Goal: Information Seeking & Learning: Learn about a topic

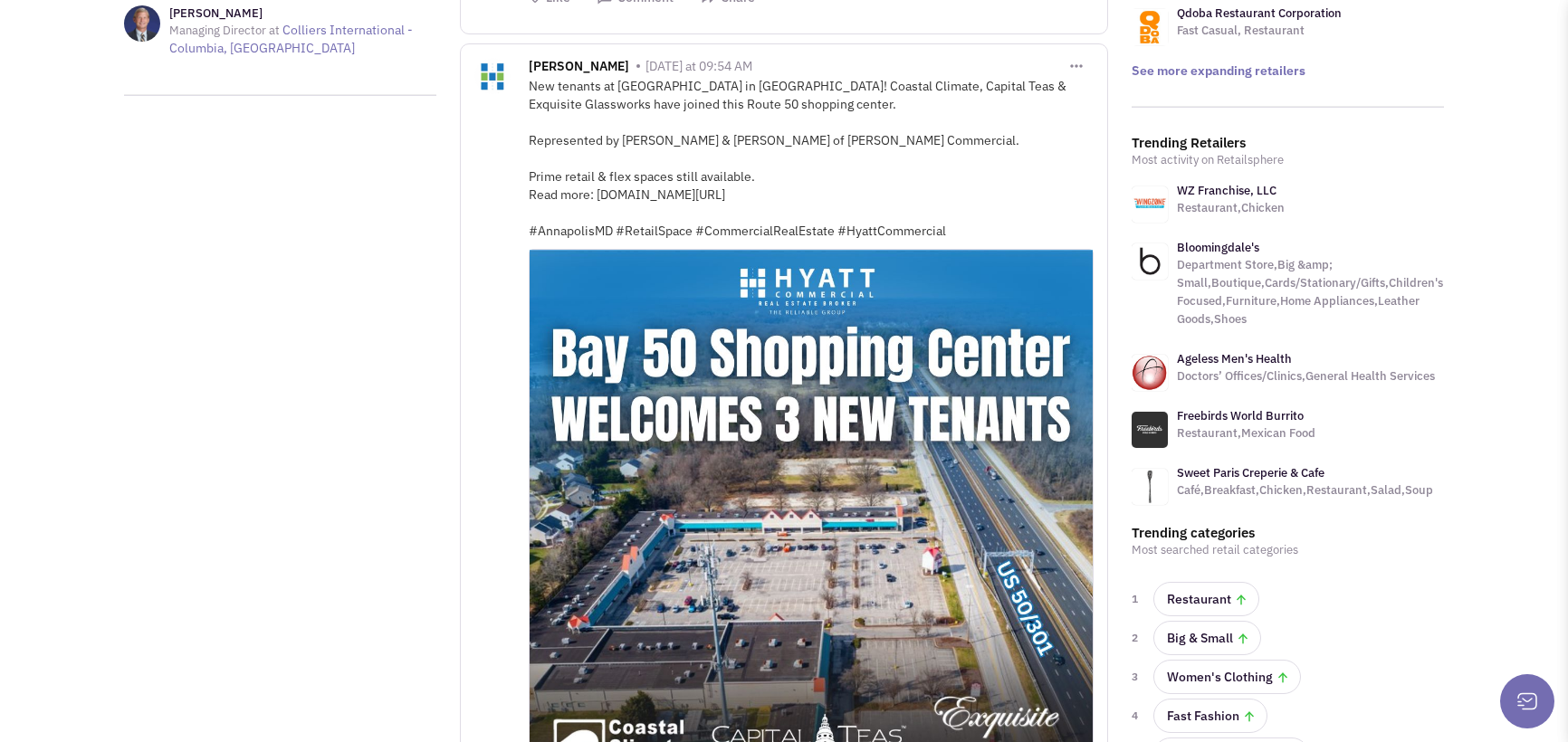
scroll to position [181, 0]
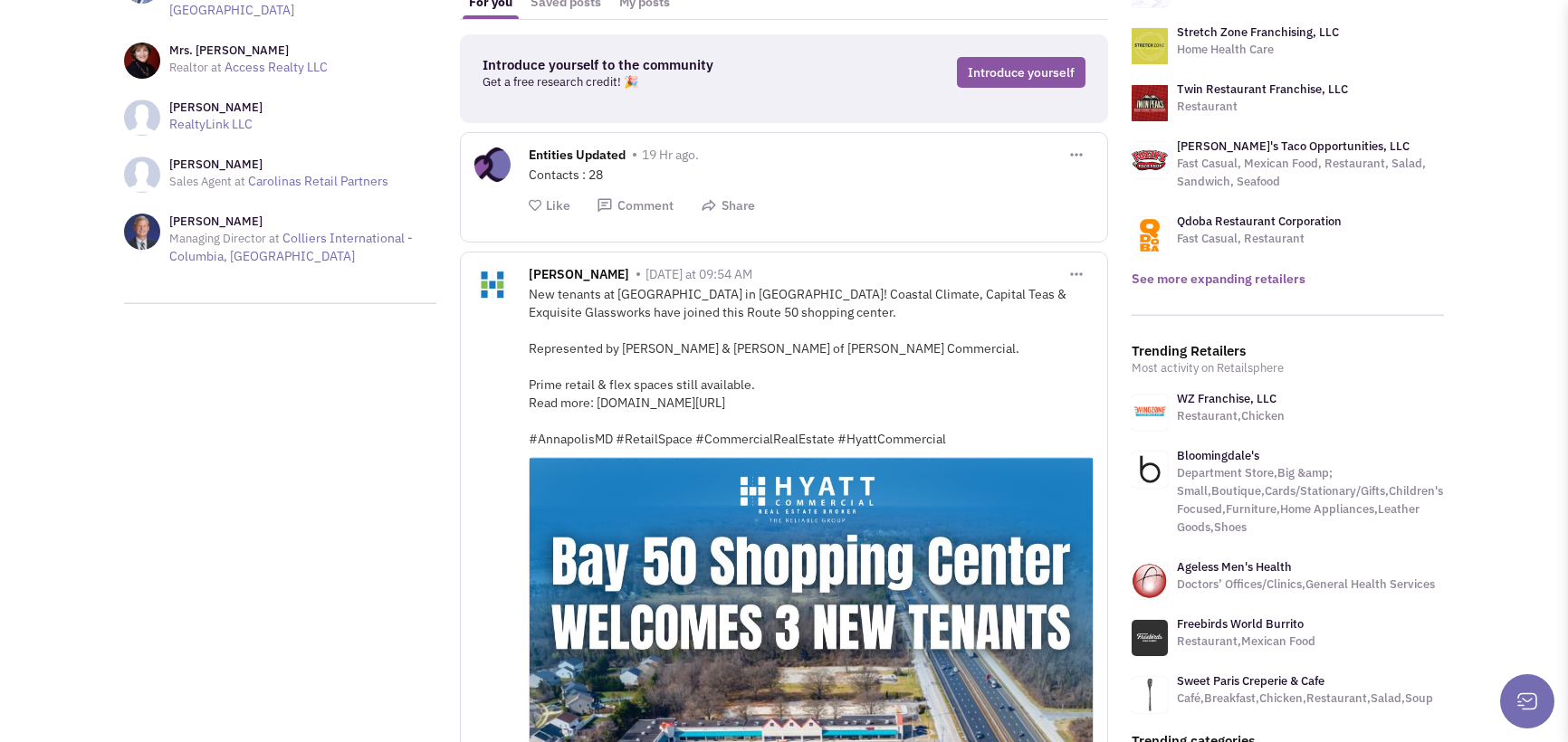
click at [1226, 283] on link "See more expanding retailers" at bounding box center [1218, 279] width 174 height 16
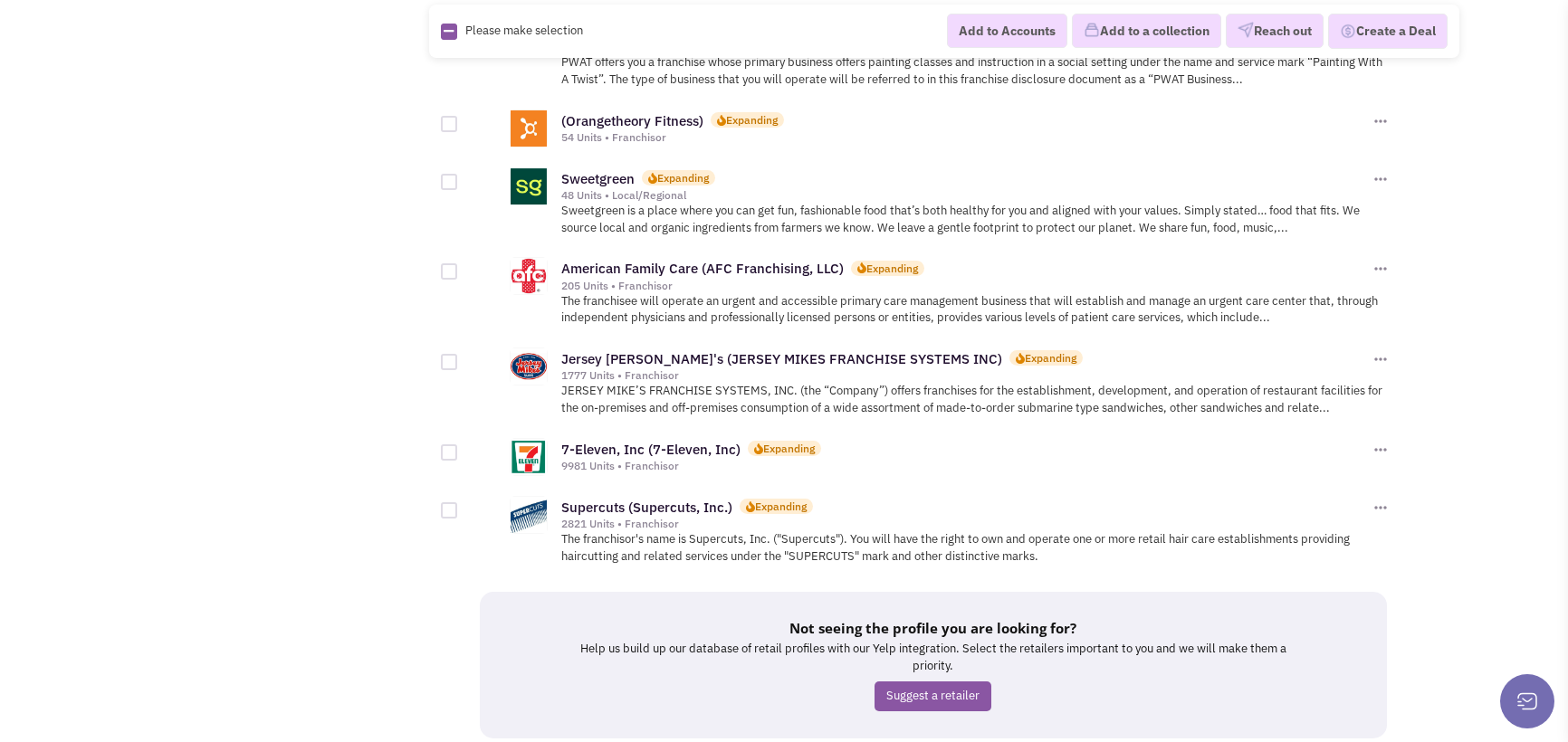
scroll to position [1990, 0]
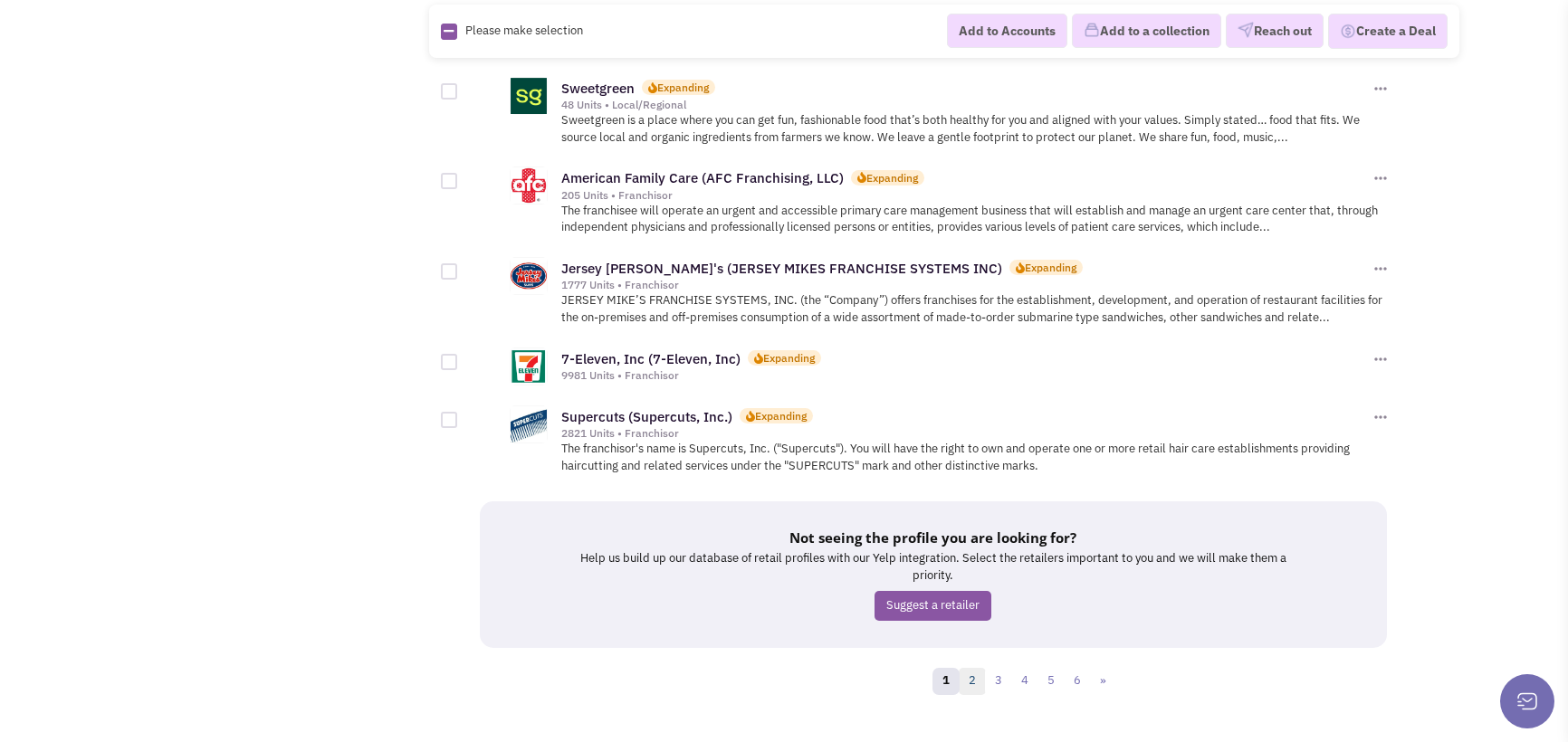
click at [970, 668] on link "2" at bounding box center [972, 680] width 27 height 27
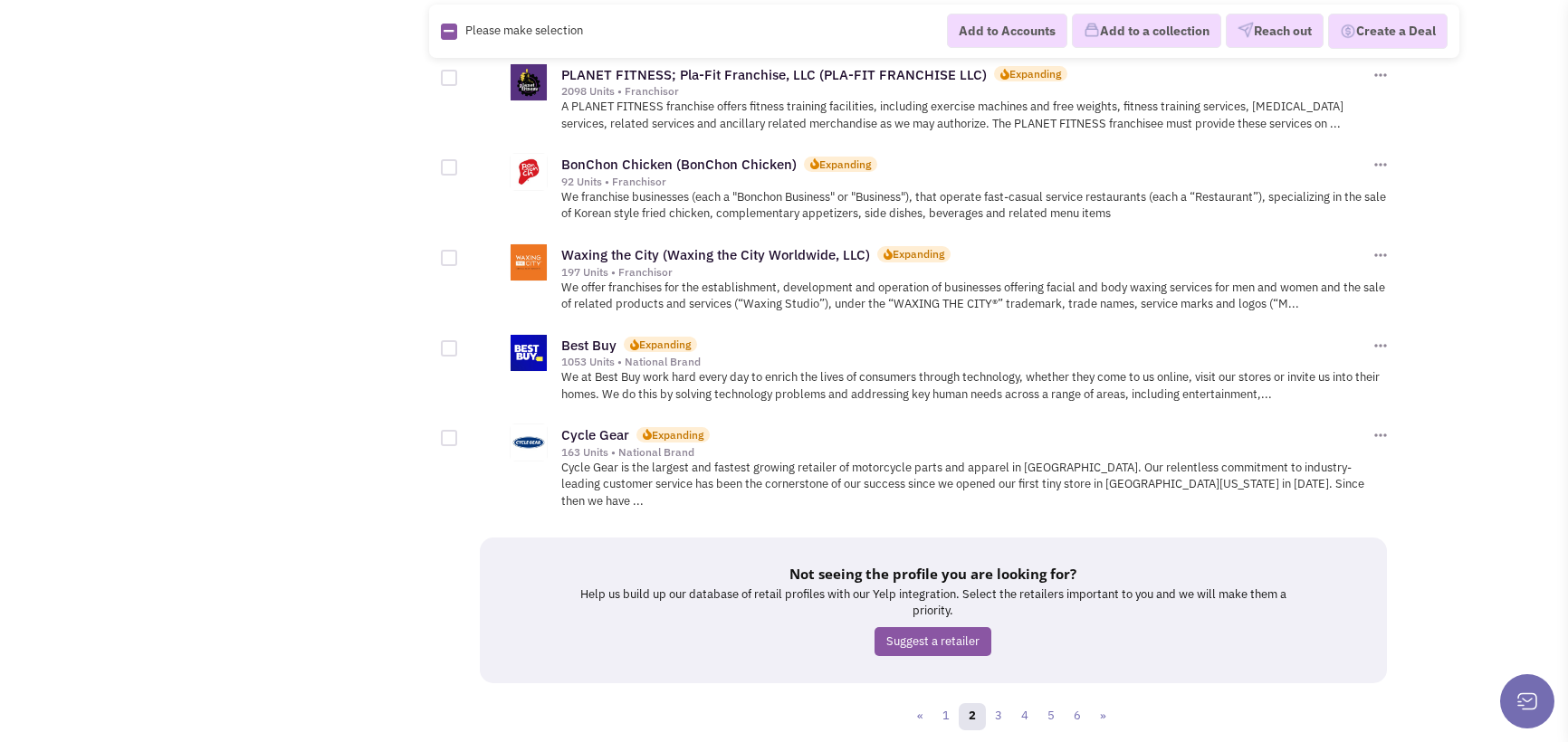
scroll to position [1925, 0]
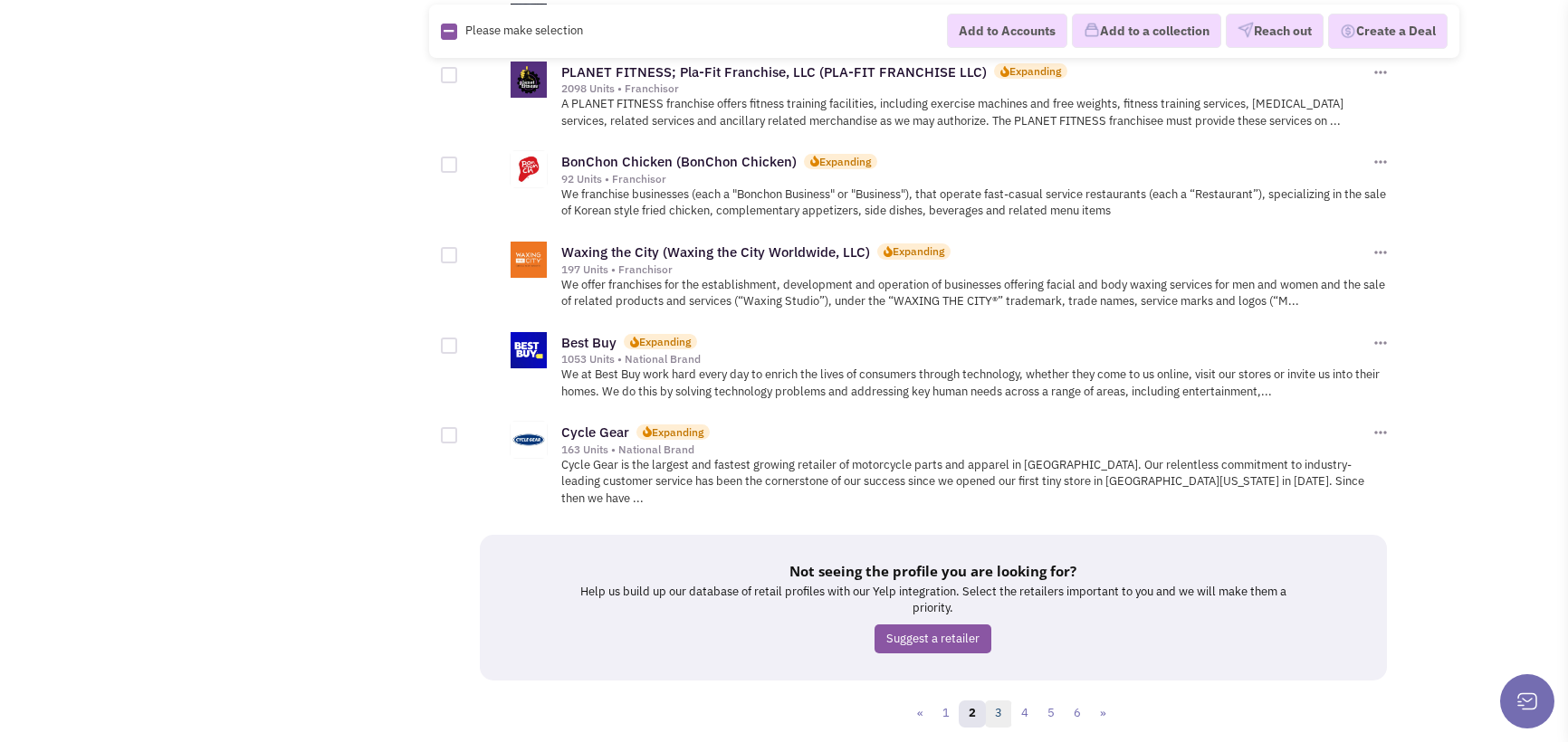
click at [1003, 700] on link "3" at bounding box center [997, 713] width 27 height 27
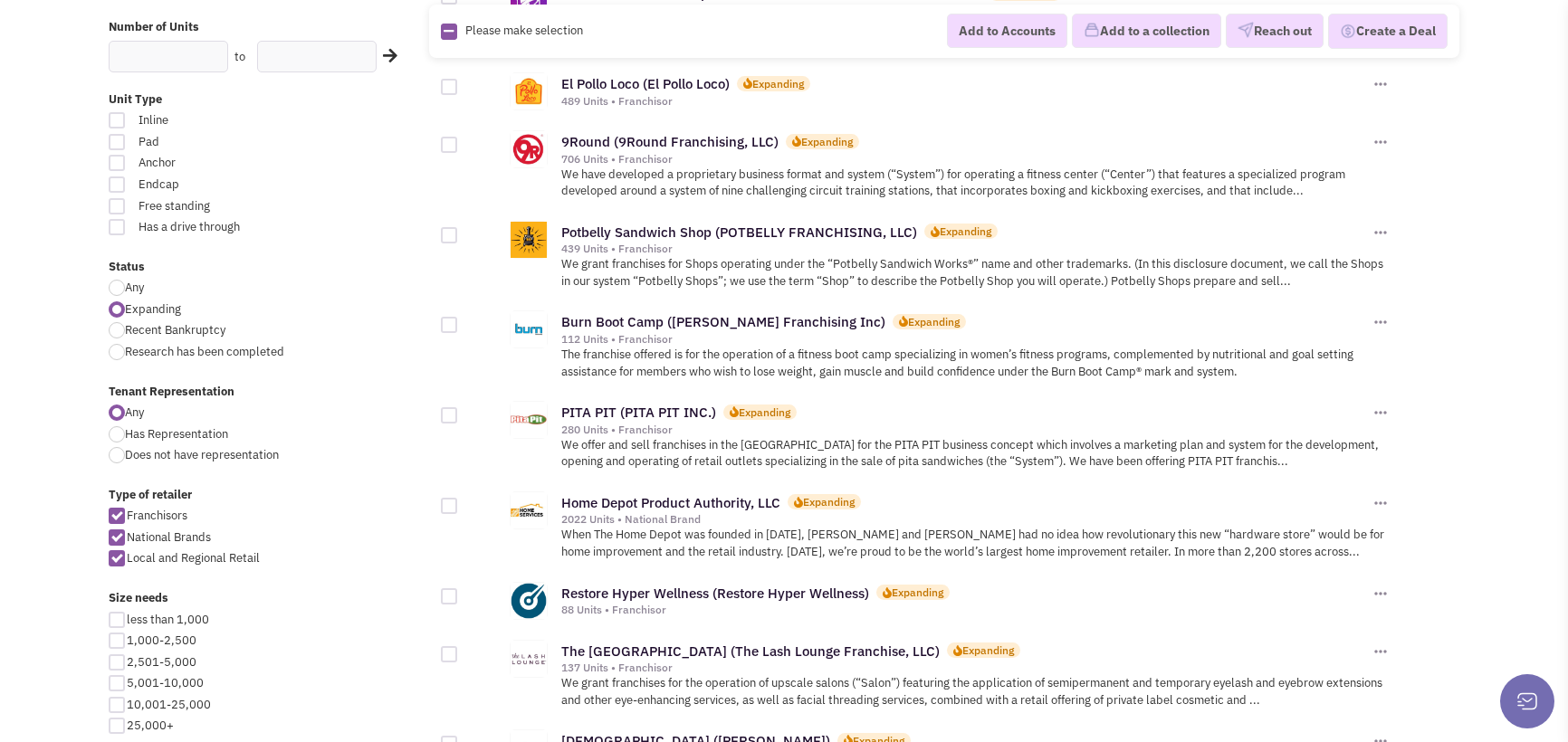
scroll to position [452, 0]
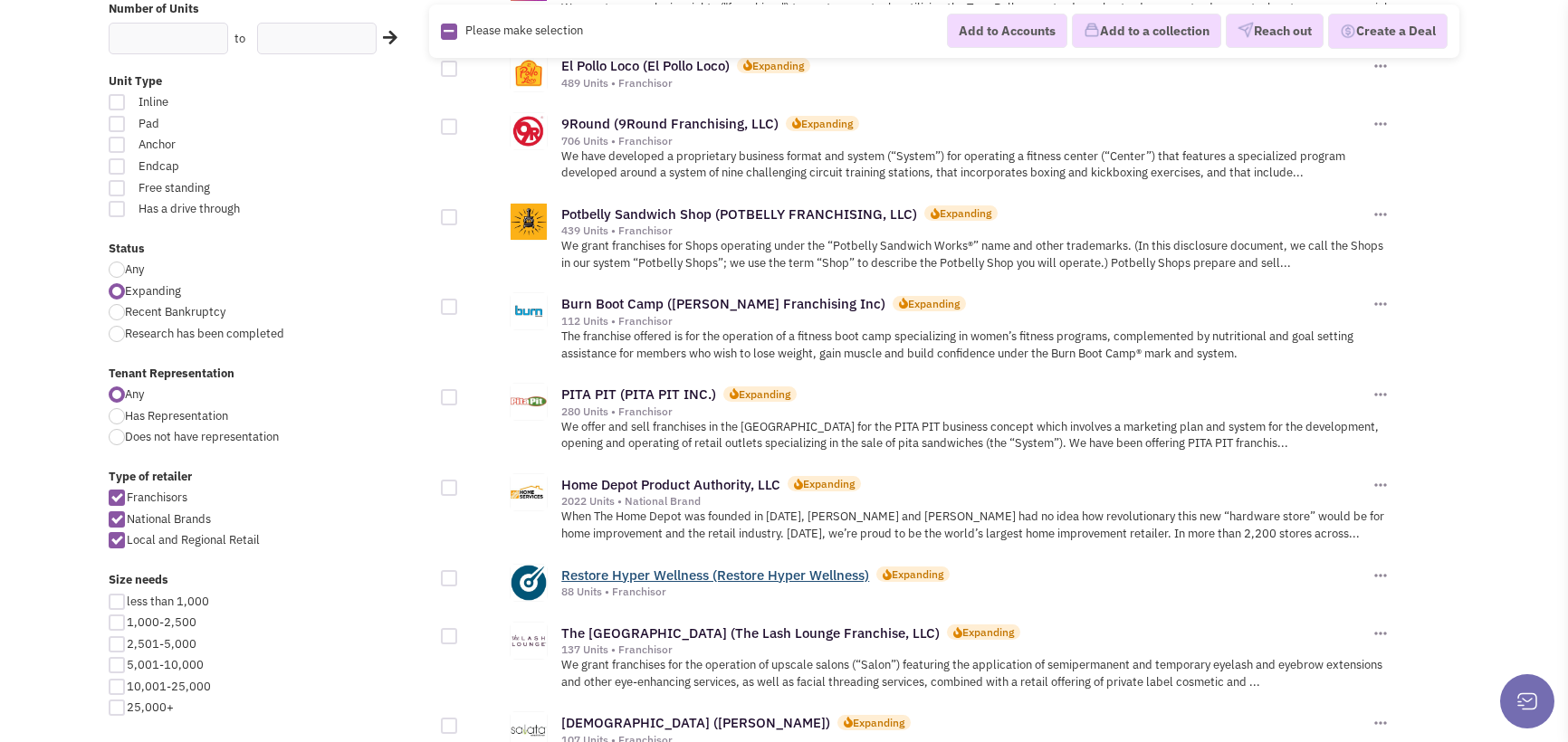
click at [670, 568] on link "Restore Hyper Wellness (Restore Hyper Wellness)" at bounding box center [715, 574] width 308 height 17
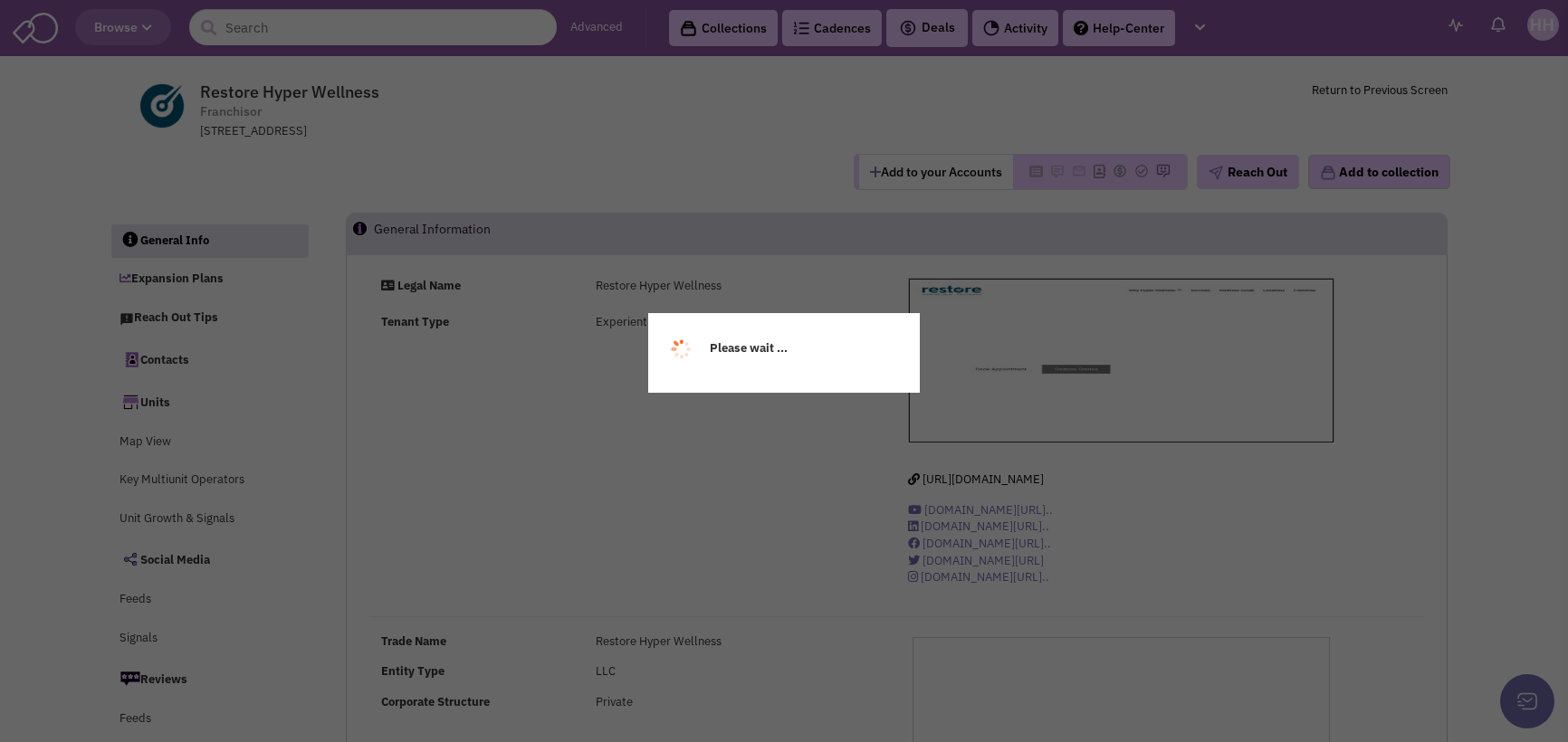
select select
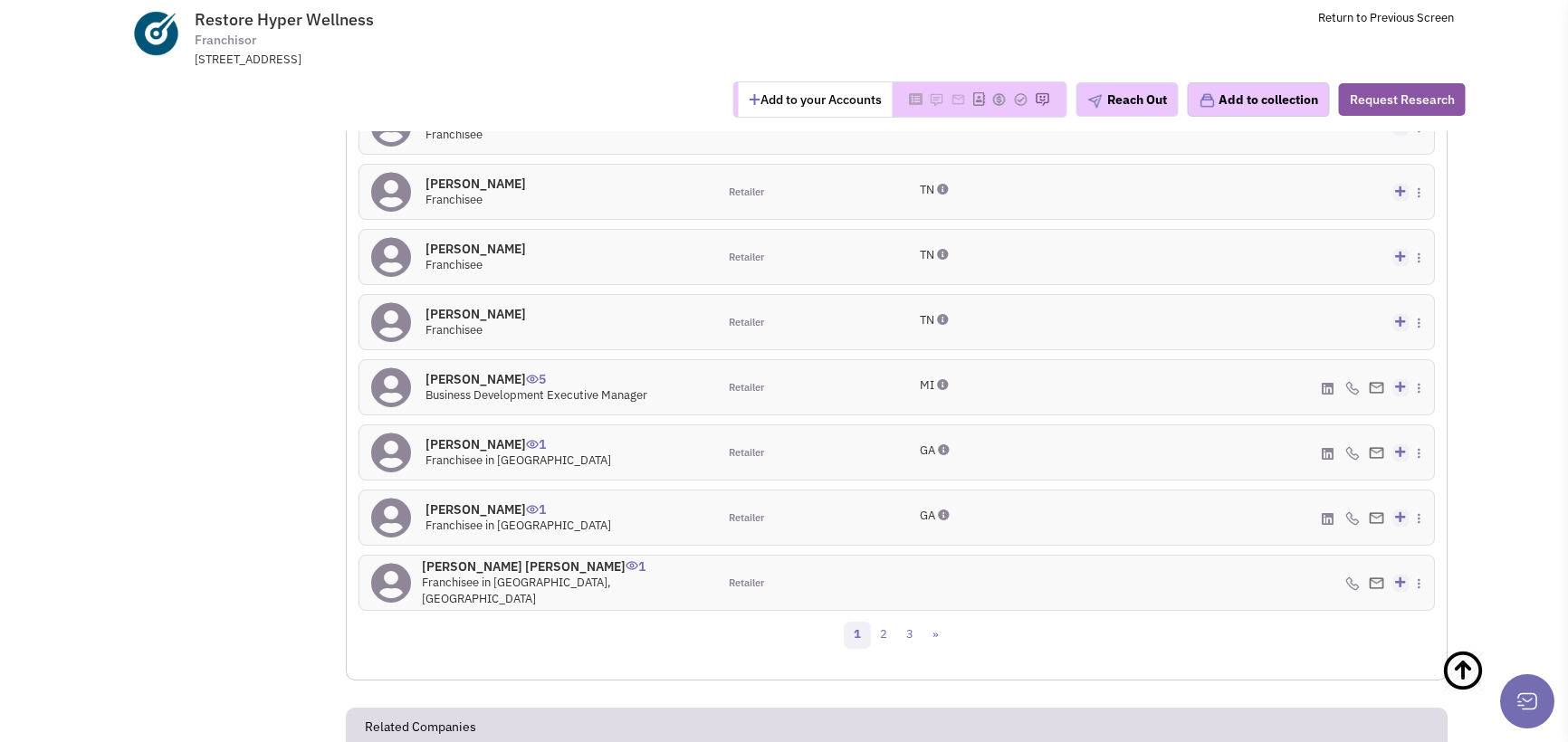
scroll to position [1811, 0]
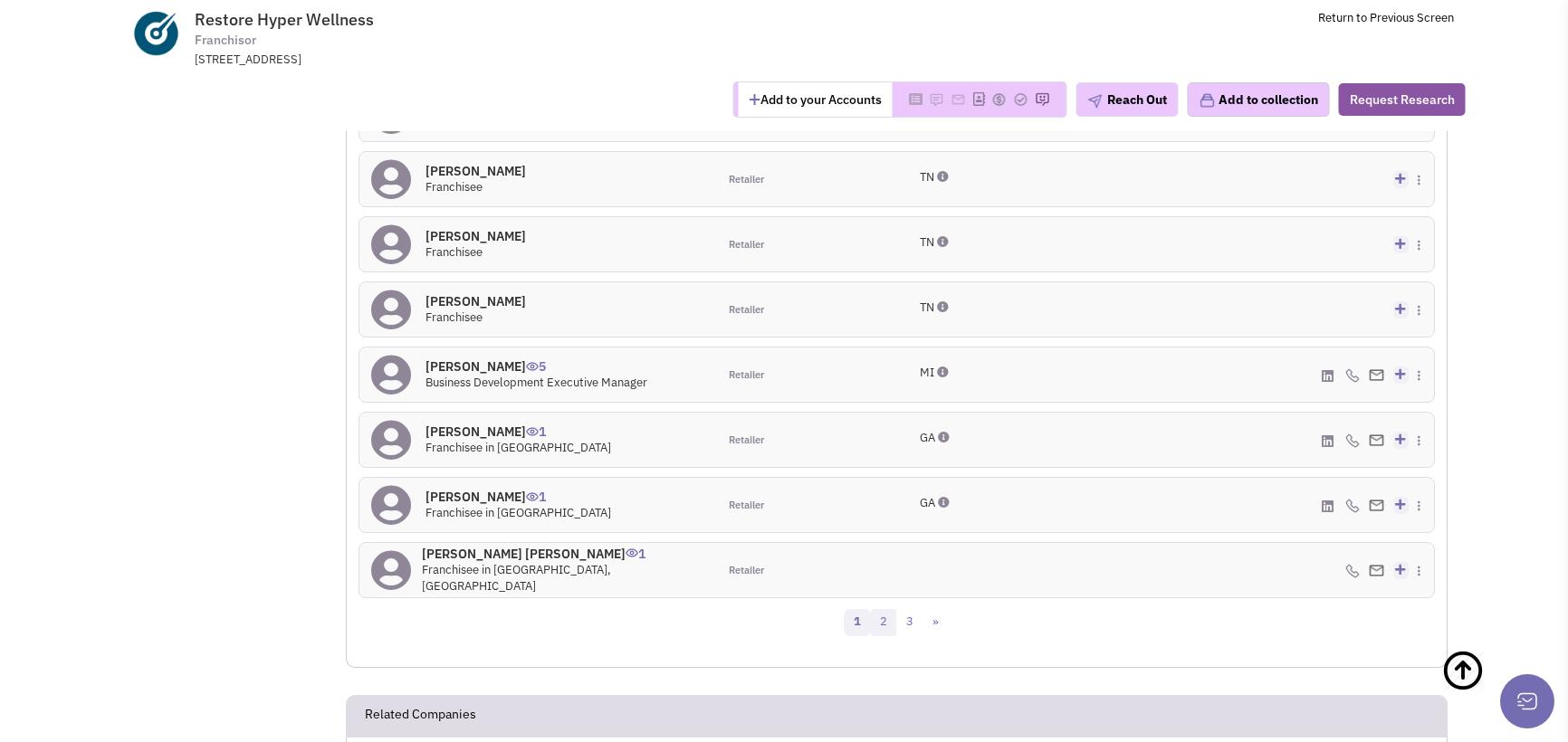
click at [878, 609] on link "2" at bounding box center [882, 622] width 27 height 27
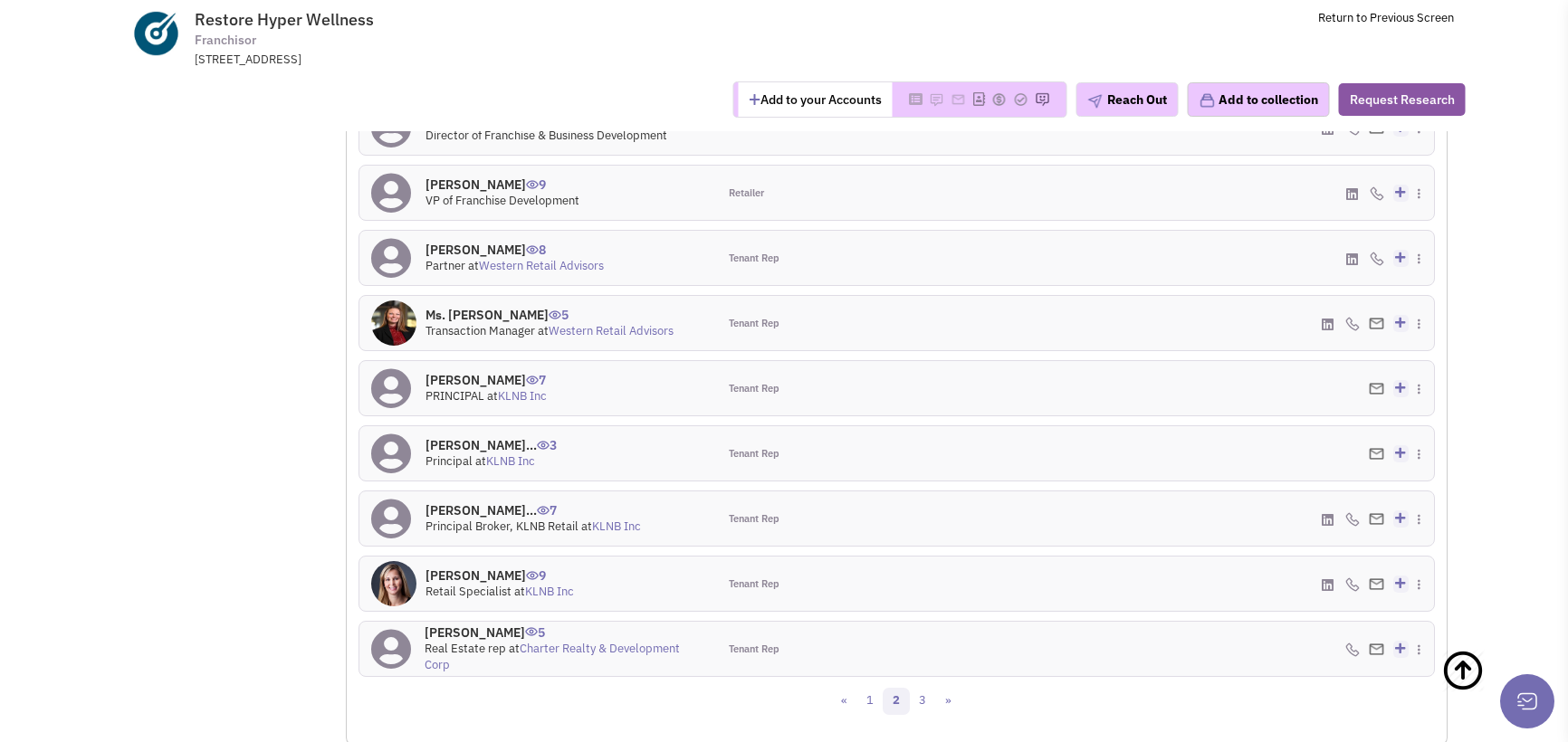
scroll to position [1762, 0]
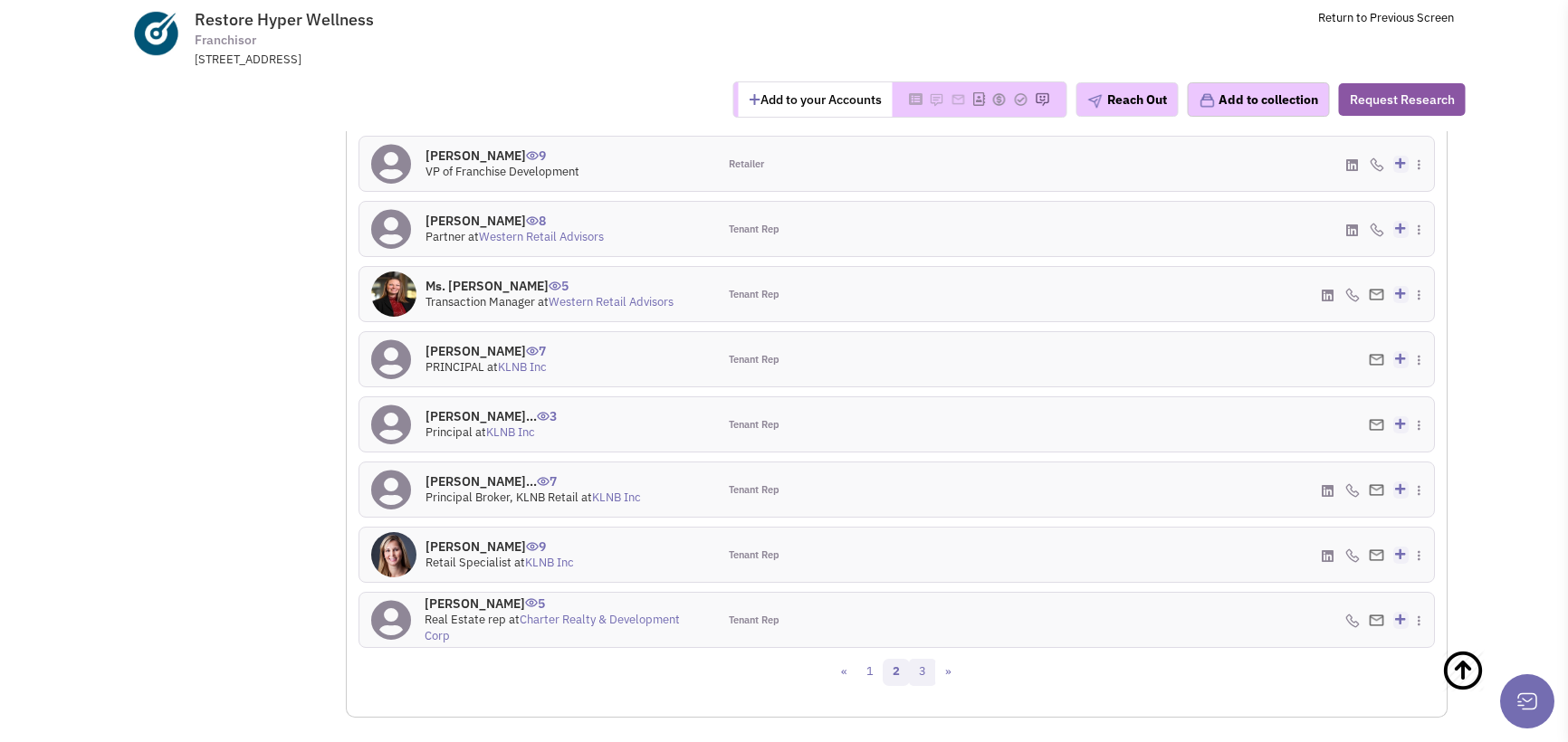
click at [926, 659] on link "3" at bounding box center [922, 672] width 27 height 27
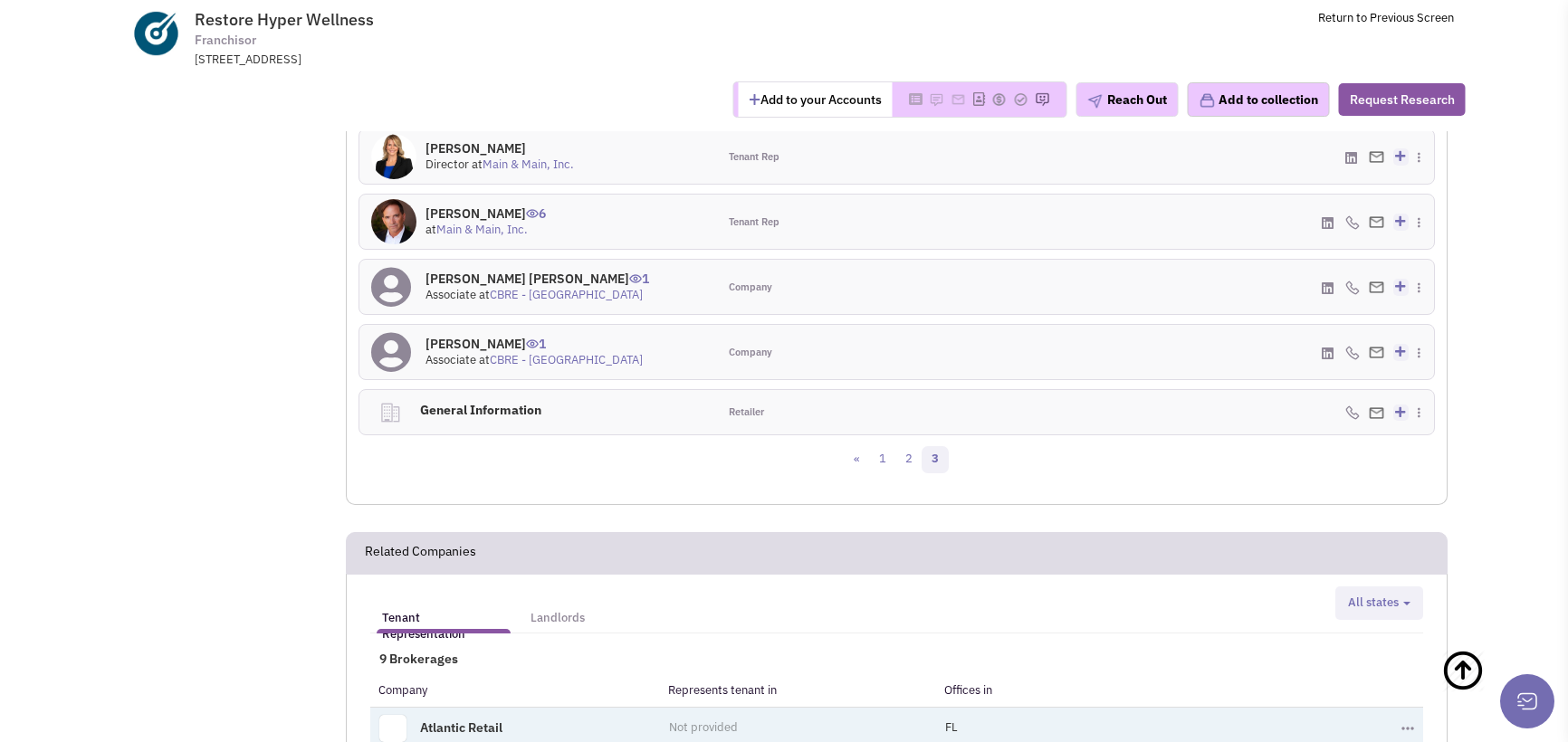
scroll to position [2073, 0]
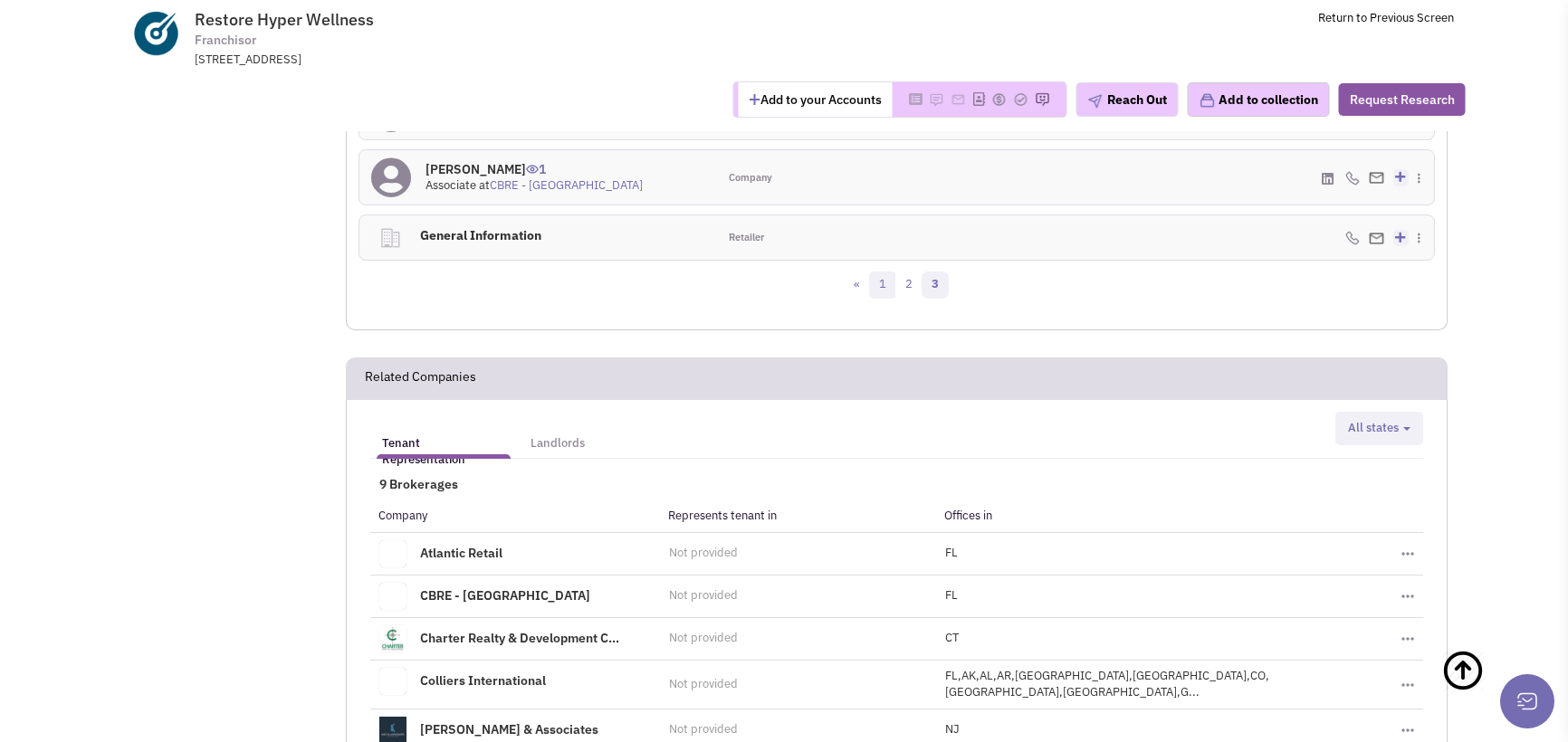
click at [873, 272] on link "1" at bounding box center [881, 285] width 27 height 27
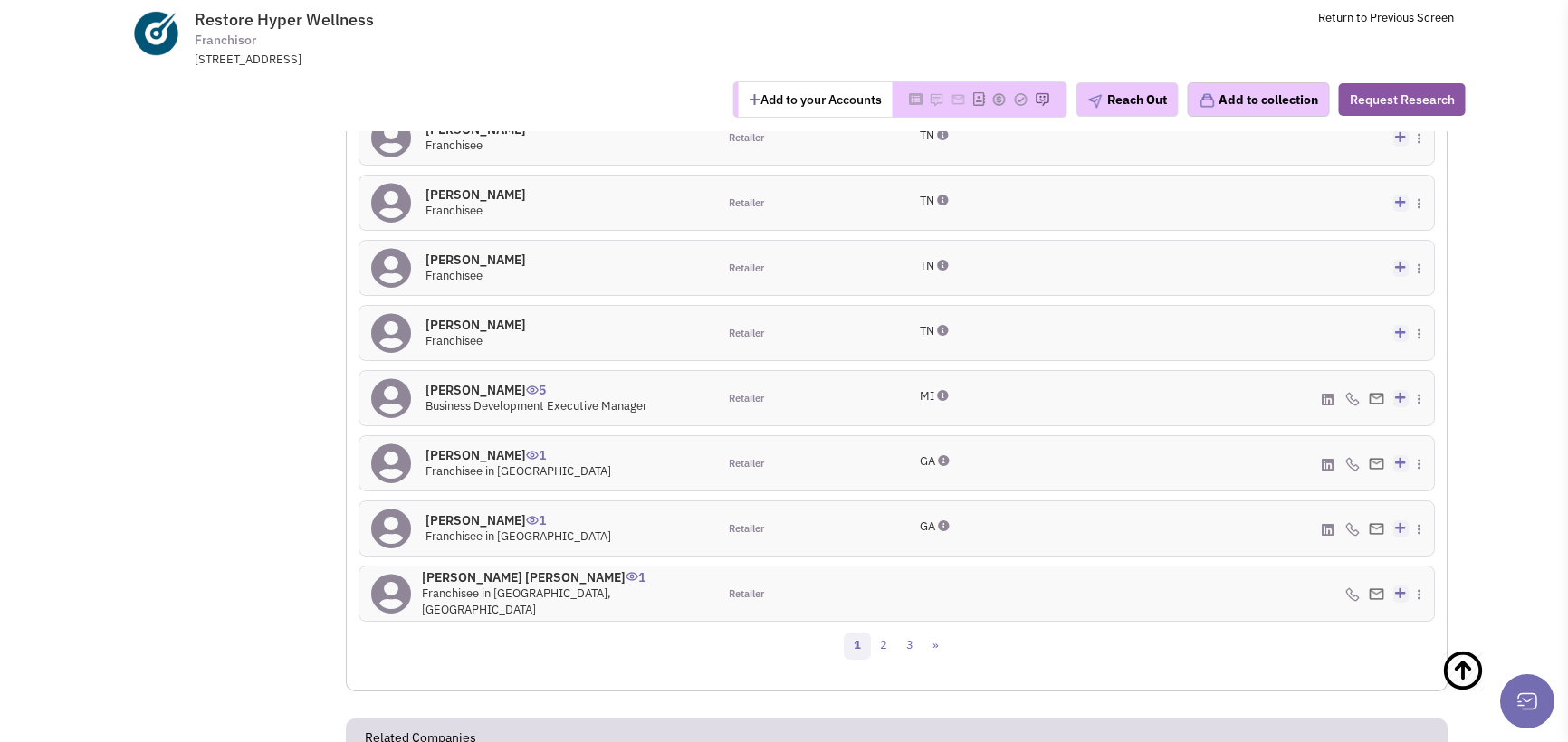
scroll to position [1917, 0]
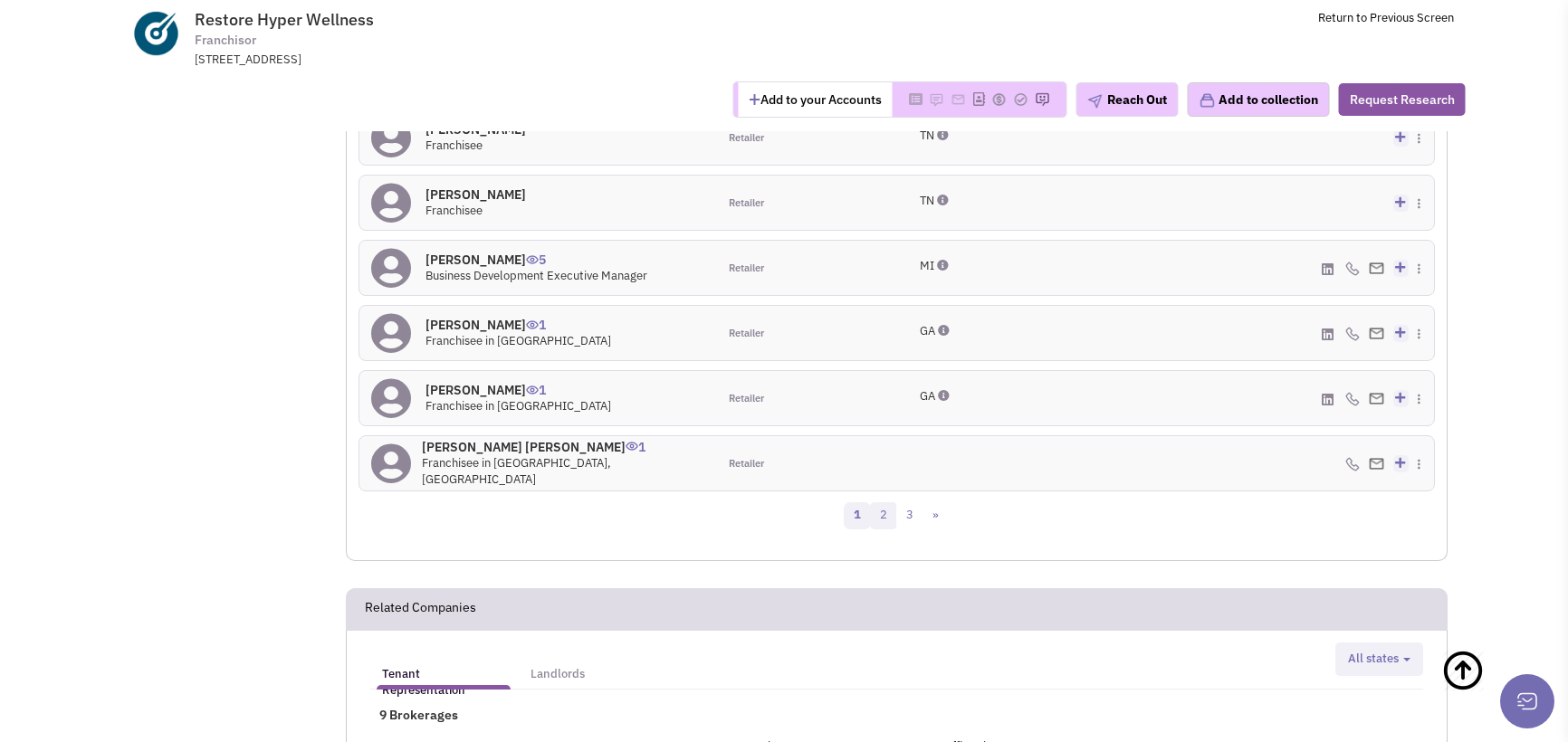
click at [879, 502] on link "2" at bounding box center [882, 515] width 27 height 27
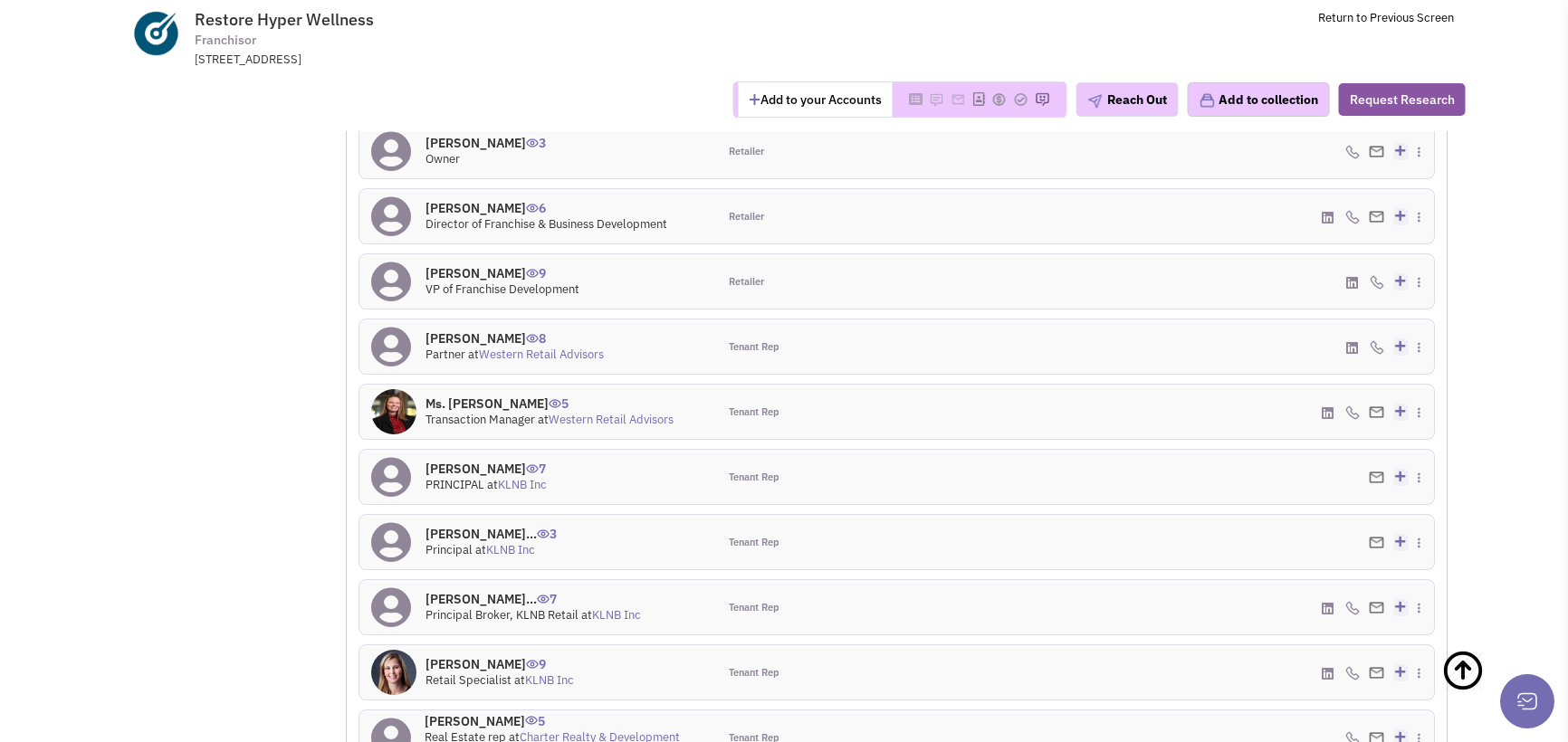
scroll to position [1506, 0]
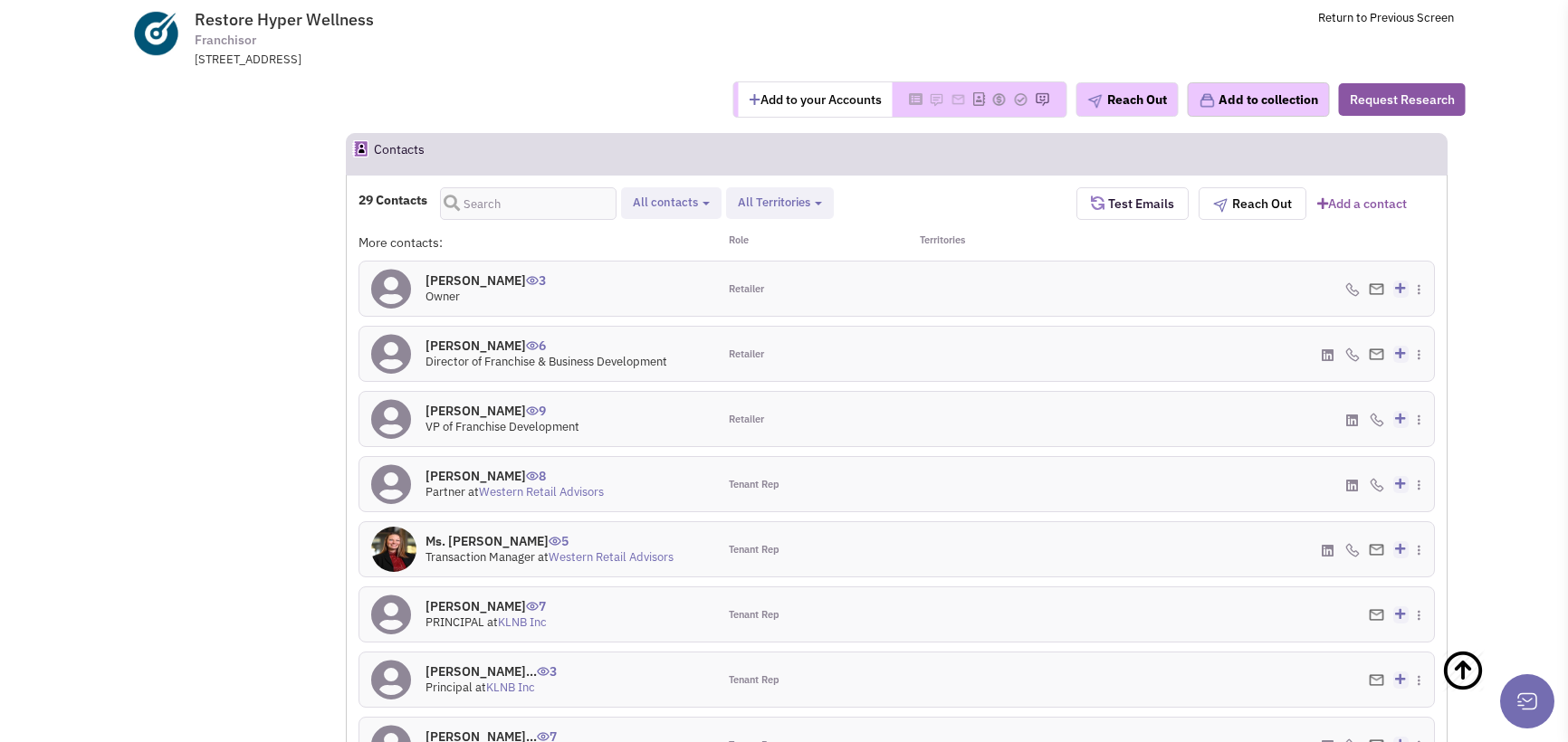
click at [779, 194] on span "All Territories" at bounding box center [773, 202] width 72 height 16
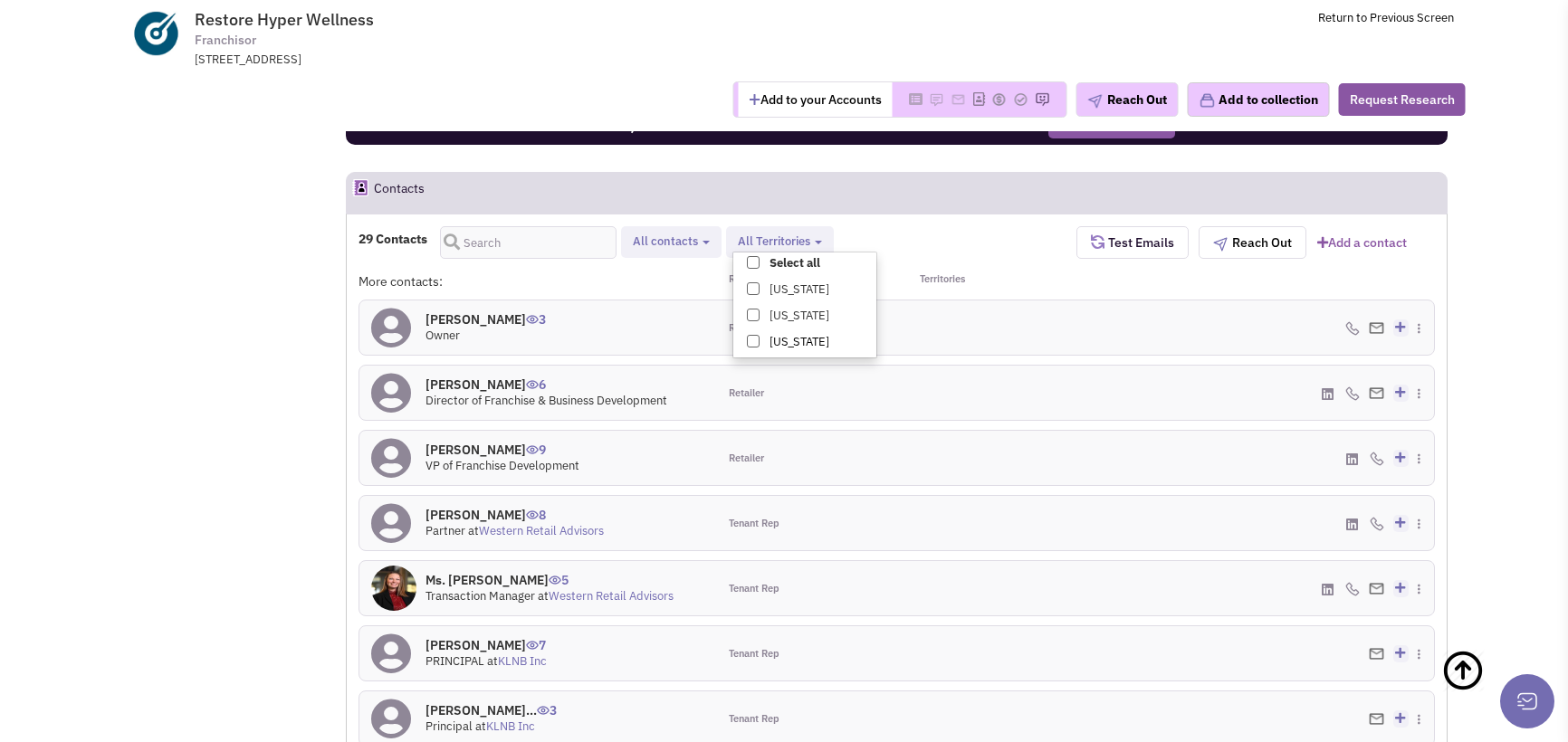
scroll to position [1416, 0]
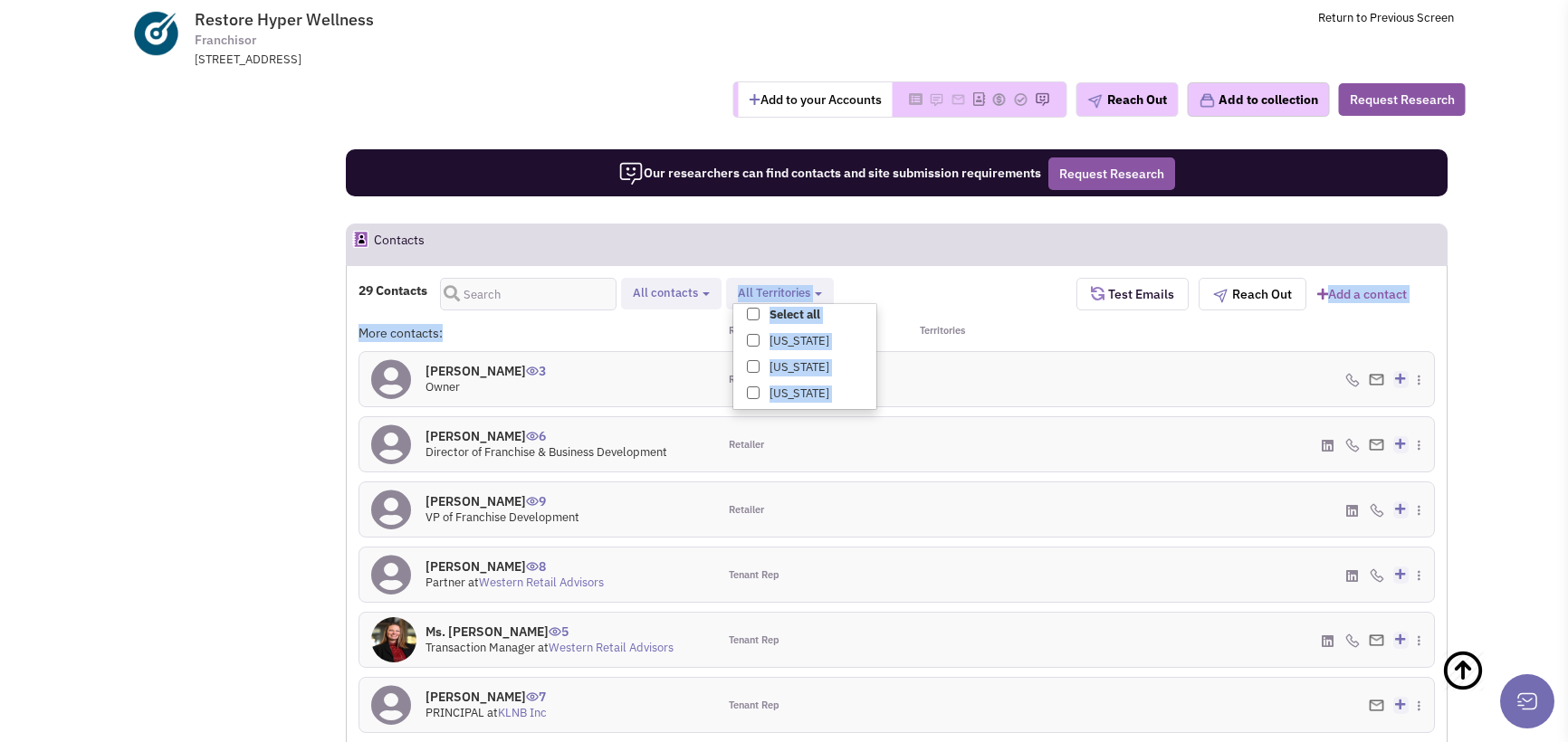
click at [705, 278] on form "29 Contacts Retailer contacts Tenant representatives Site selection decision ma…" at bounding box center [896, 658] width 1076 height 761
click at [596, 323] on div "More contacts:" at bounding box center [537, 332] width 358 height 18
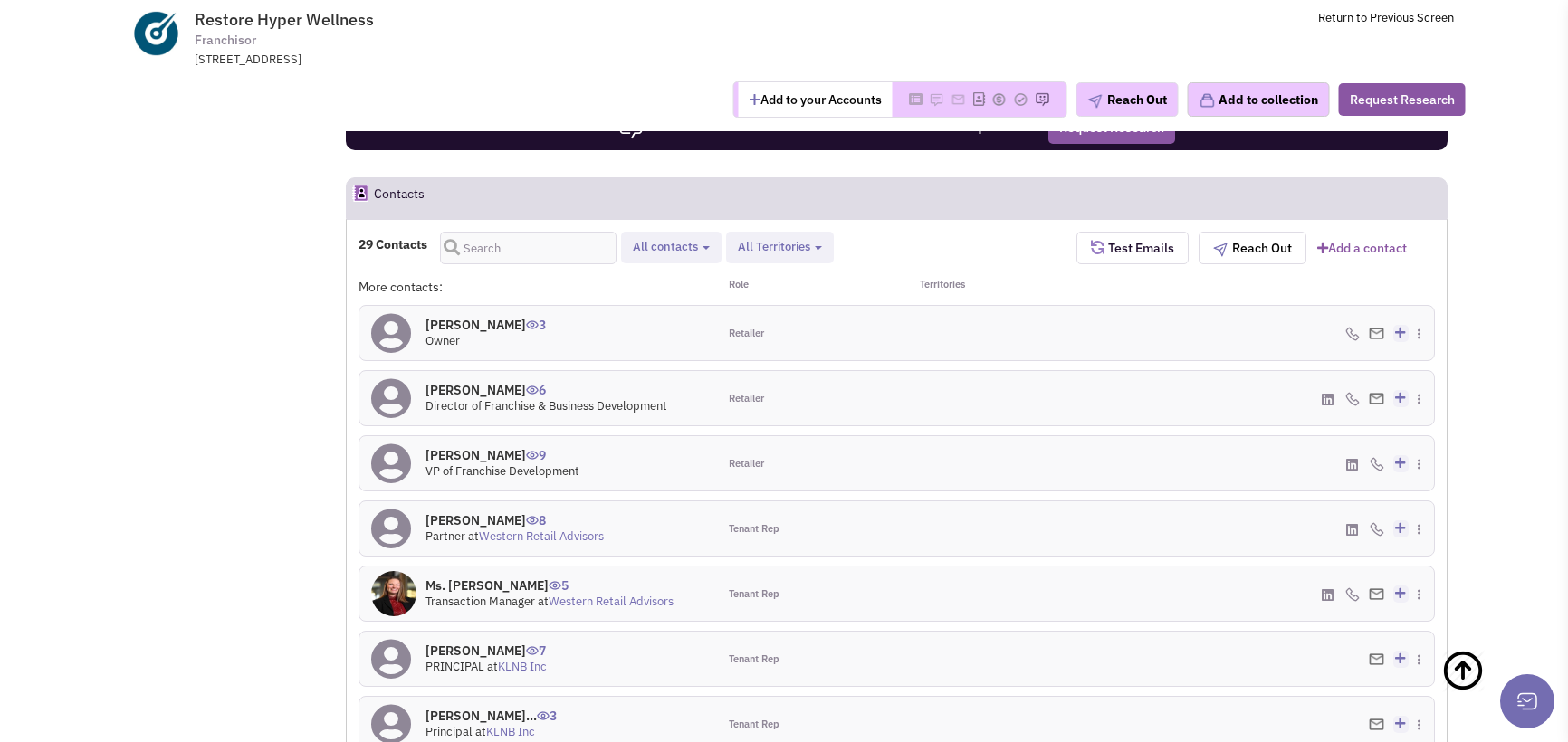
scroll to position [1506, 0]
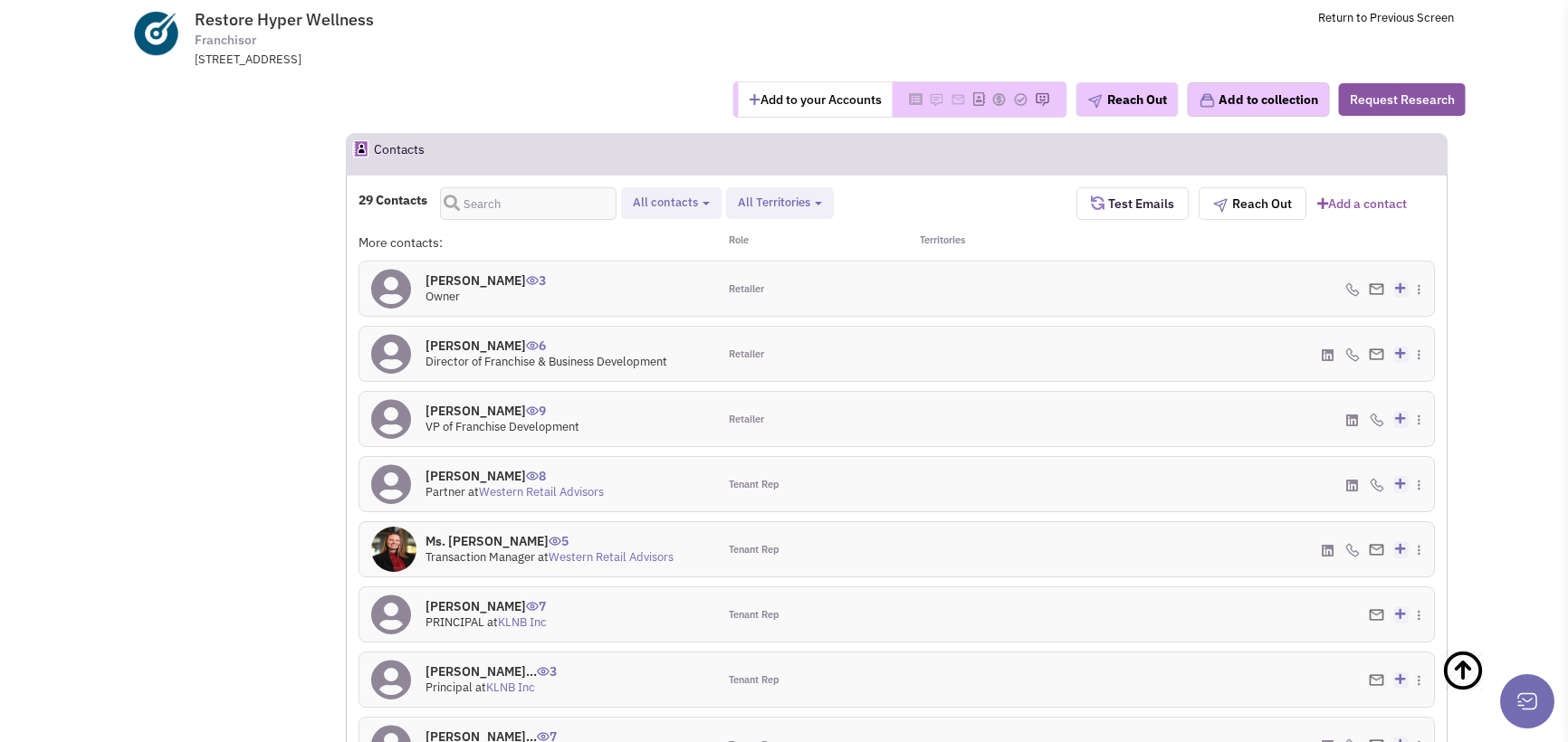
click at [511, 484] on link "Western Retail Advisors" at bounding box center [541, 492] width 125 height 16
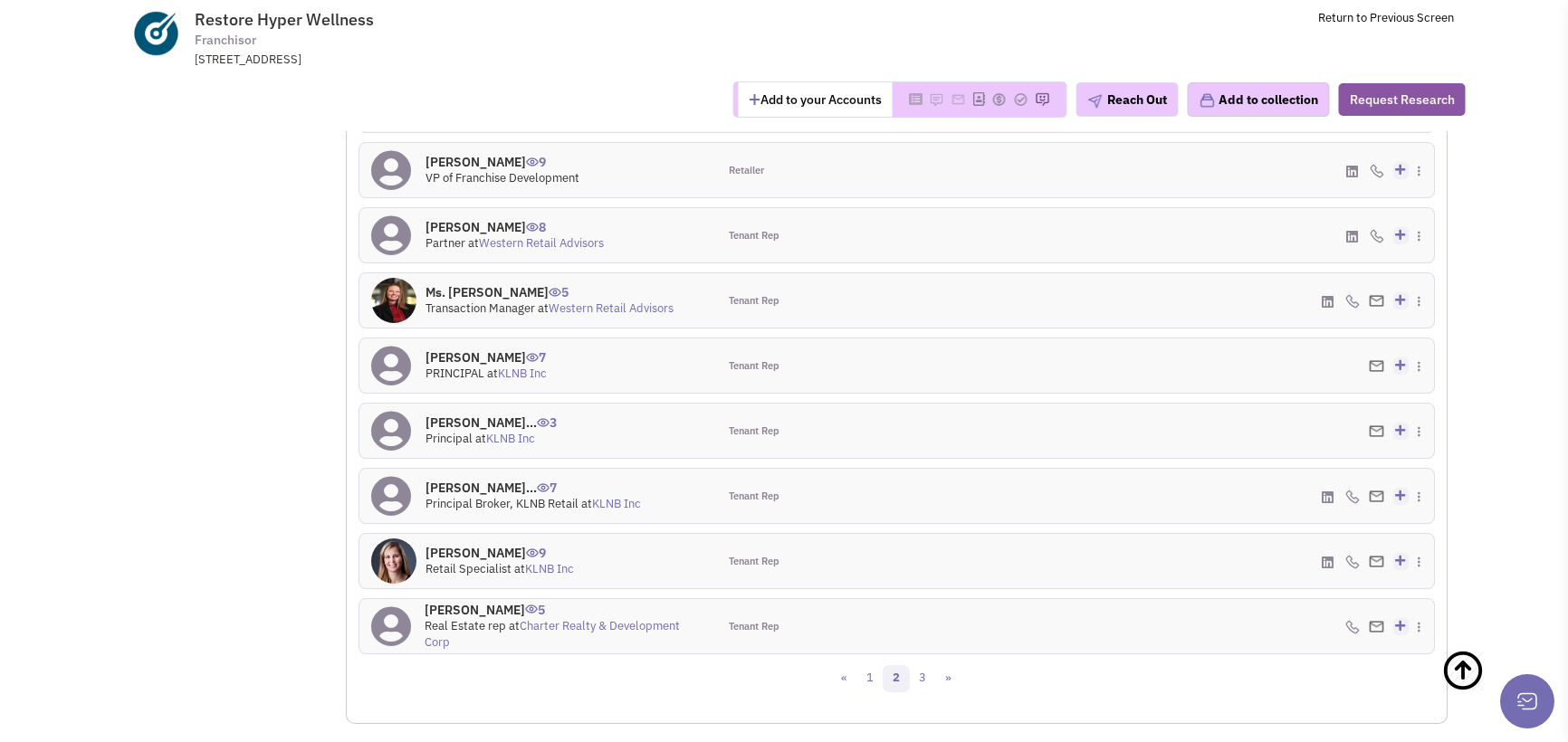
scroll to position [1778, 0]
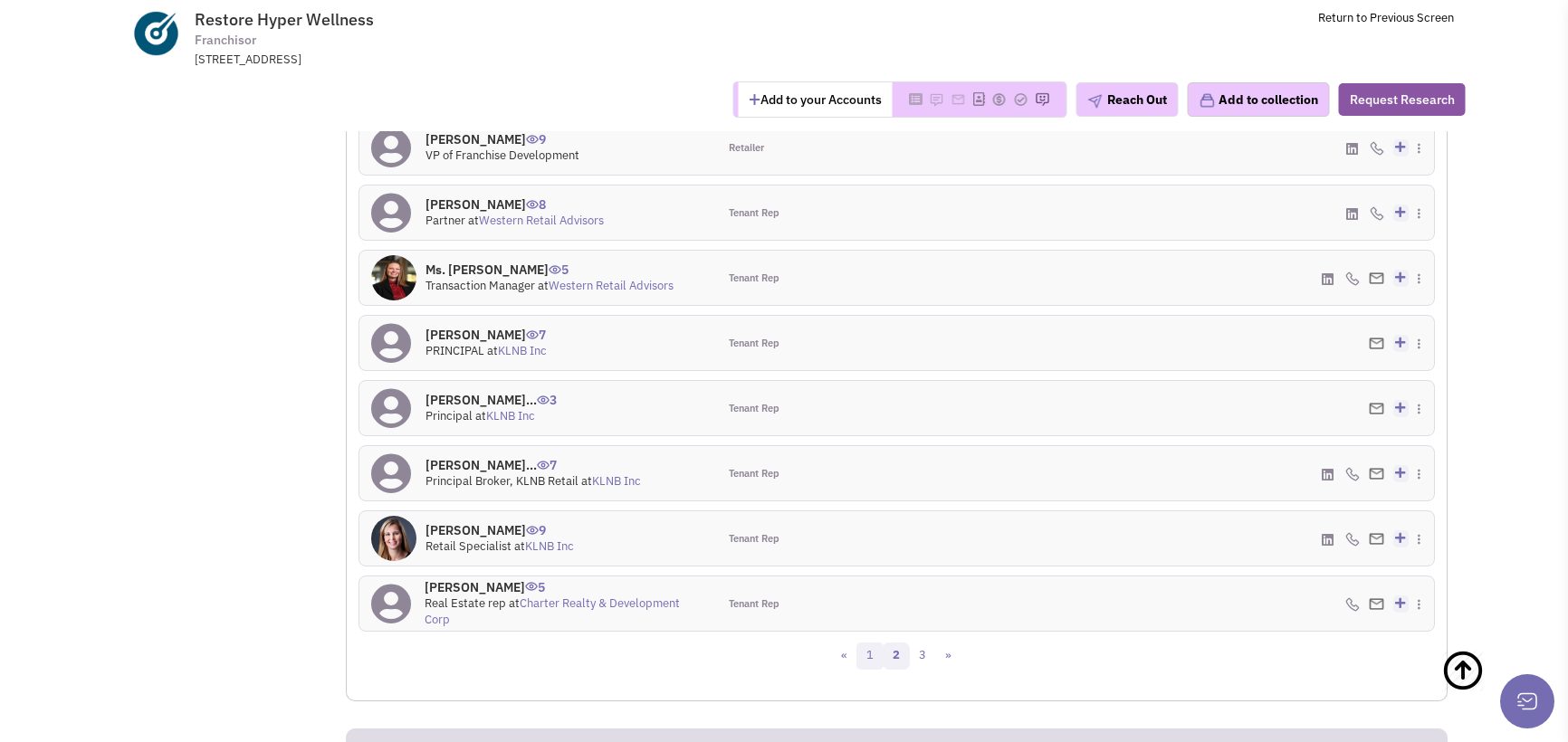
click at [862, 643] on link "1" at bounding box center [869, 656] width 27 height 27
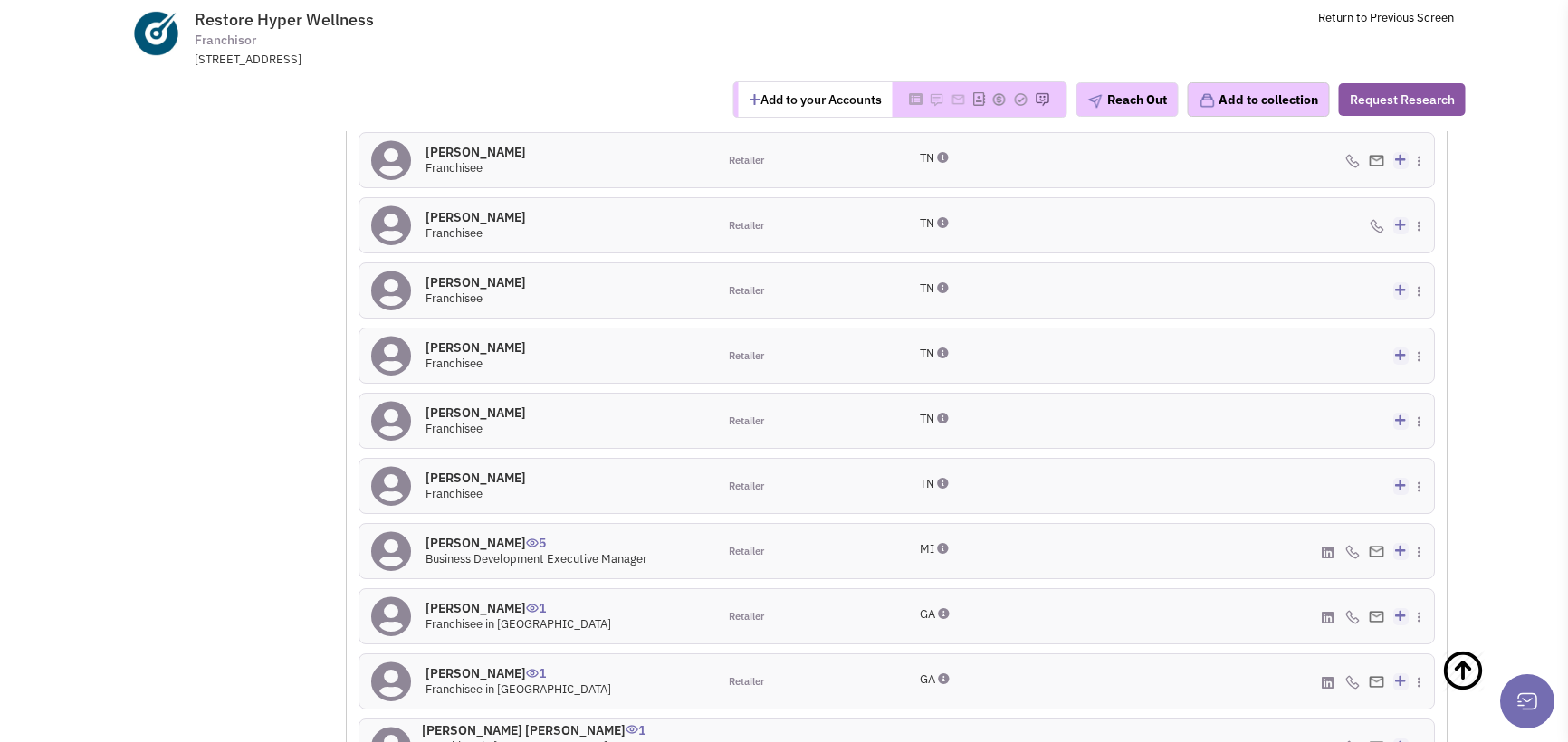
scroll to position [1818, 0]
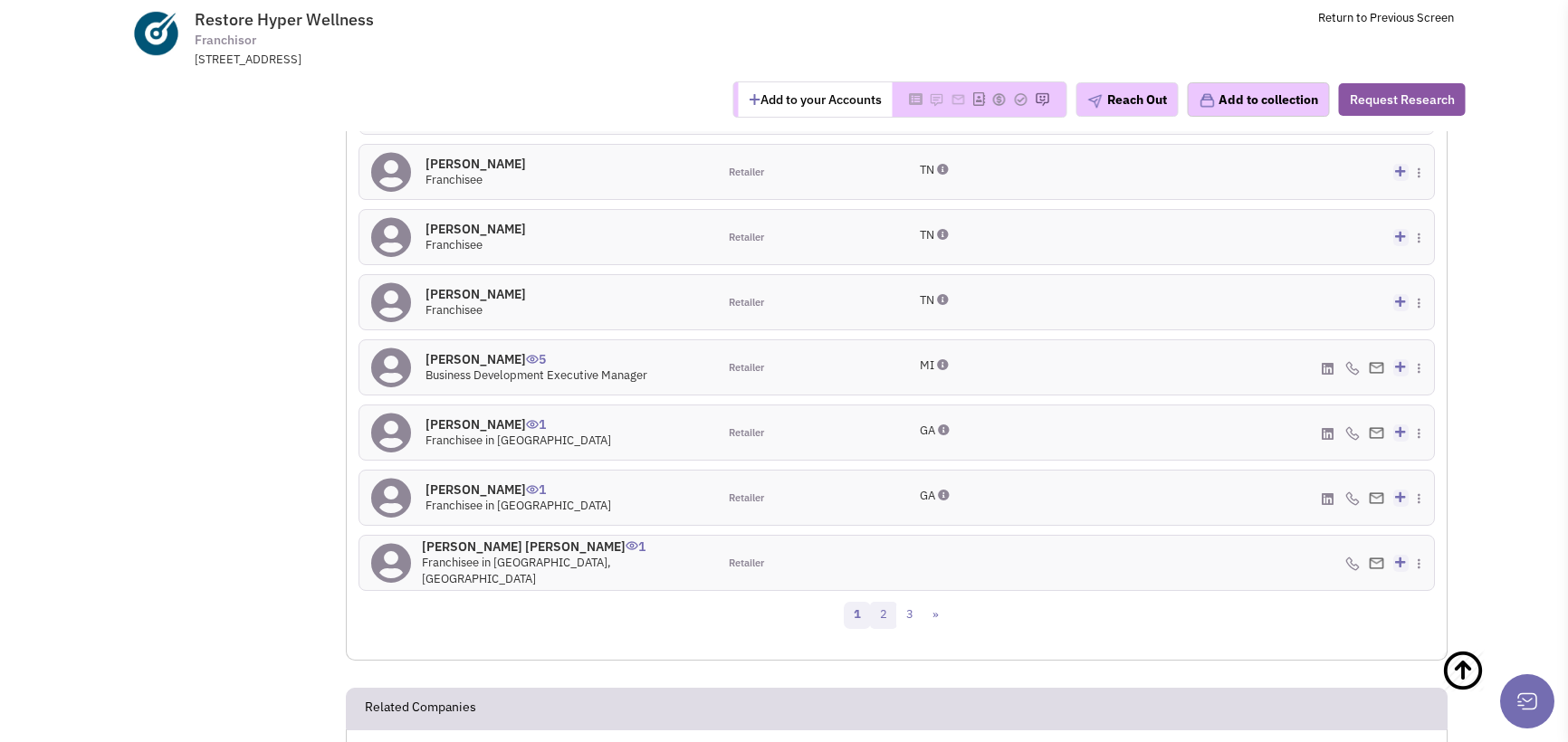
click at [879, 601] on link "2" at bounding box center [882, 614] width 27 height 27
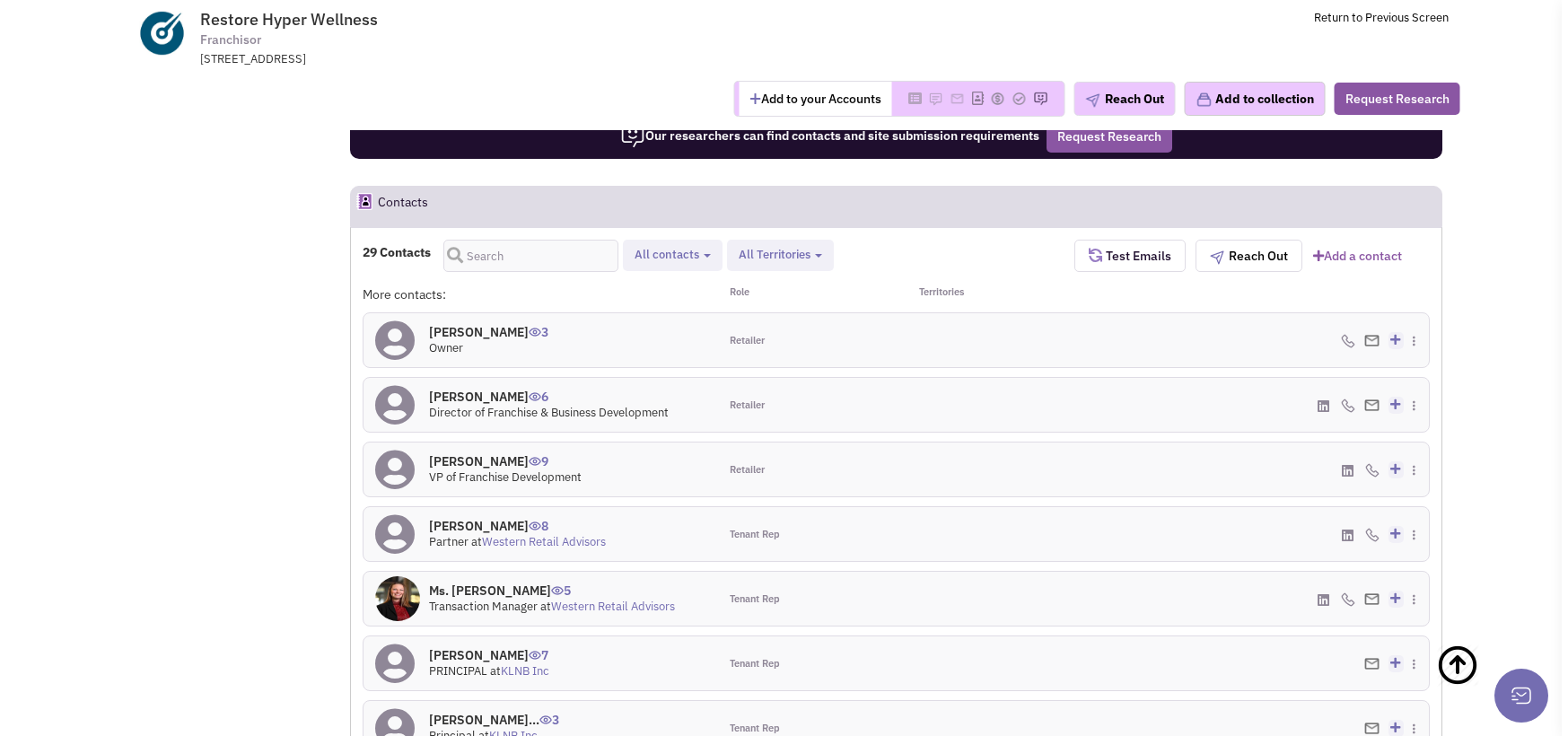
scroll to position [1485, 0]
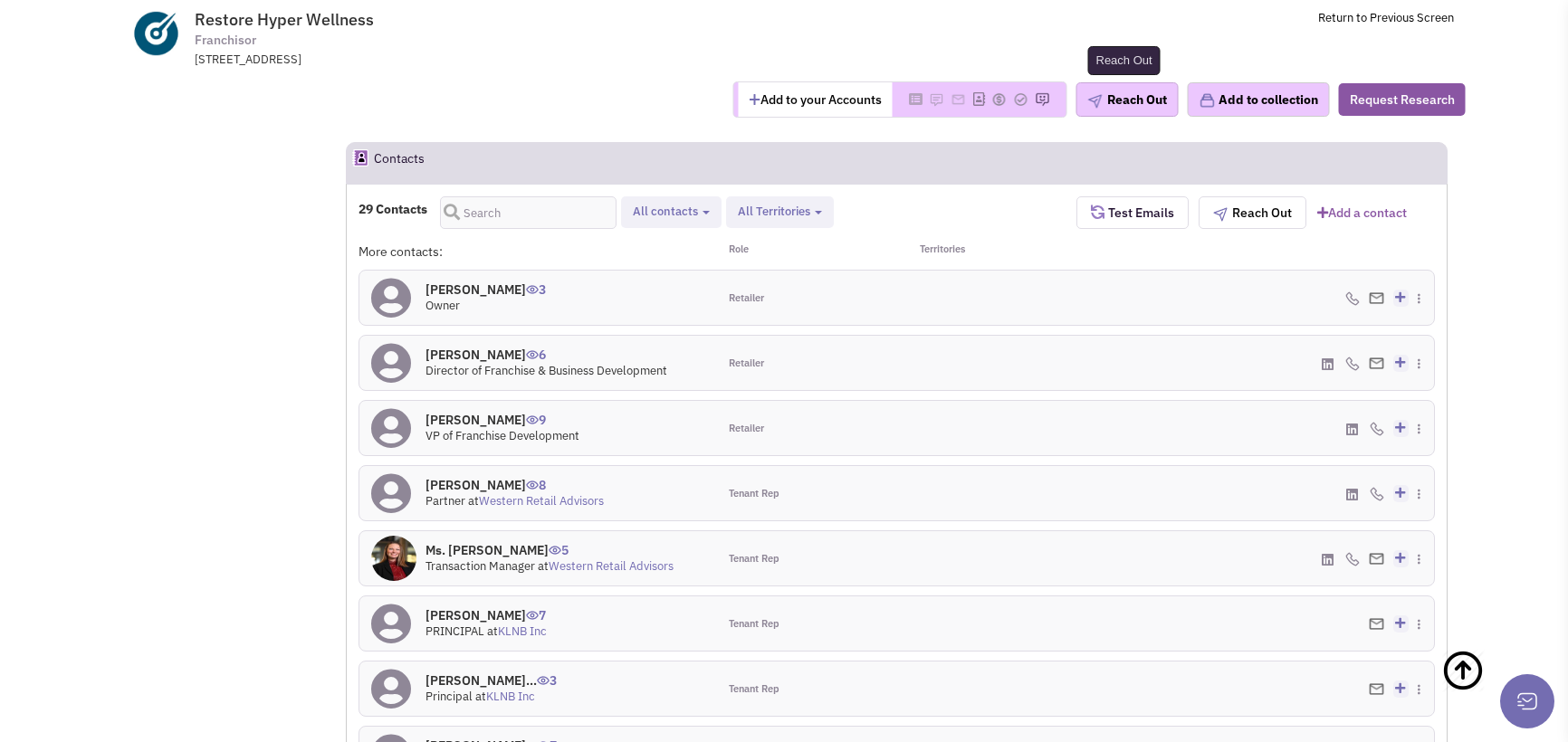
click at [1109, 97] on button "Reach Out" at bounding box center [1126, 99] width 102 height 35
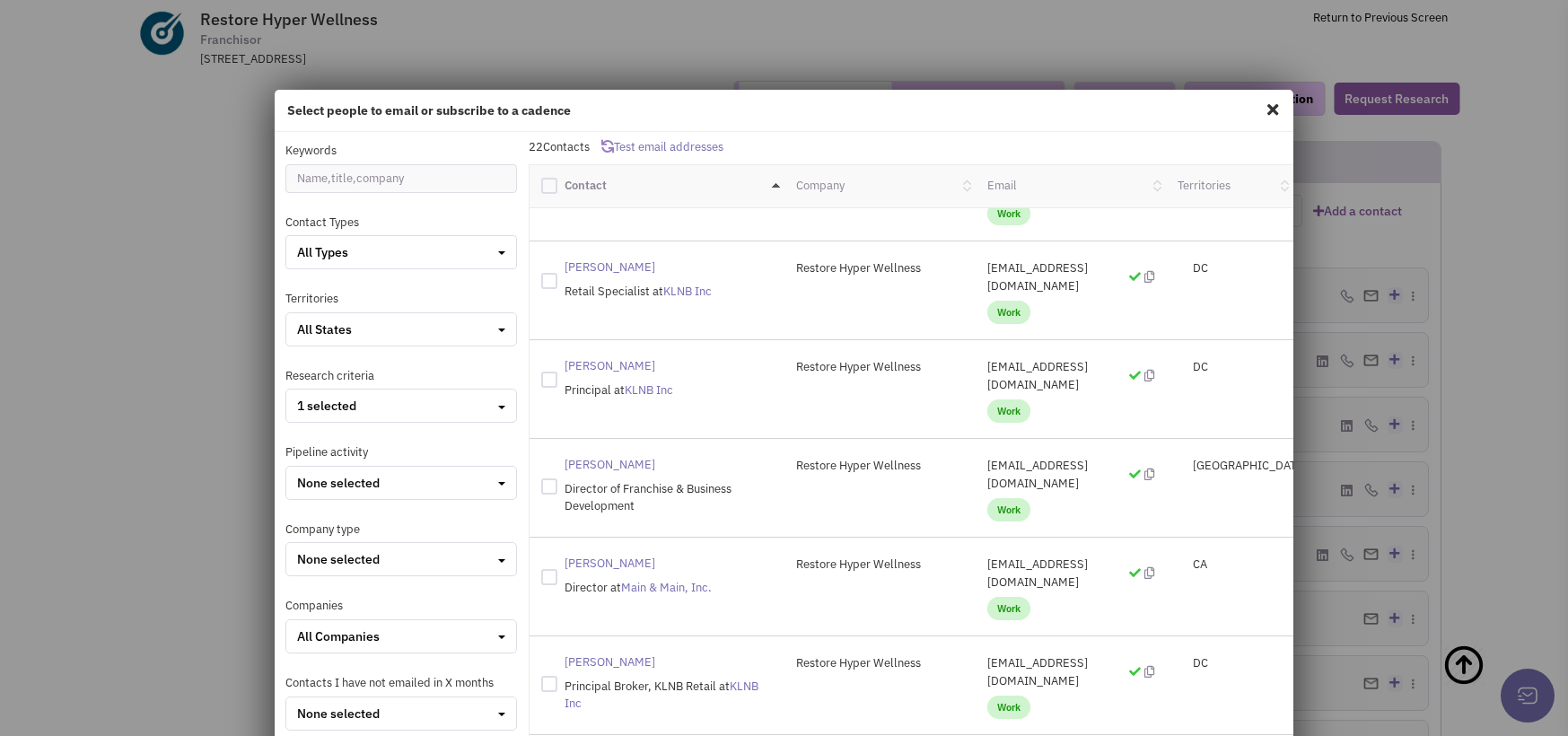
scroll to position [449, 0]
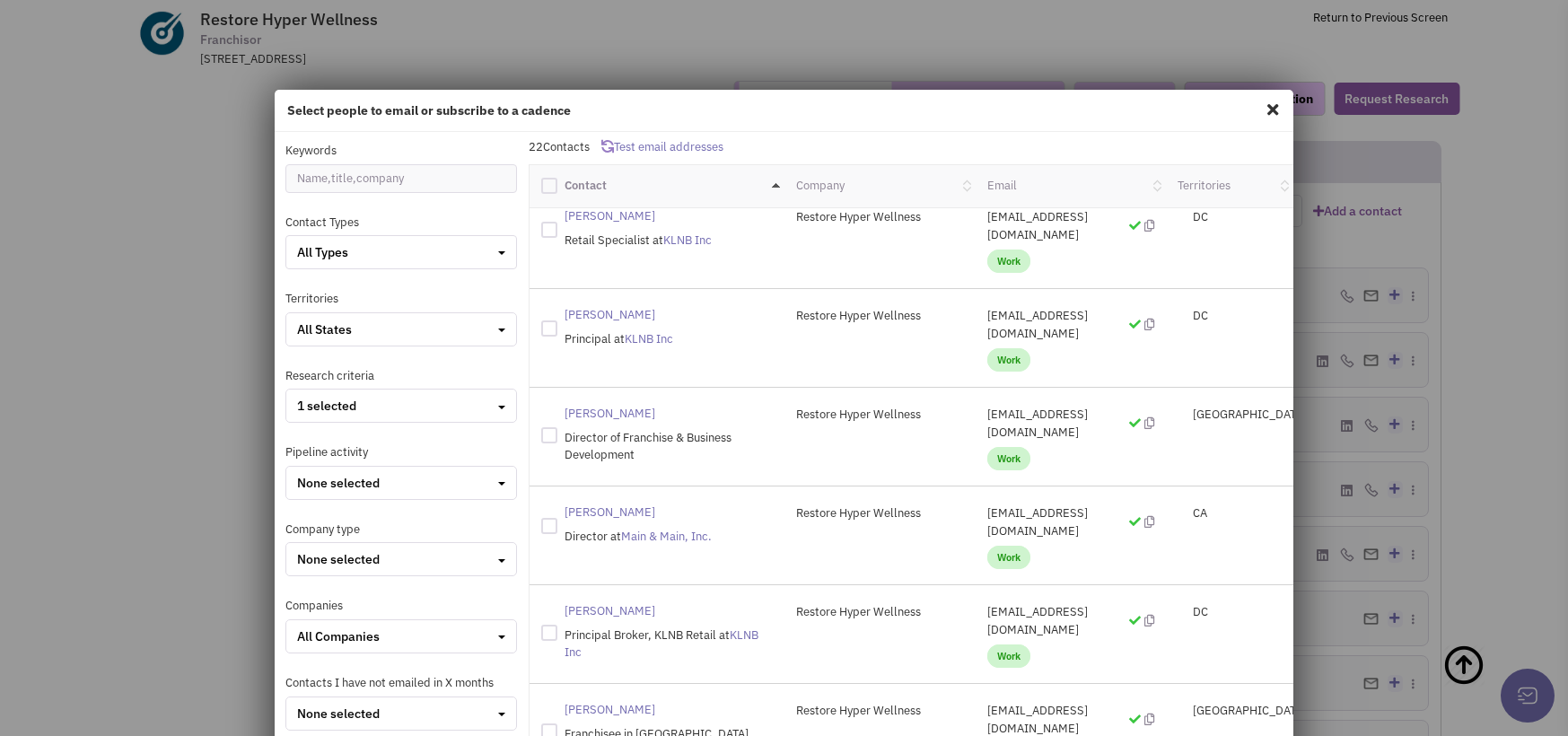
click at [545, 427] on div at bounding box center [549, 435] width 16 height 16
click at [559, 427] on input "checkbox" at bounding box center [565, 433] width 12 height 12
checkbox input "true"
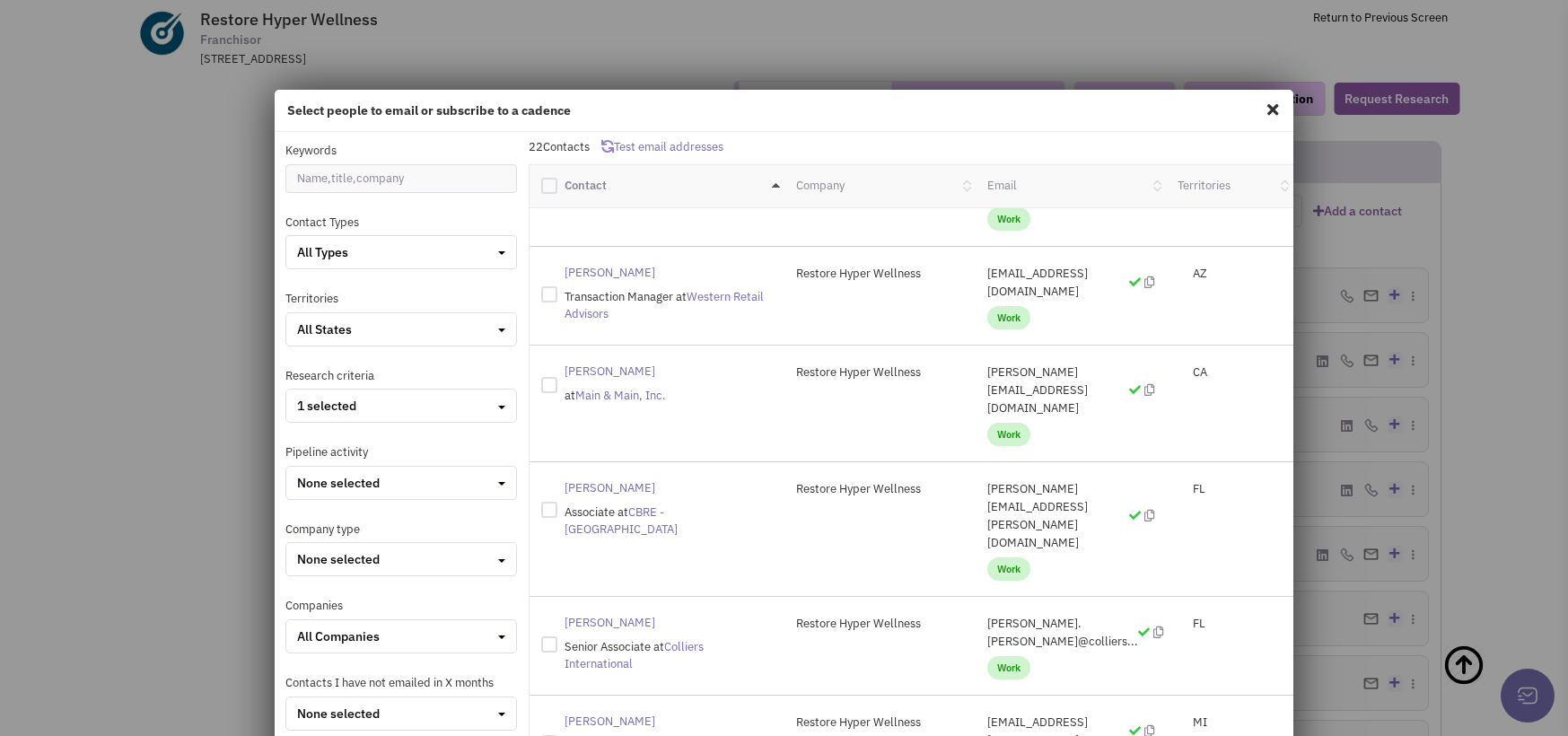
scroll to position [1264, 0]
click at [548, 733] on div at bounding box center [549, 741] width 16 height 16
click at [559, 733] on input "checkbox" at bounding box center [565, 739] width 12 height 12
checkbox input "true"
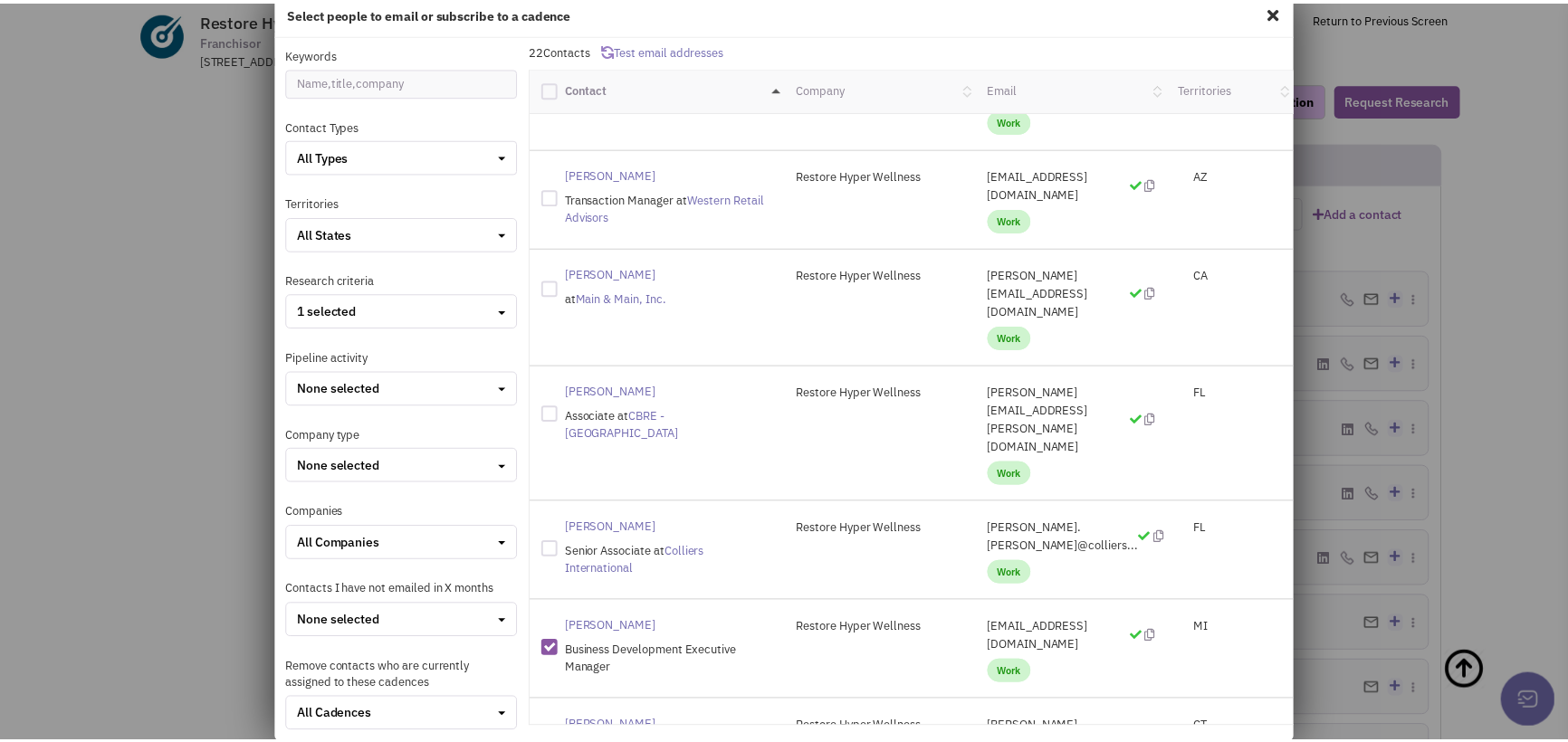
scroll to position [193, 0]
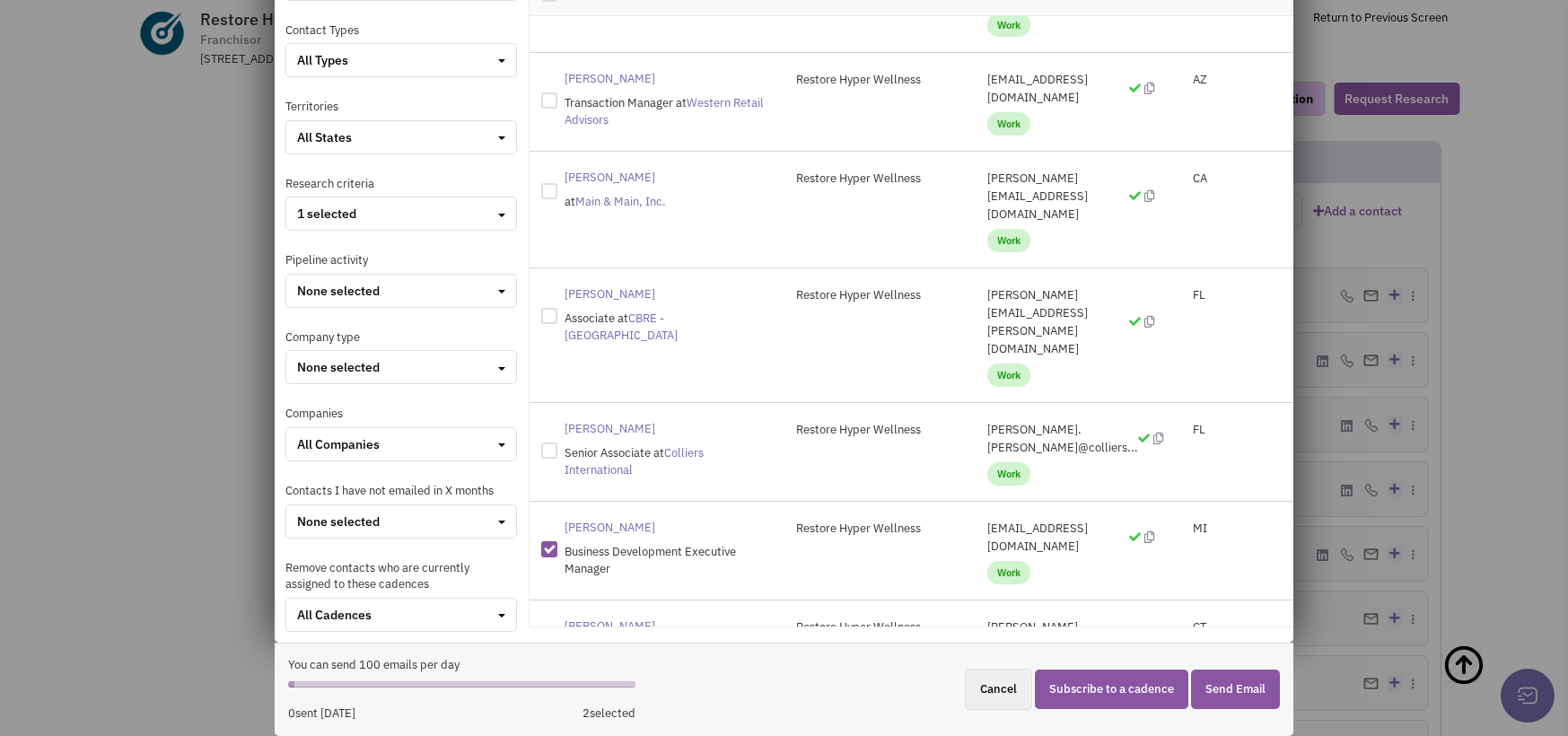
click at [1232, 684] on button "Send Email" at bounding box center [1235, 689] width 89 height 40
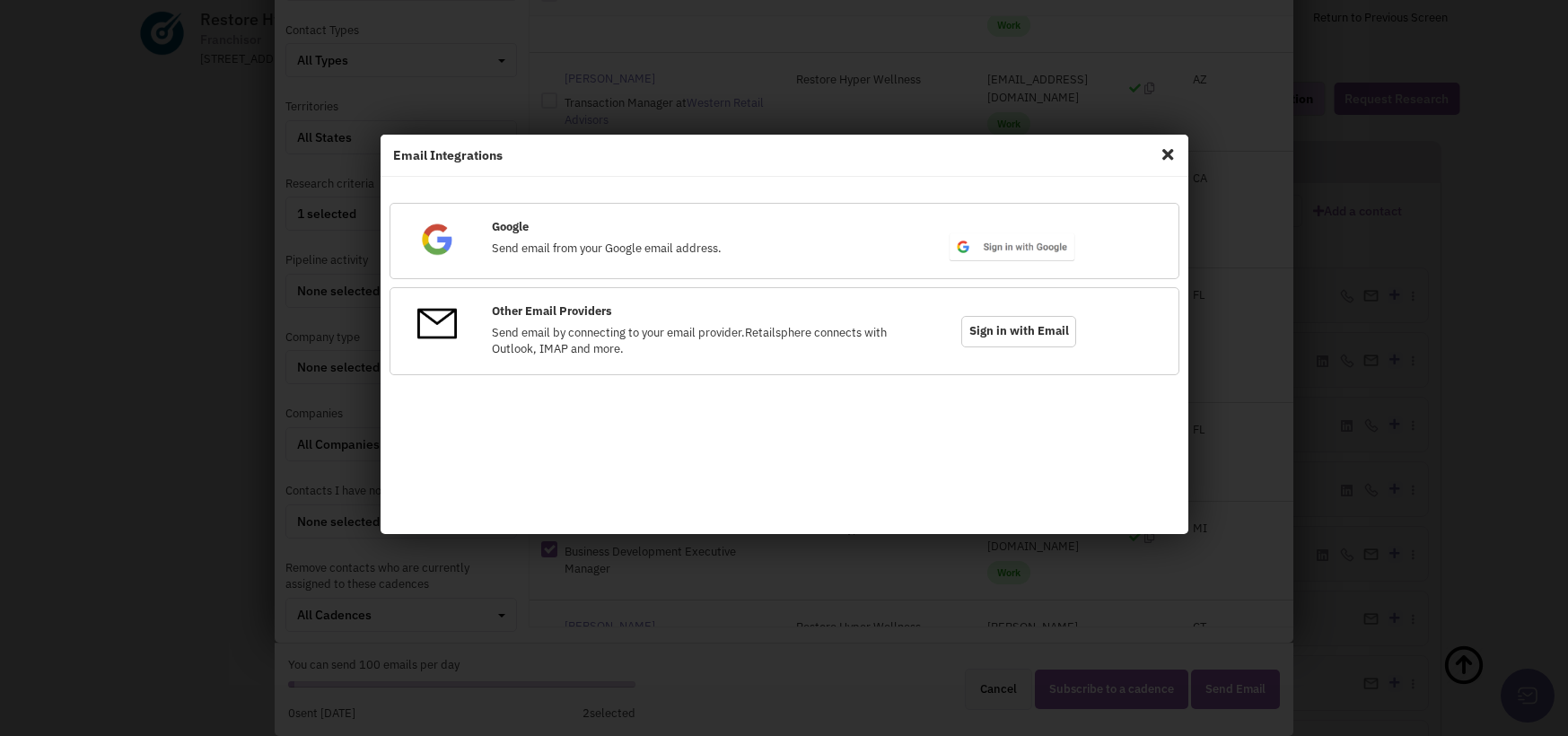
click at [1163, 148] on span "Close" at bounding box center [1168, 153] width 24 height 29
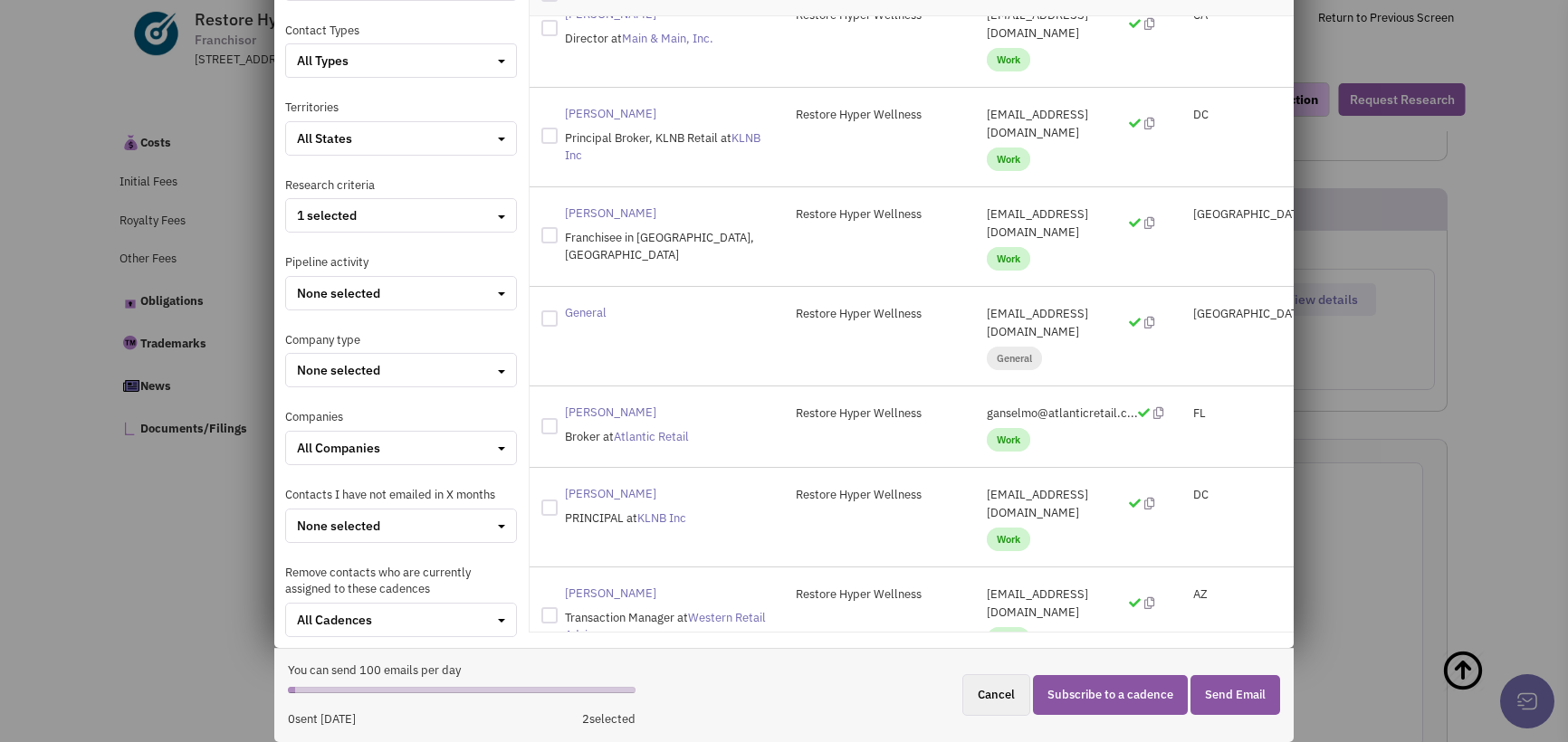
scroll to position [732, 0]
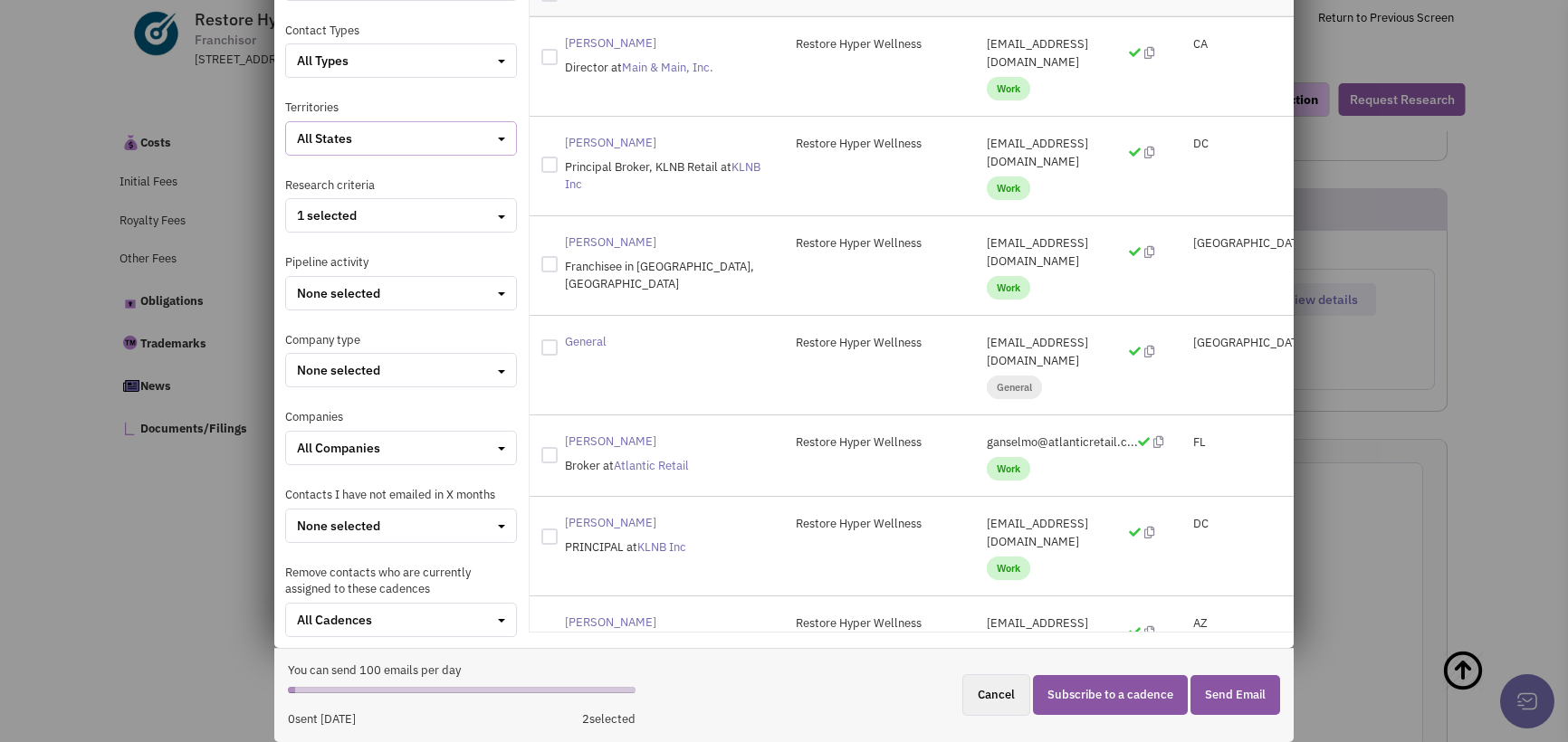
click at [442, 140] on div "All States" at bounding box center [401, 138] width 208 height 18
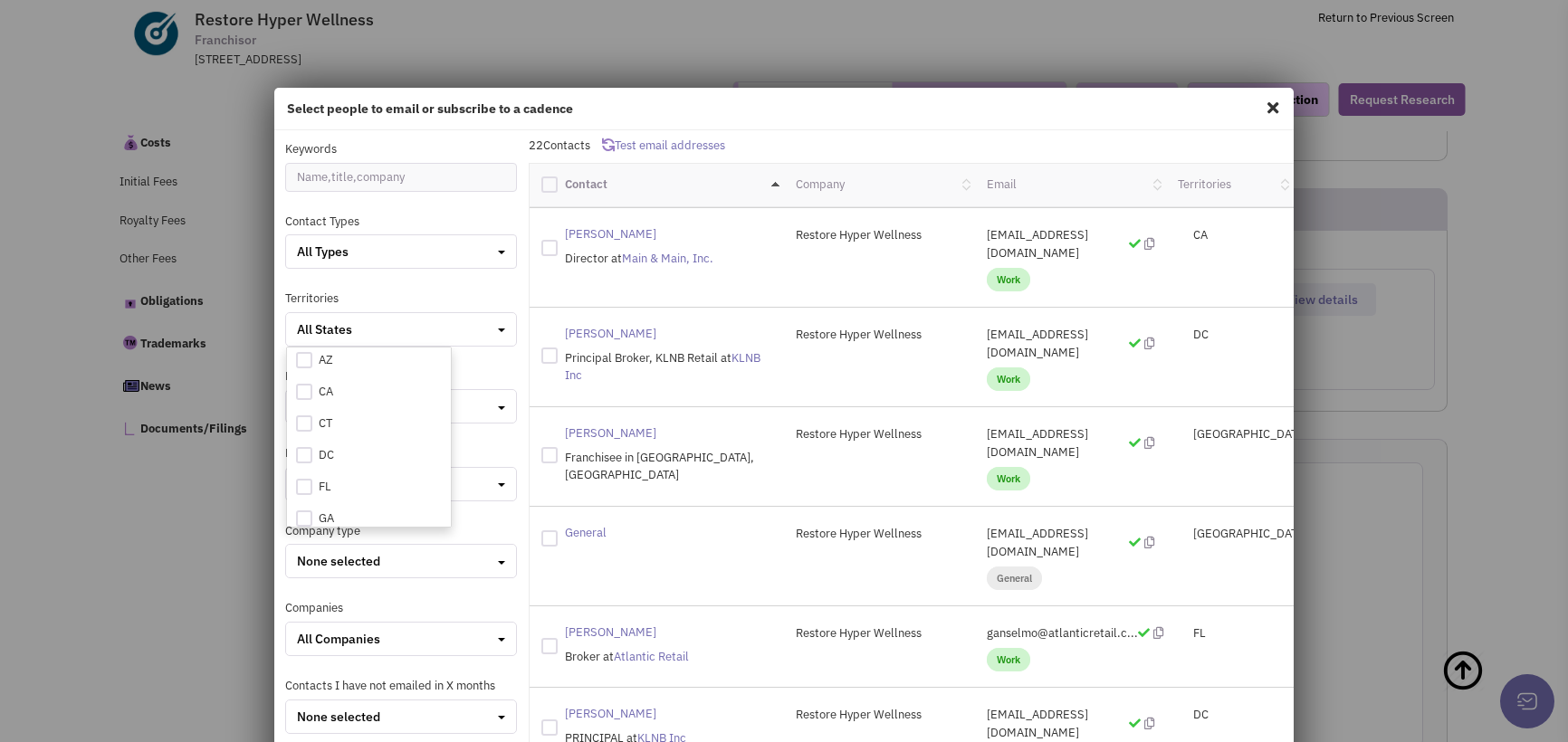
scroll to position [0, 0]
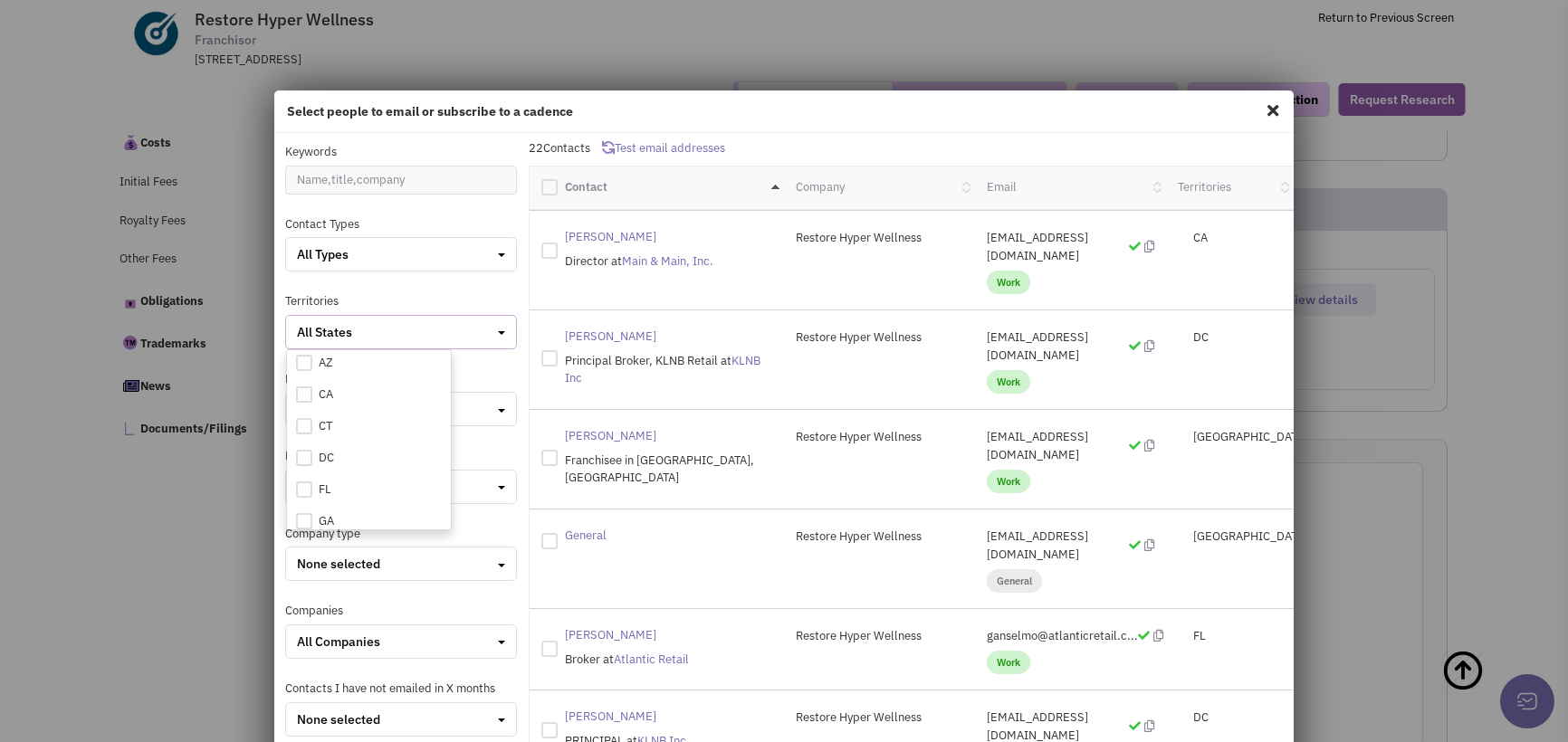
click at [390, 328] on div "All States" at bounding box center [401, 332] width 208 height 18
click at [642, 103] on h4 "Select people to email or subscribe to a cadence" at bounding box center [783, 111] width 993 height 16
click at [1263, 105] on span at bounding box center [1272, 110] width 24 height 29
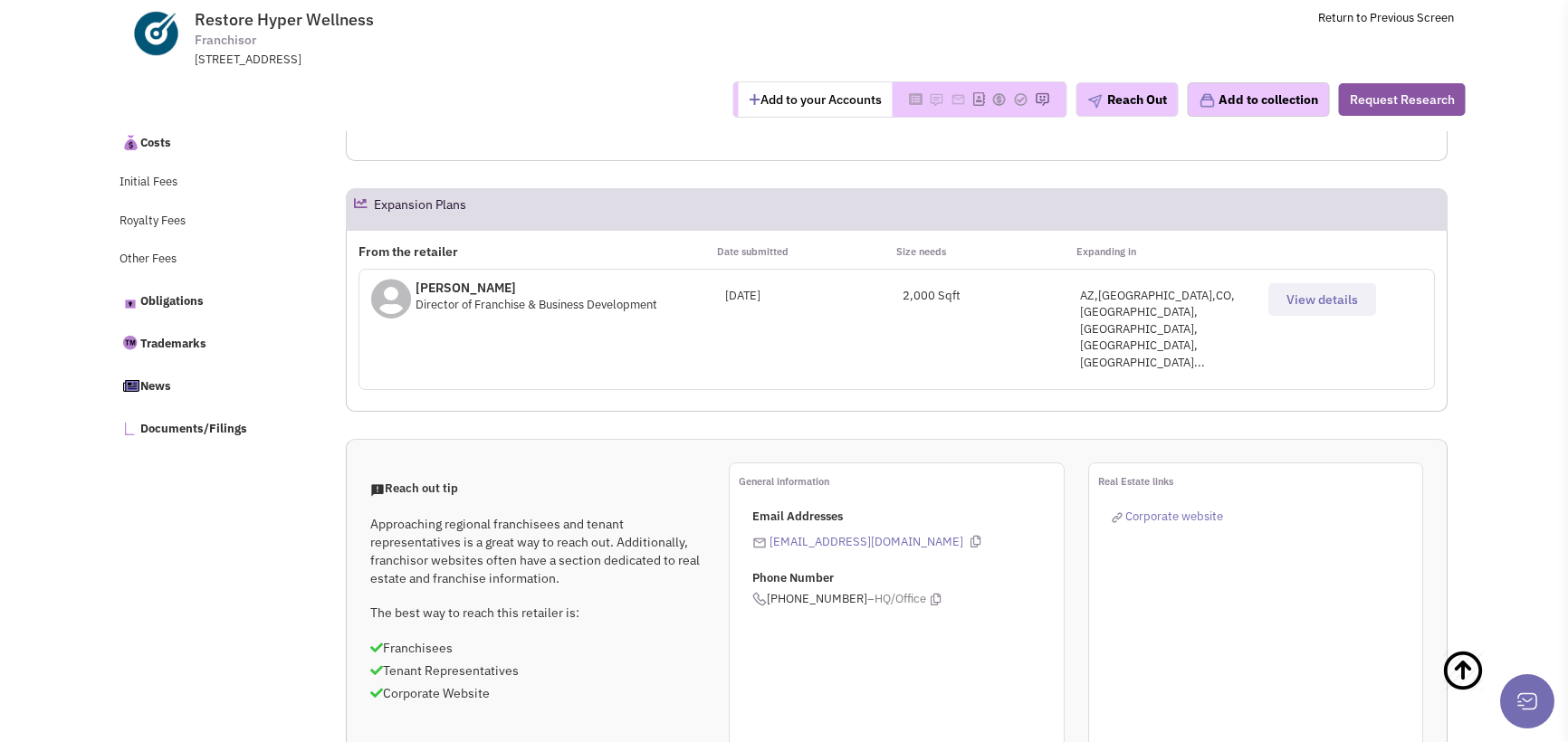
click at [1305, 296] on span "View details" at bounding box center [1322, 300] width 71 height 16
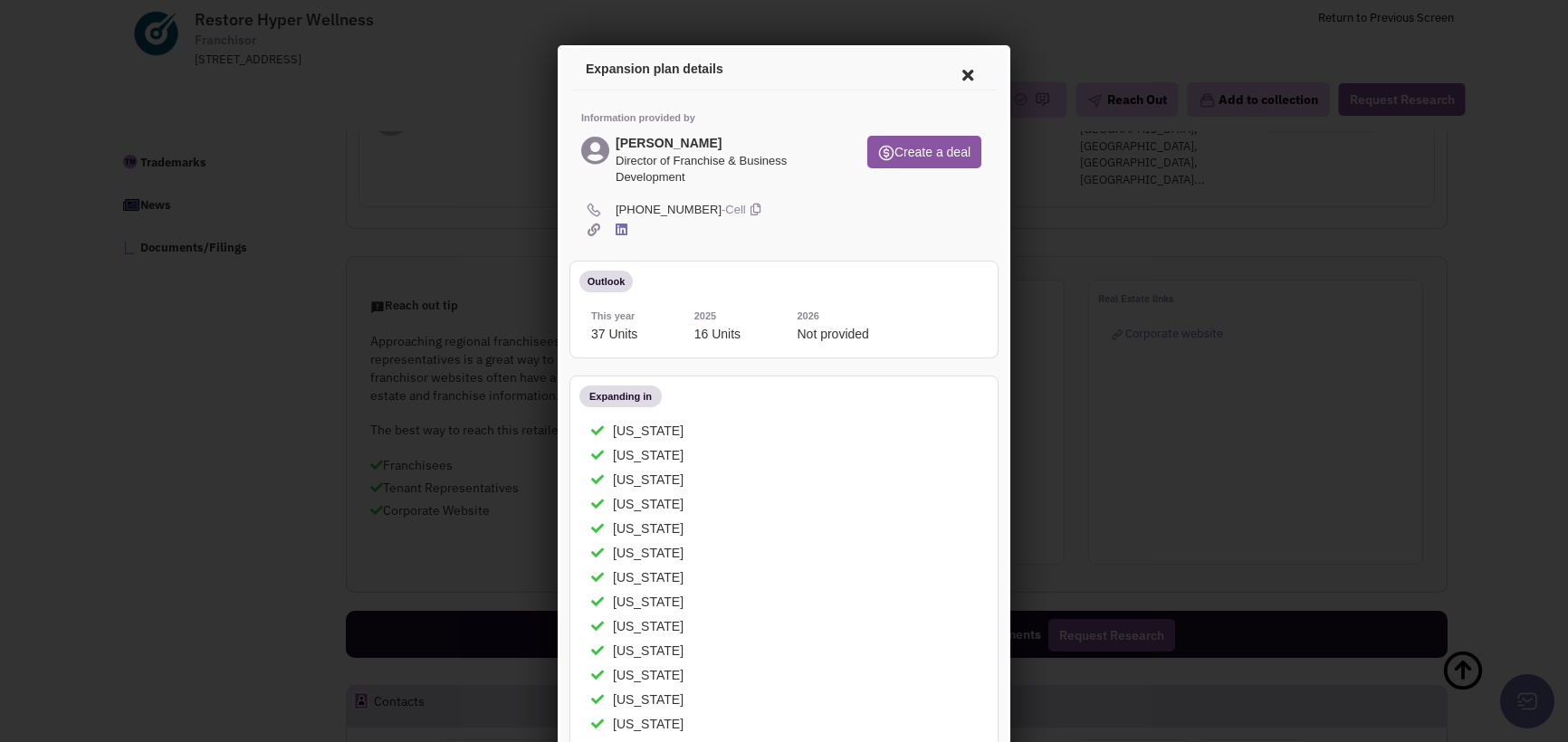
click at [950, 74] on icon at bounding box center [965, 72] width 38 height 44
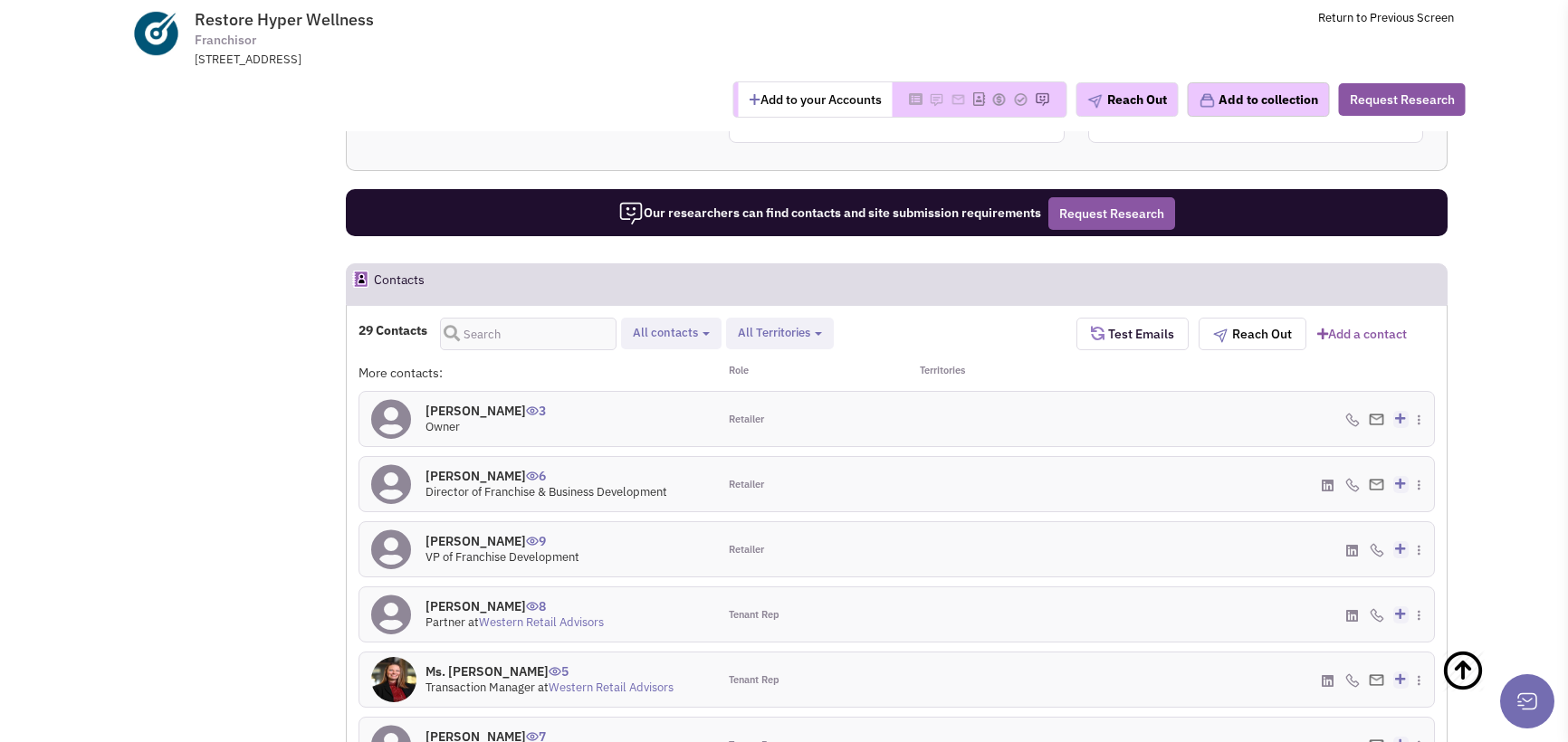
scroll to position [1407, 0]
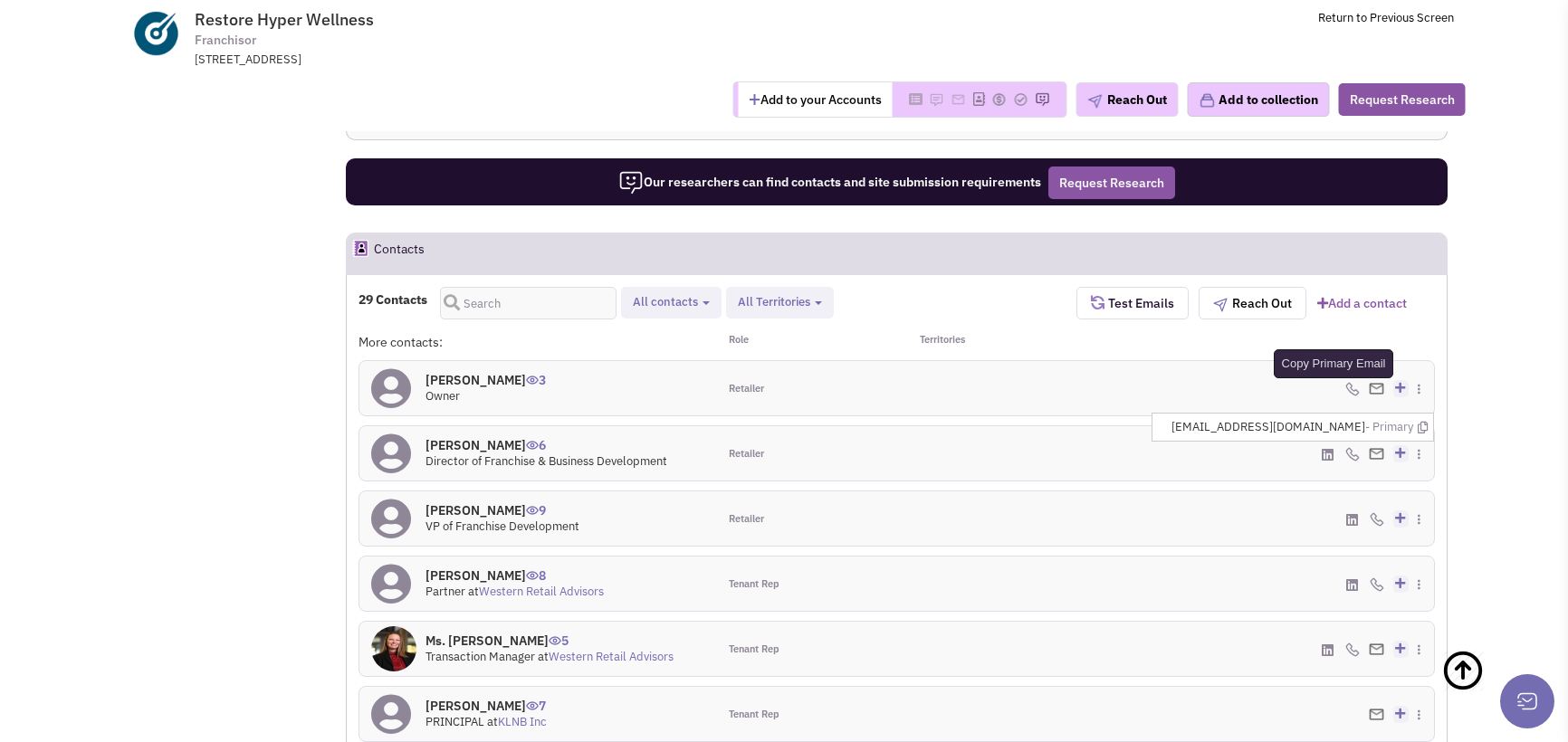
click at [1424, 422] on icon at bounding box center [1422, 428] width 10 height 12
click at [1268, 427] on div "(281) 380-3291 - Cell Create a deal" at bounding box center [1253, 453] width 358 height 55
click at [1255, 427] on div "(281) 380-3291 - Cell Create a deal" at bounding box center [1253, 453] width 358 height 55
click at [1423, 492] on icon at bounding box center [1428, 498] width 10 height 12
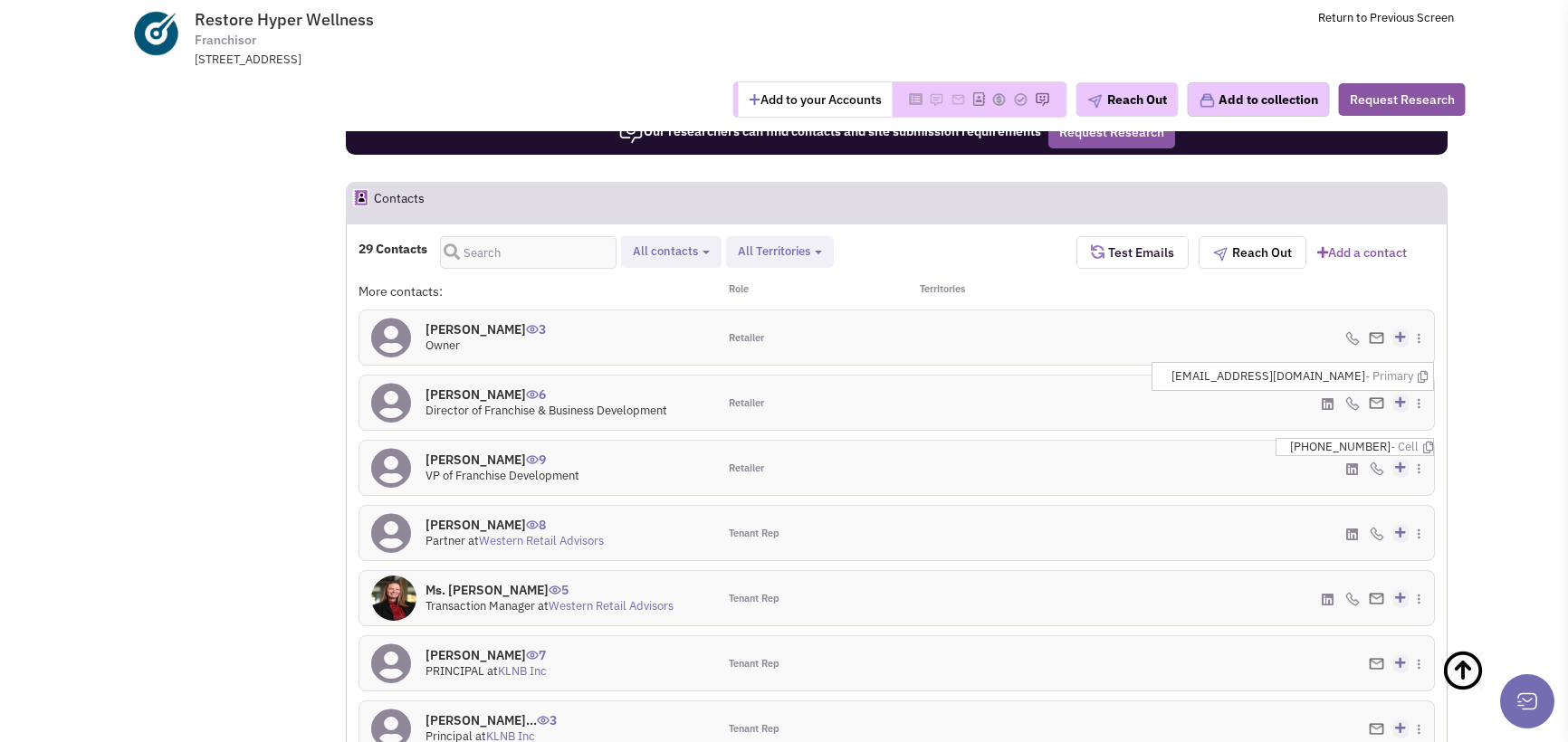
scroll to position [1497, 0]
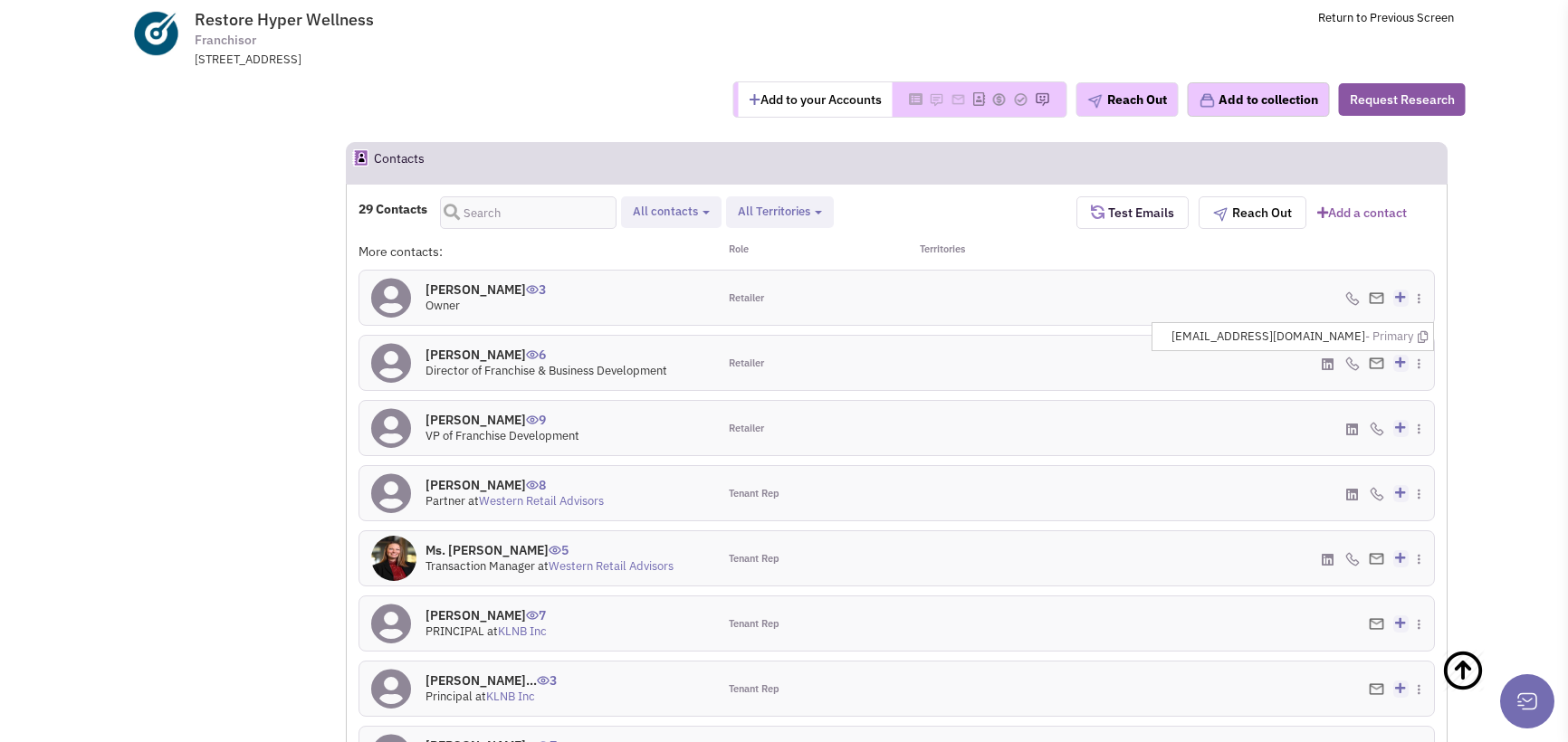
click at [1134, 335] on div "(281) 380-3291 - Cell Create a deal" at bounding box center [1253, 362] width 358 height 55
drag, startPoint x: 1134, startPoint y: 304, endPoint x: 1396, endPoint y: 285, distance: 262.7
click at [1150, 335] on div "(281) 380-3291 - Cell Create a deal" at bounding box center [1253, 362] width 358 height 55
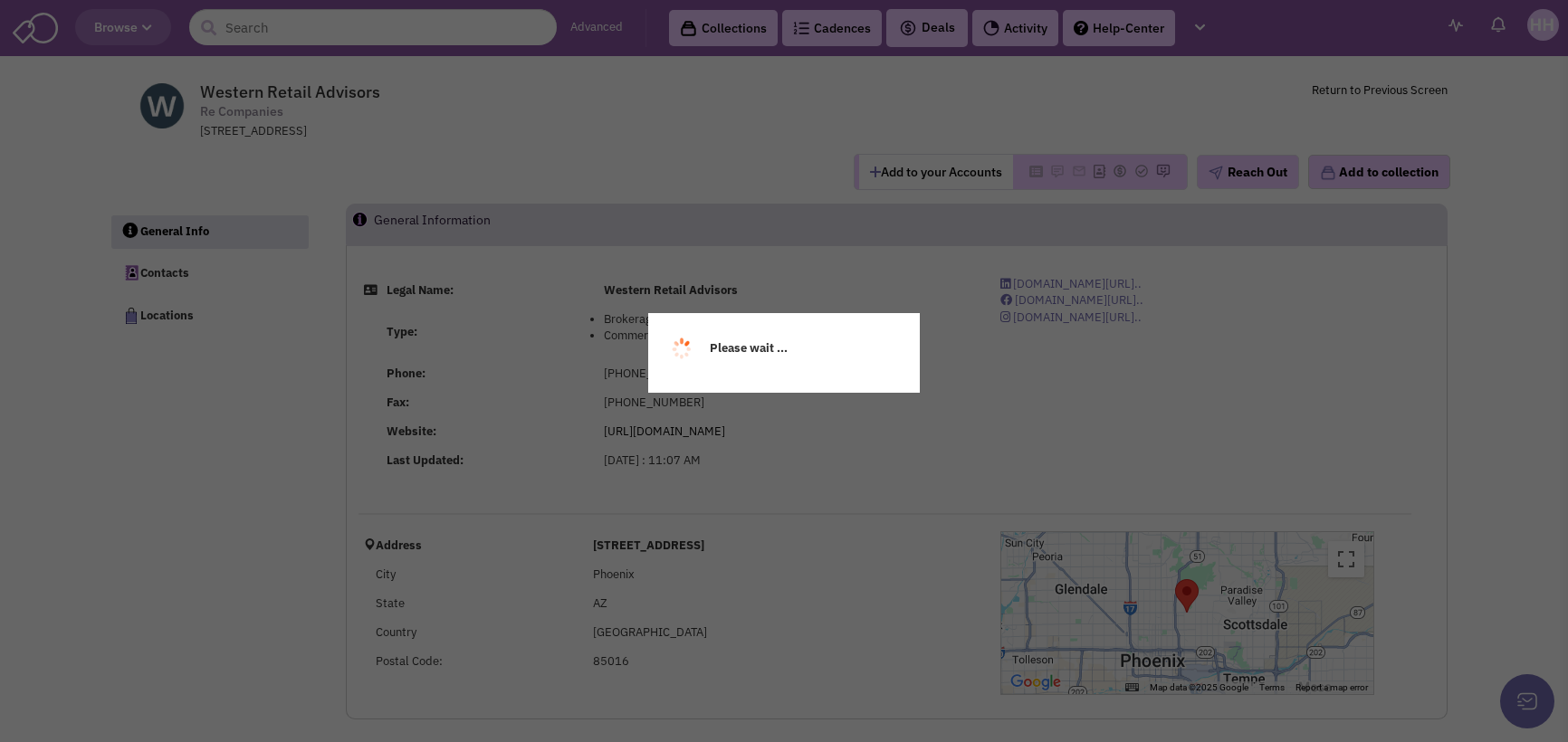
scroll to position [90, 0]
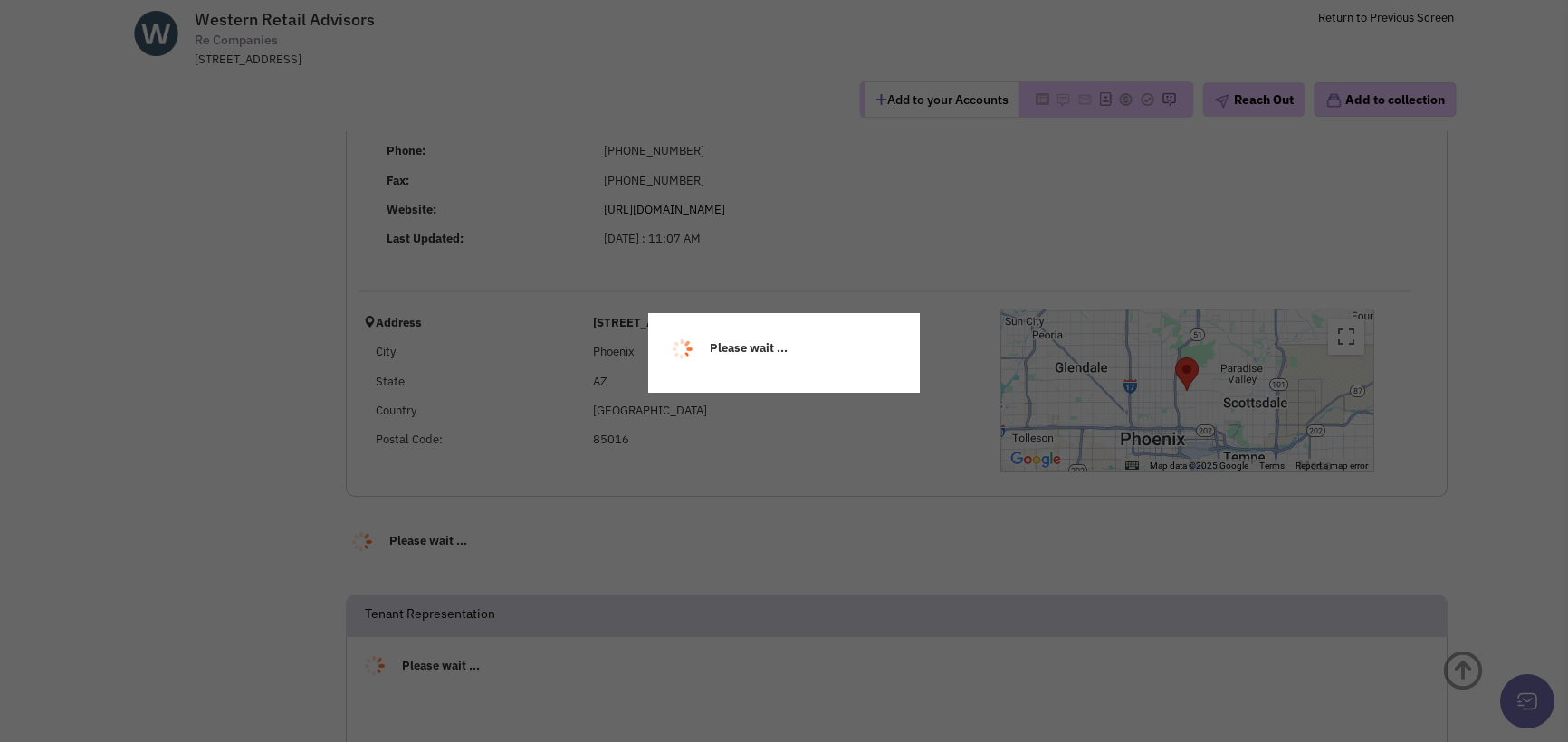
select select
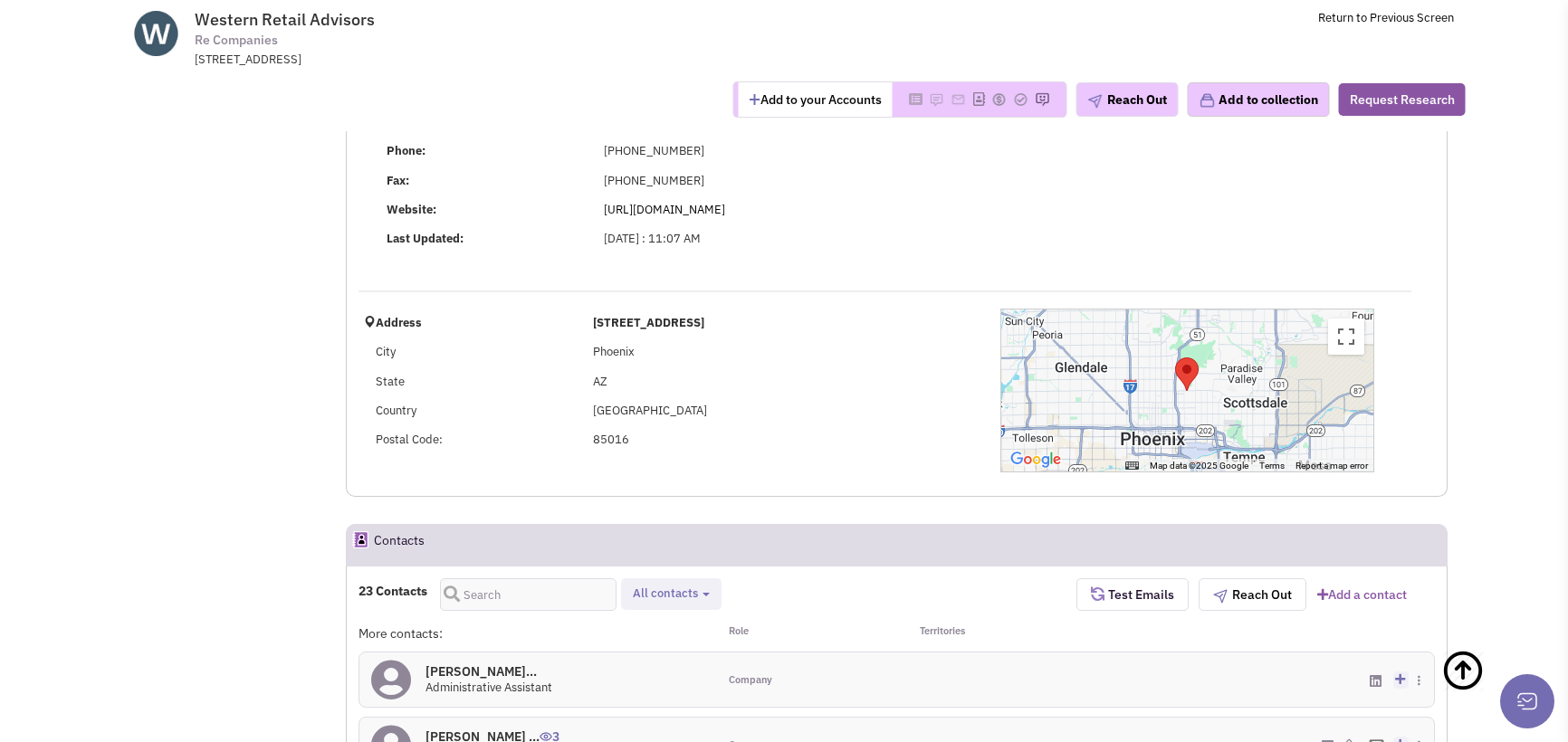
select select
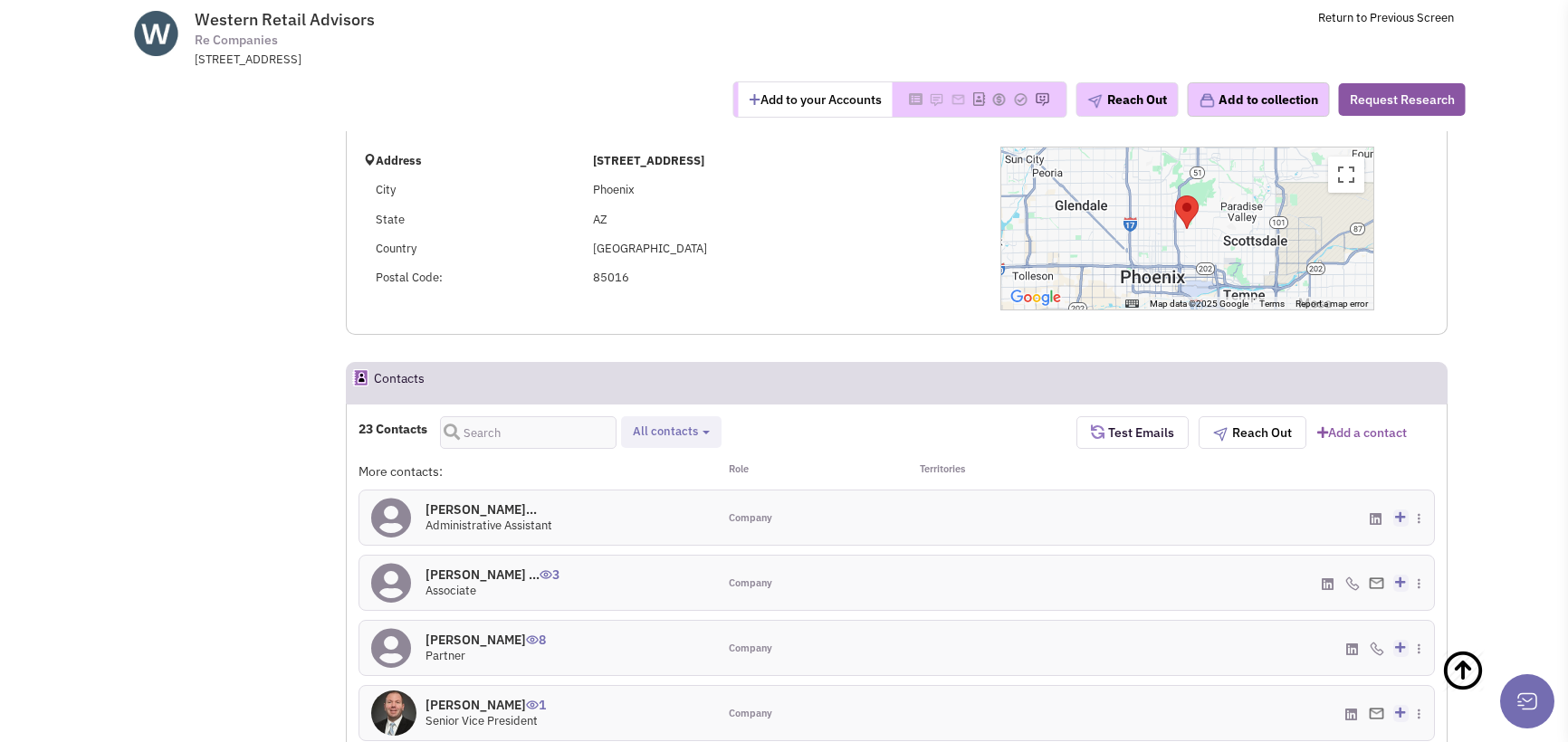
scroll to position [272, 0]
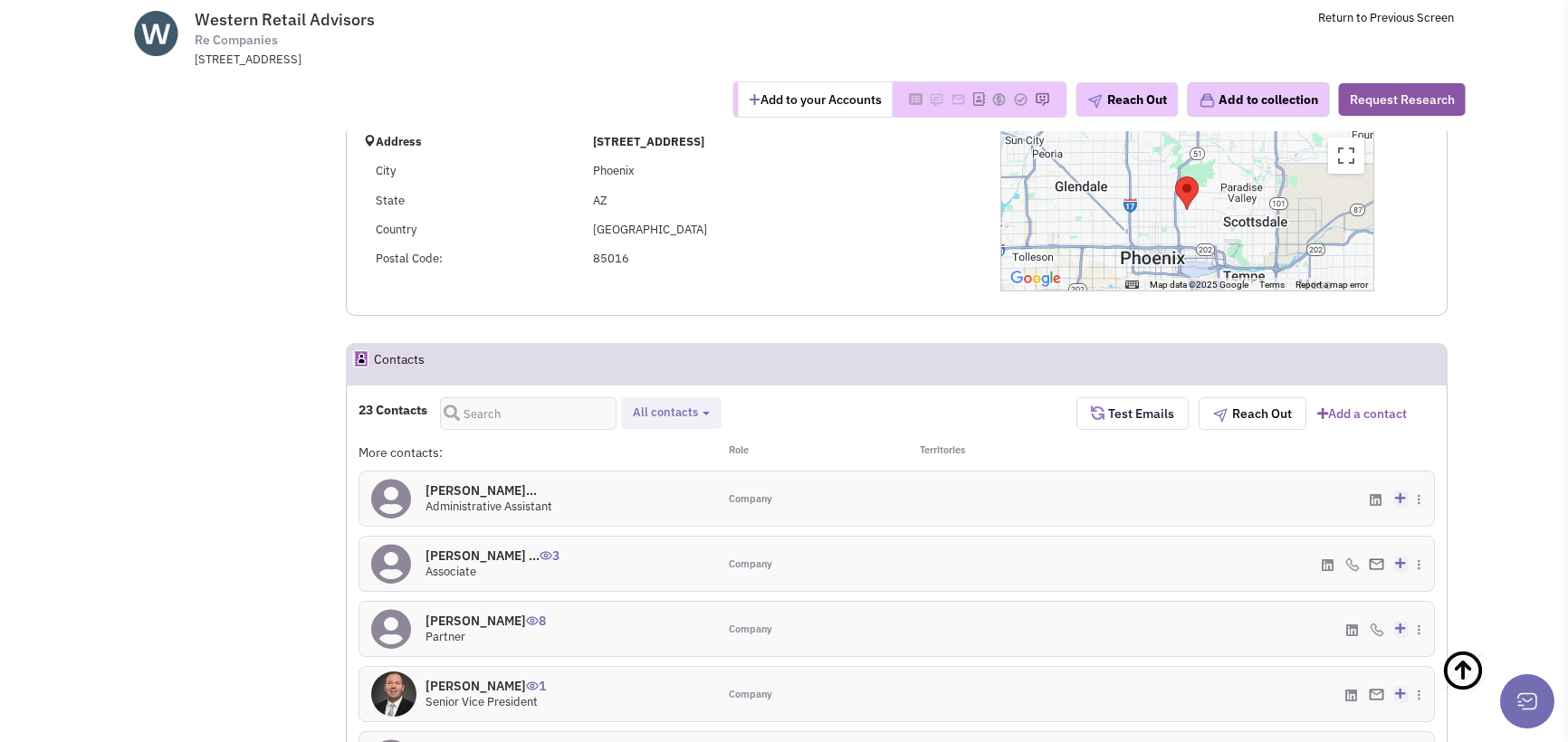
select select
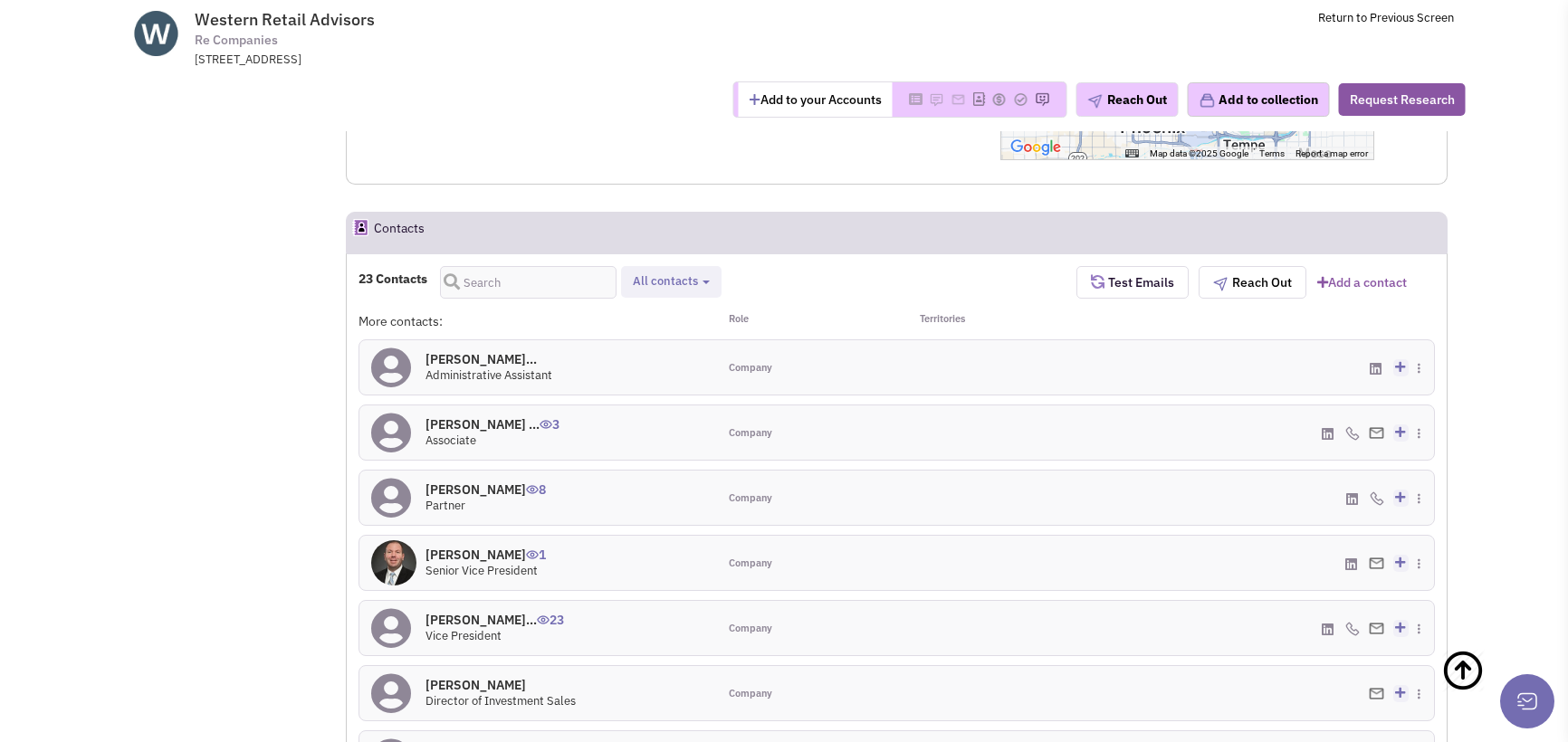
scroll to position [362, 0]
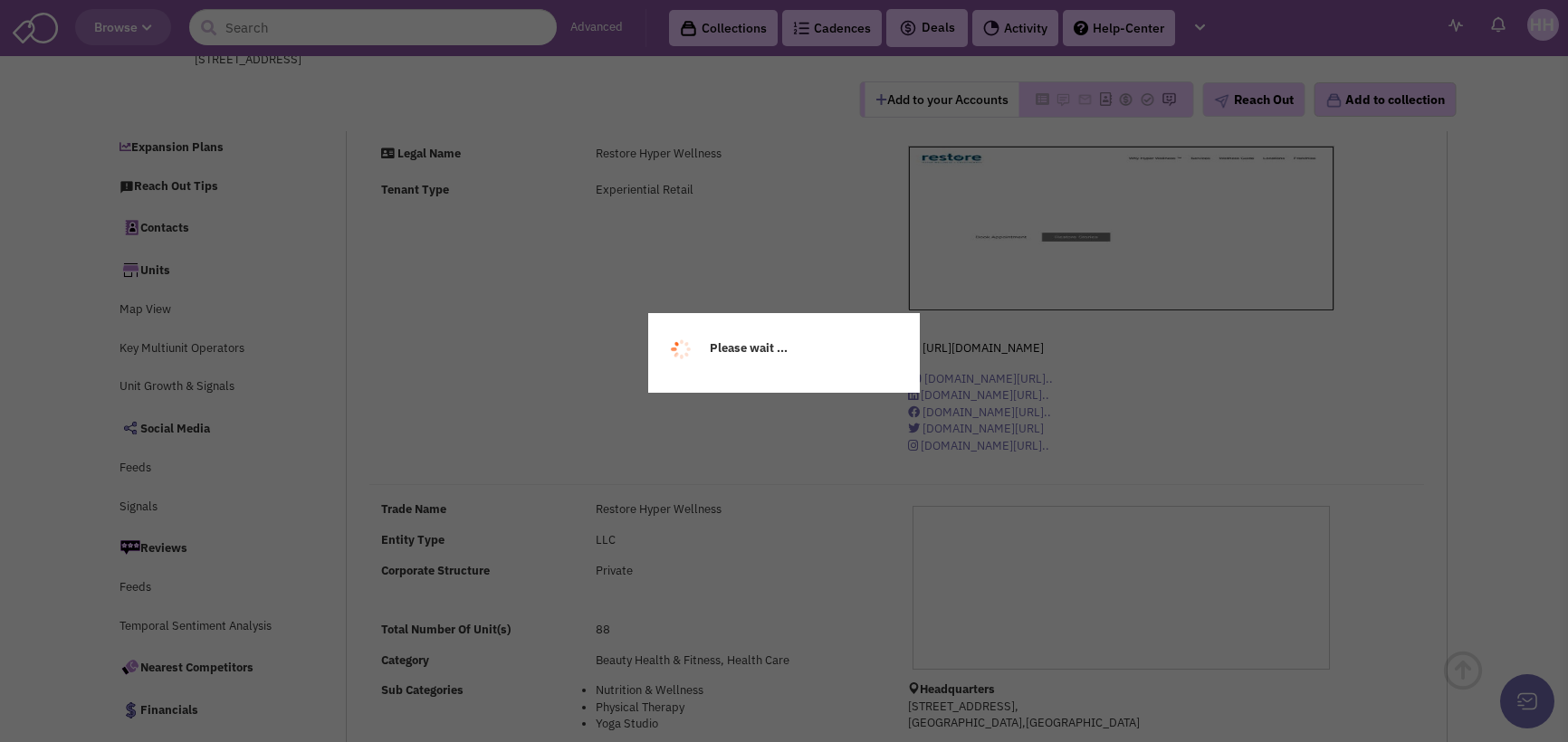
scroll to position [562, 0]
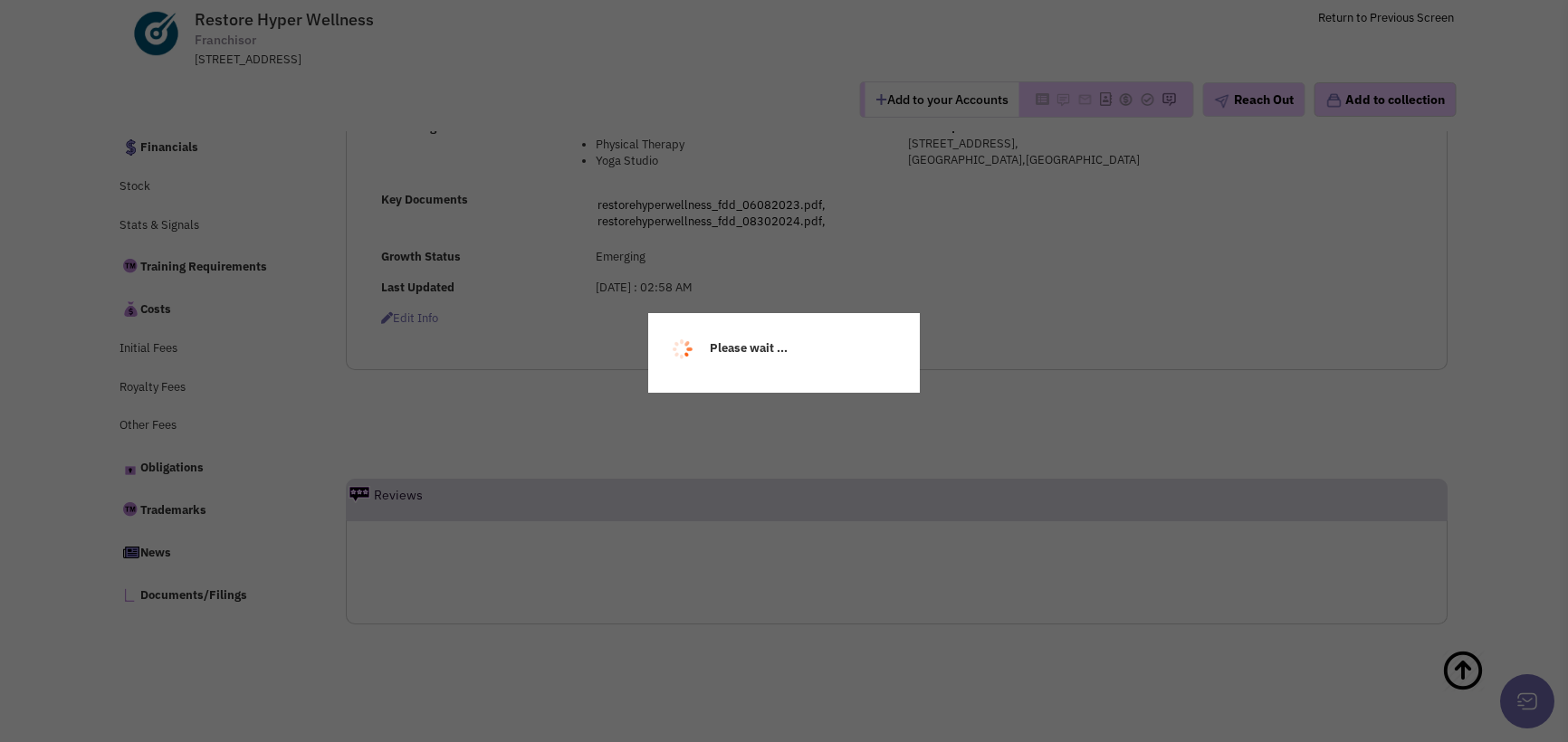
select select
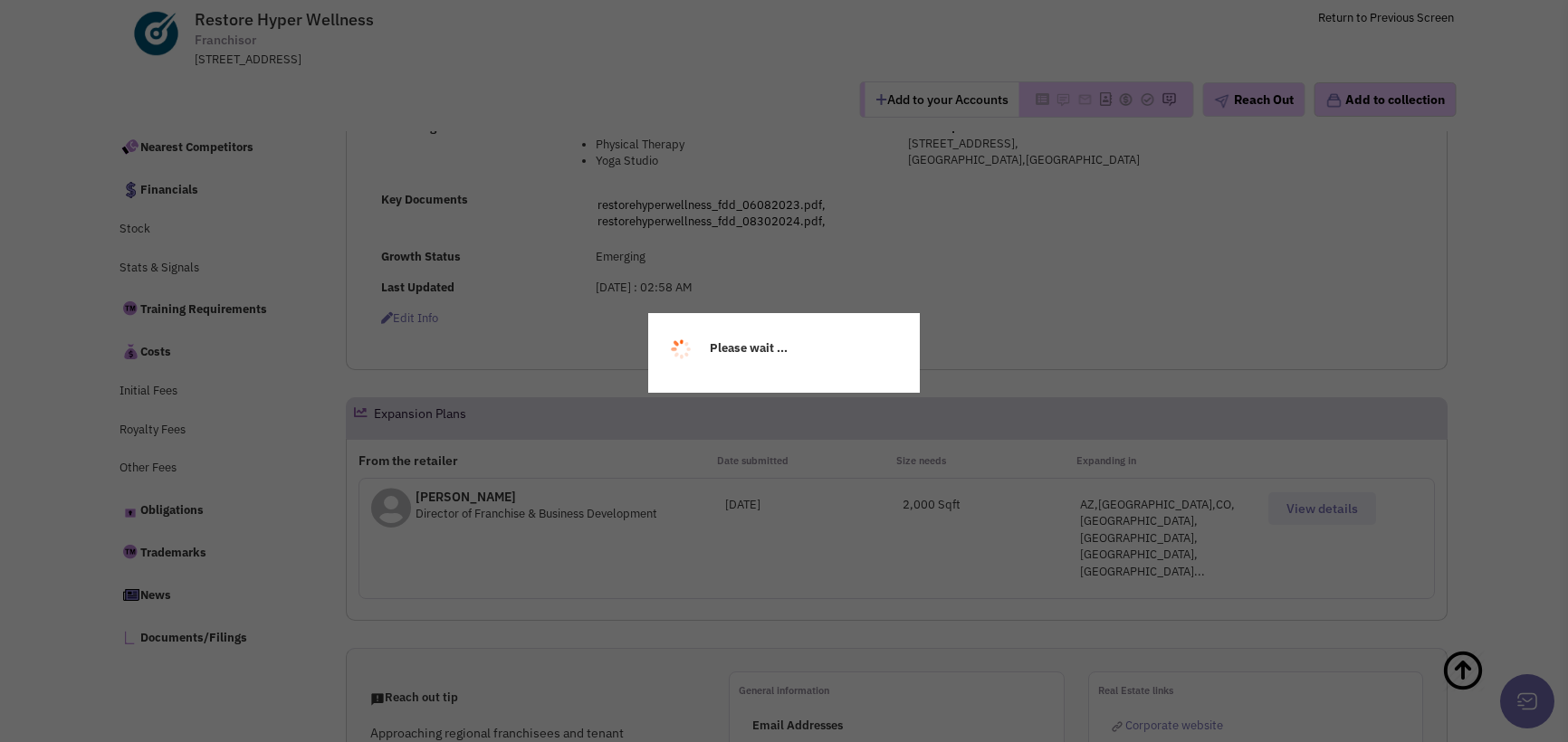
scroll to position [605, 0]
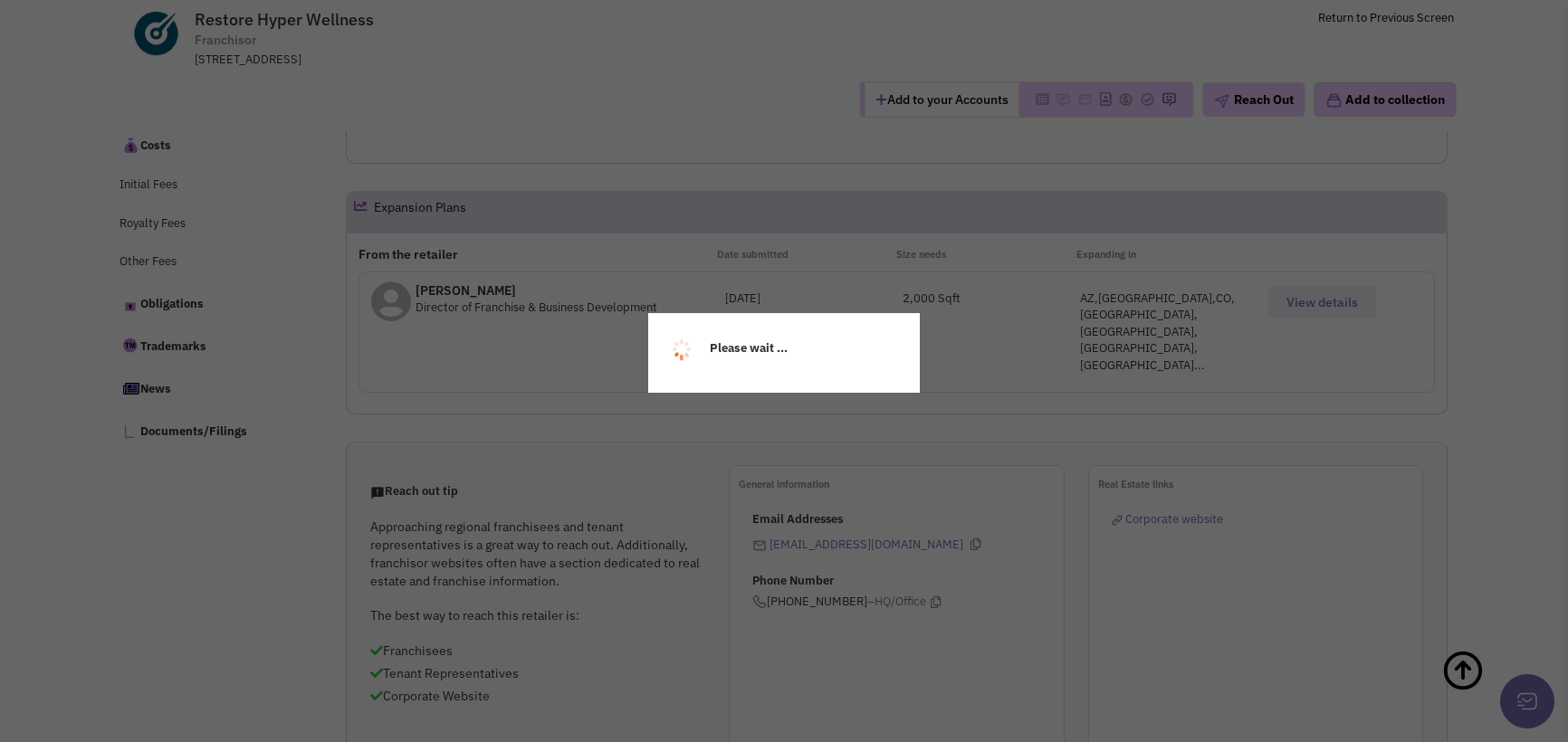
select select
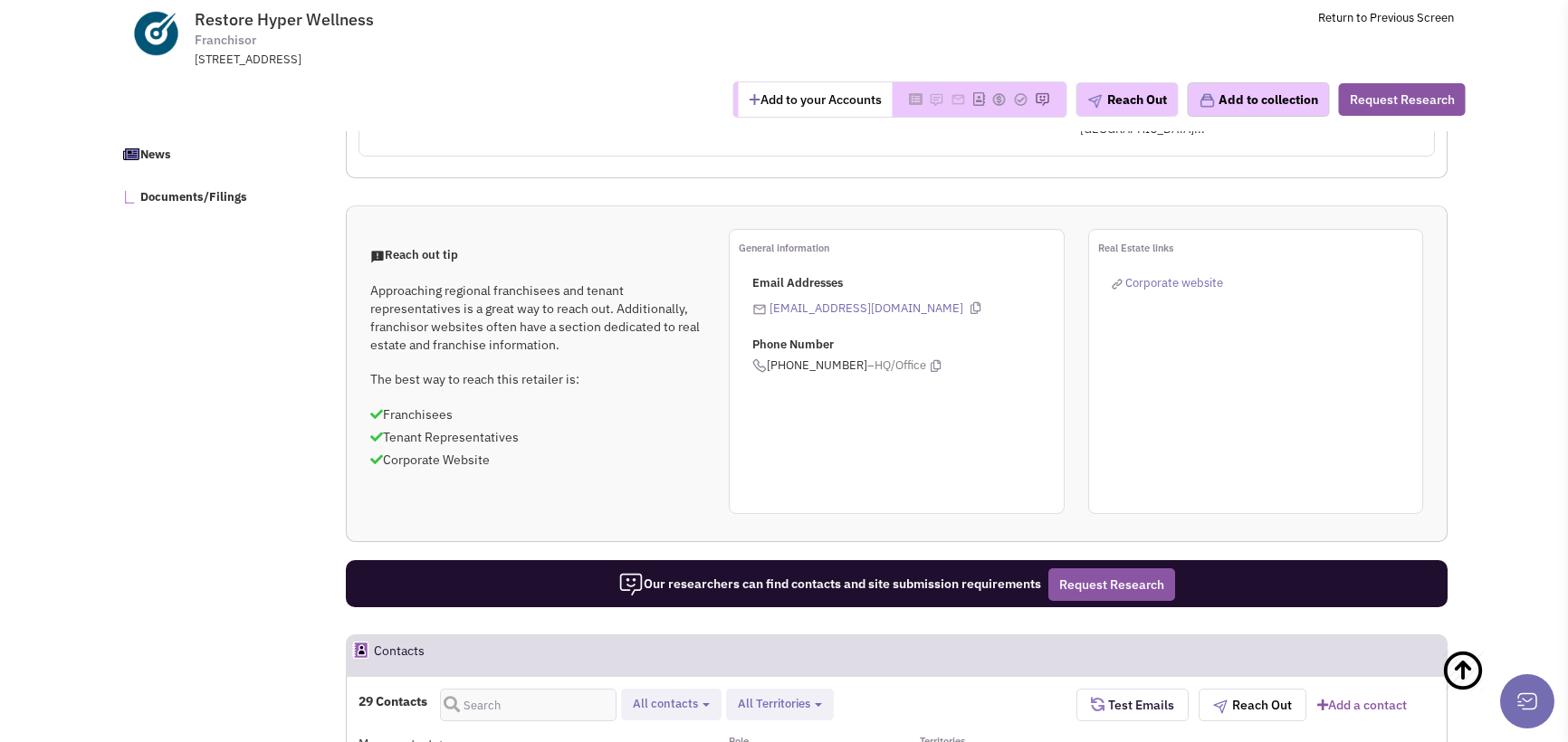
scroll to position [969, 0]
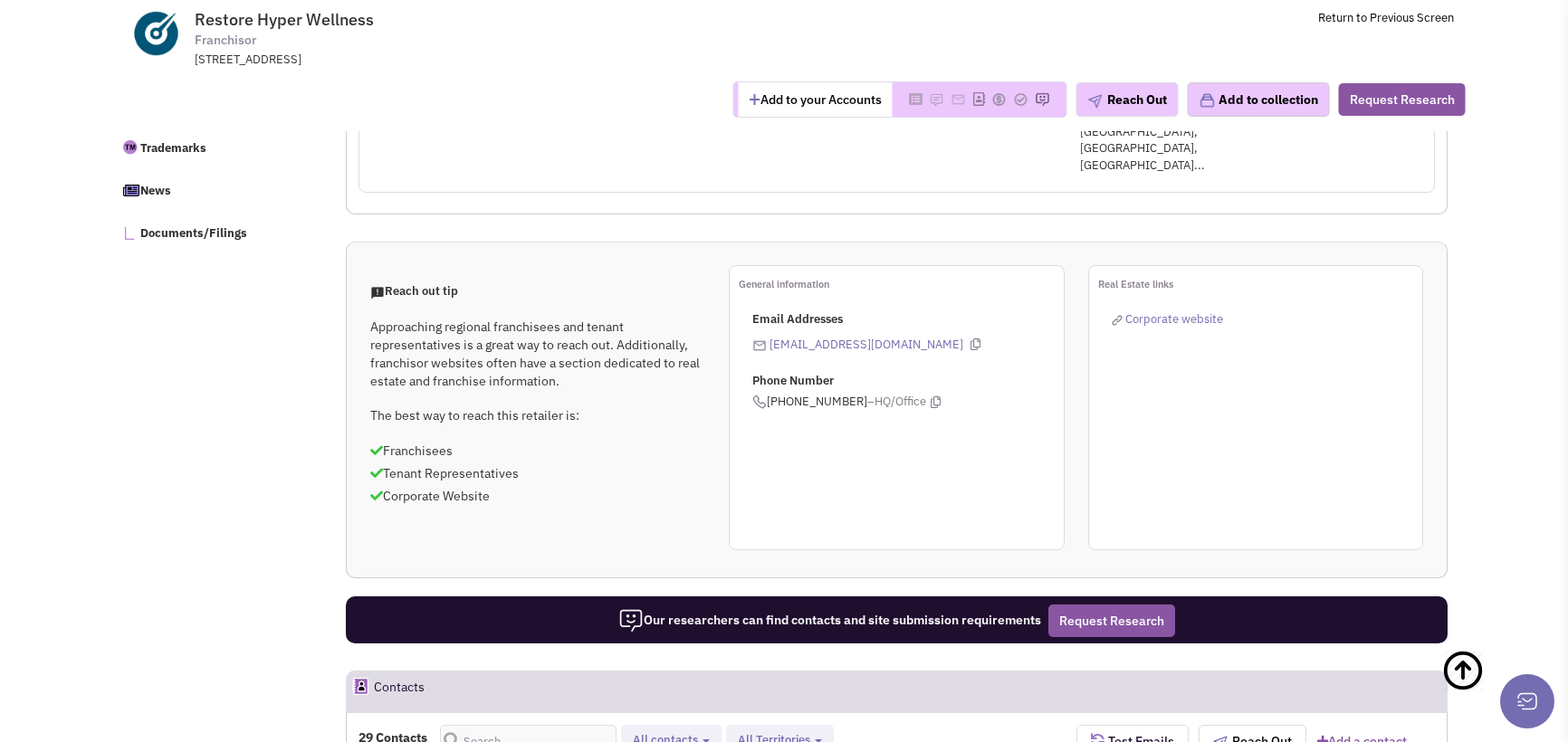
click at [1184, 311] on span "Corporate website" at bounding box center [1174, 319] width 97 height 16
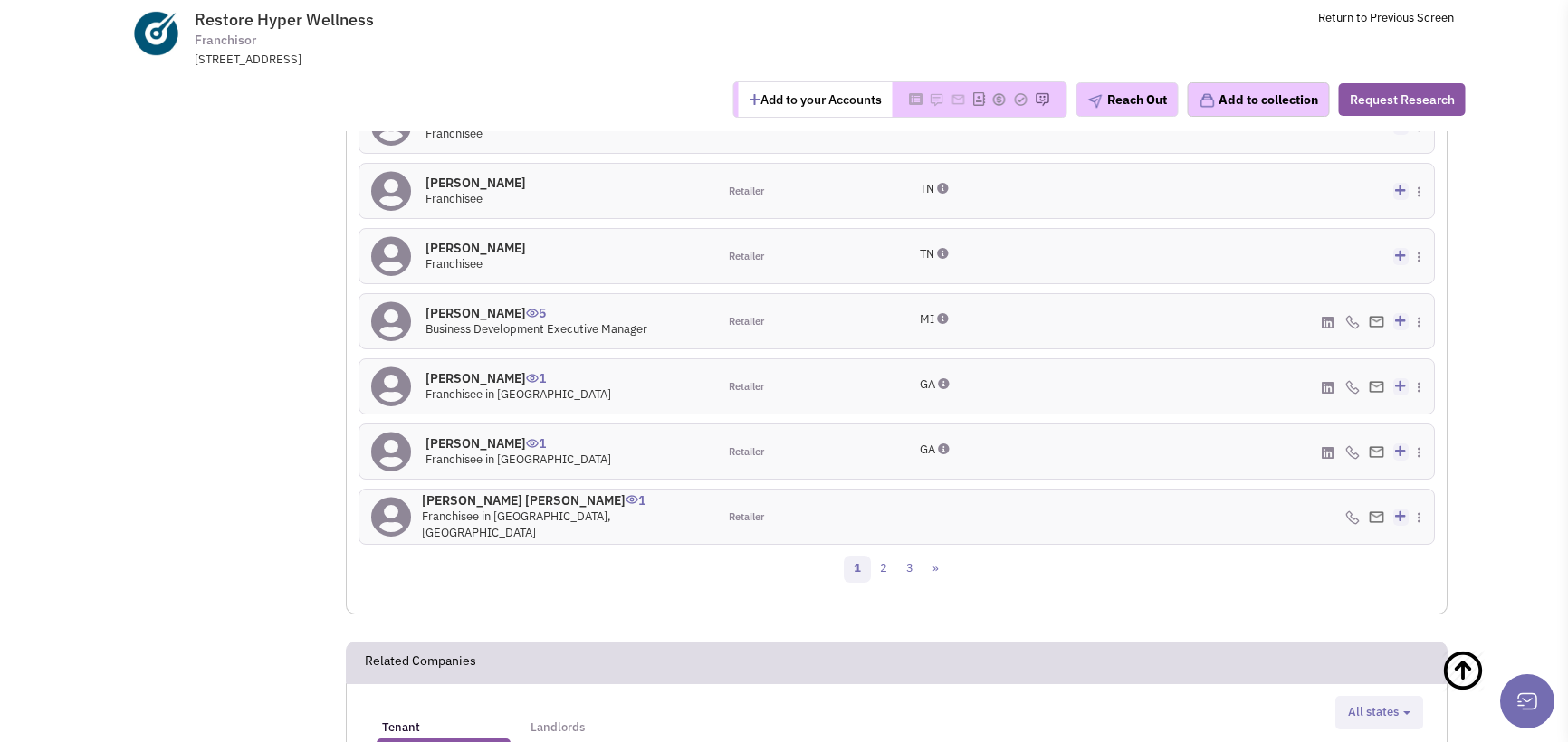
scroll to position [1874, 0]
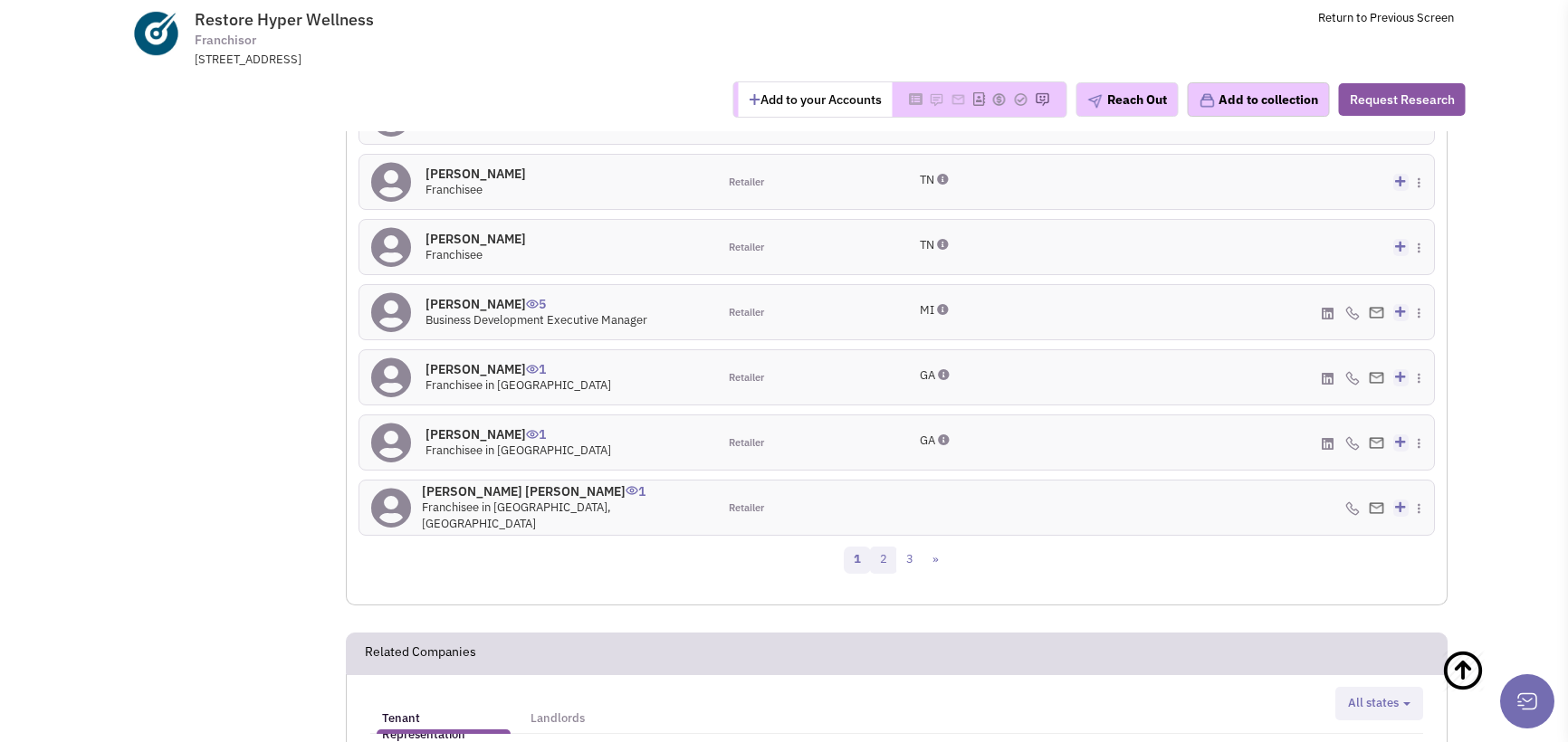
click at [879, 547] on link "2" at bounding box center [882, 559] width 27 height 27
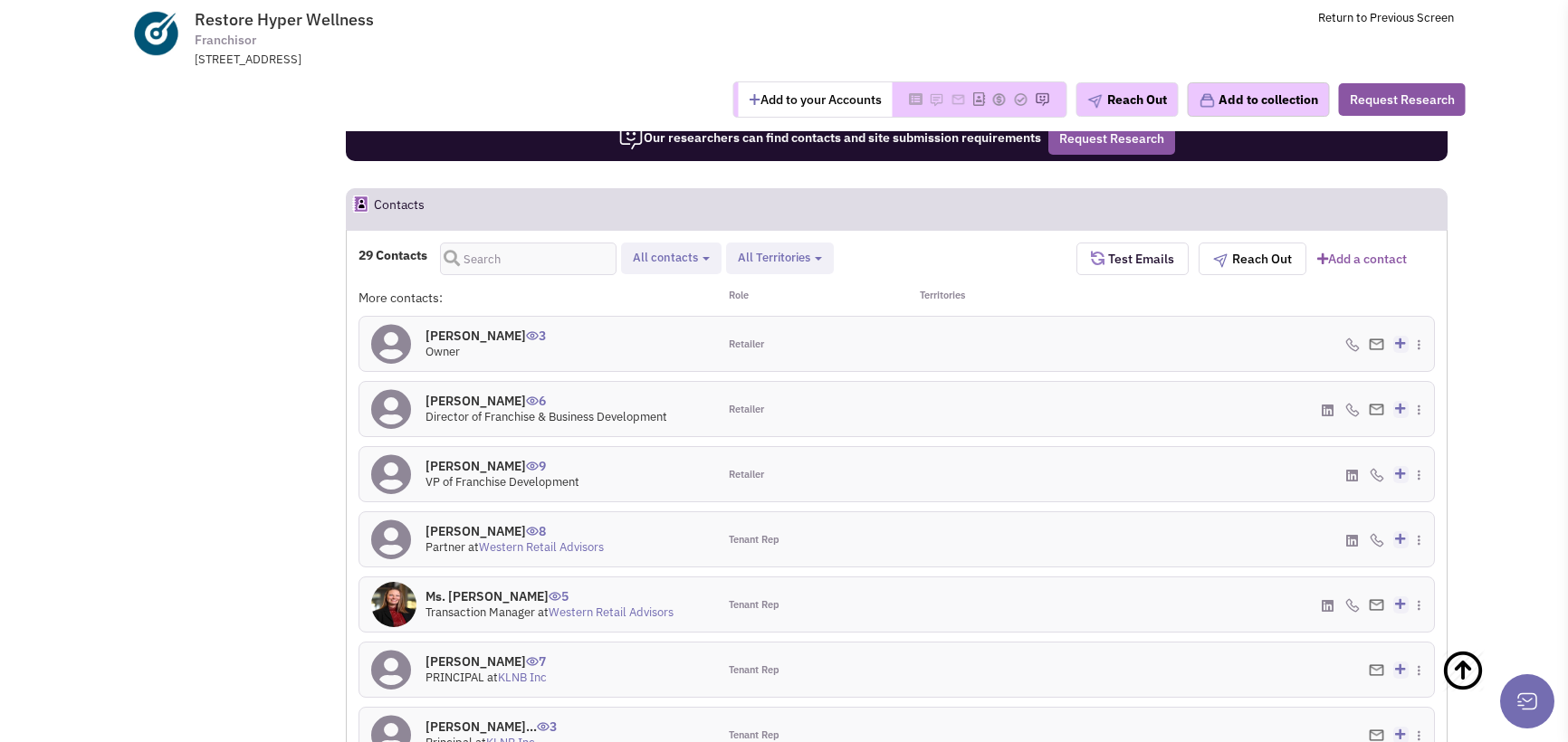
scroll to position [1462, 0]
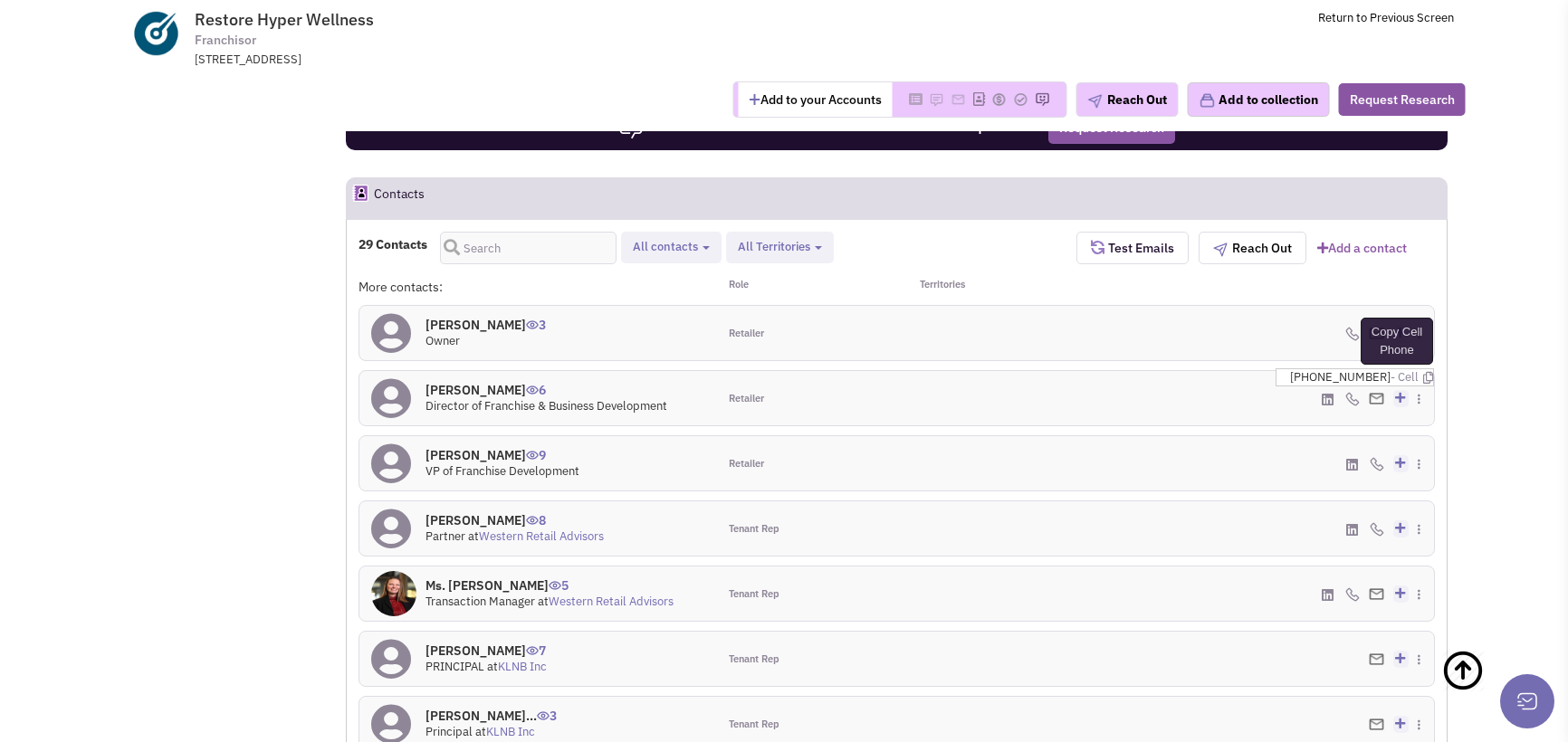
click at [1423, 372] on icon at bounding box center [1428, 378] width 10 height 12
click at [1322, 393] on icon at bounding box center [1327, 400] width 12 height 14
click at [1344, 436] on div "(832) 392-9186 - Cell Add to my contacts" at bounding box center [1253, 463] width 358 height 55
click at [1346, 457] on icon at bounding box center [1352, 464] width 12 height 14
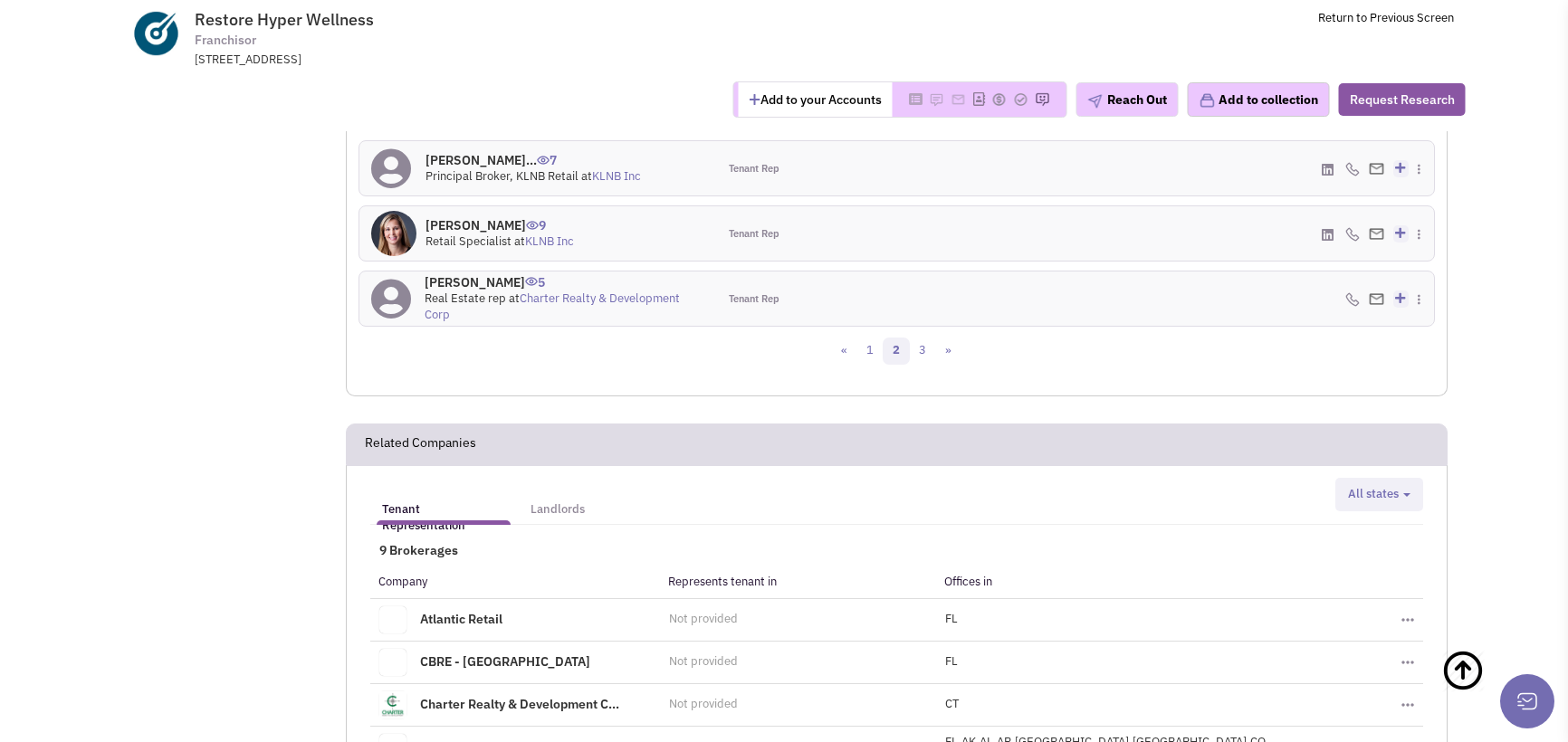
scroll to position [2095, 0]
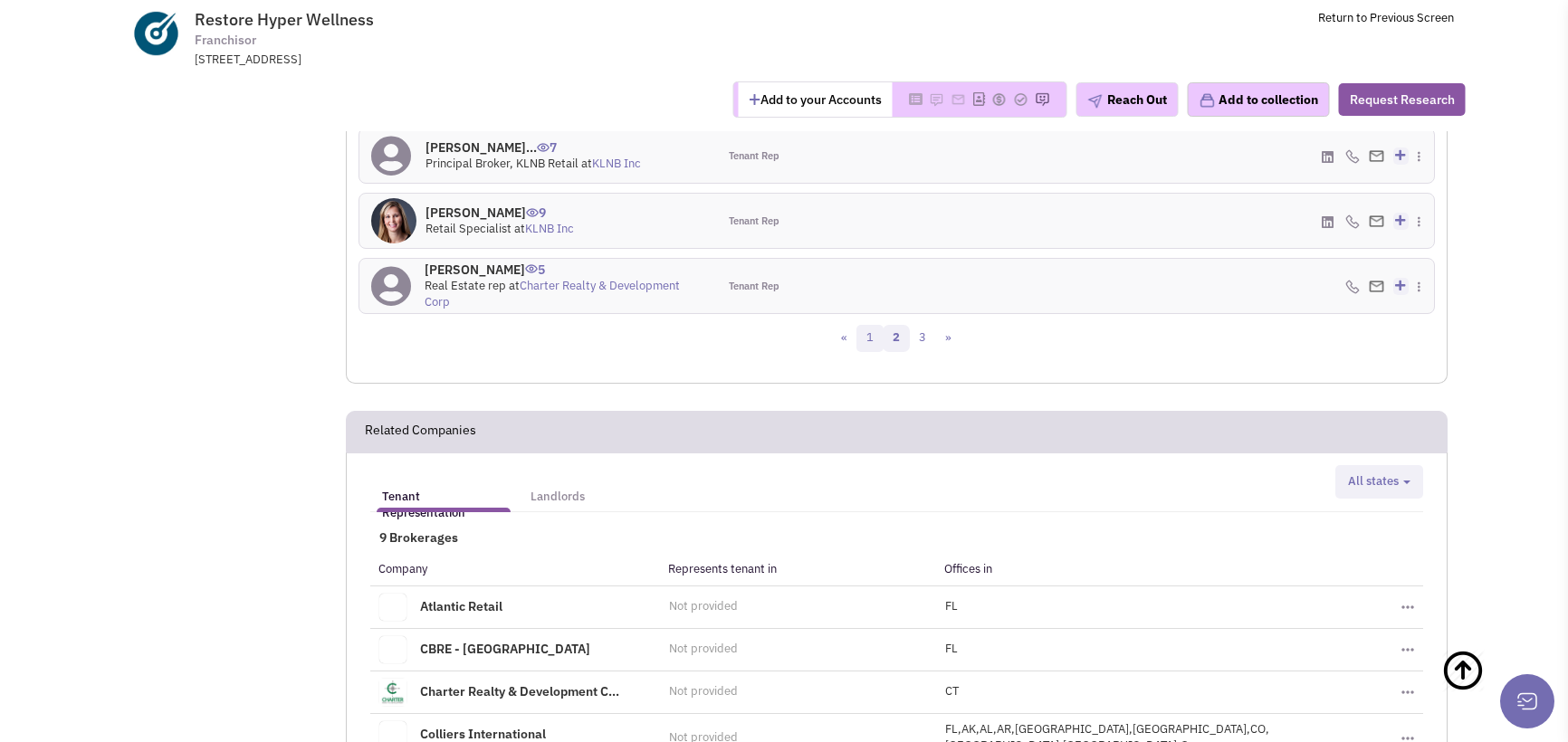
click at [872, 324] on link "1" at bounding box center [869, 337] width 27 height 27
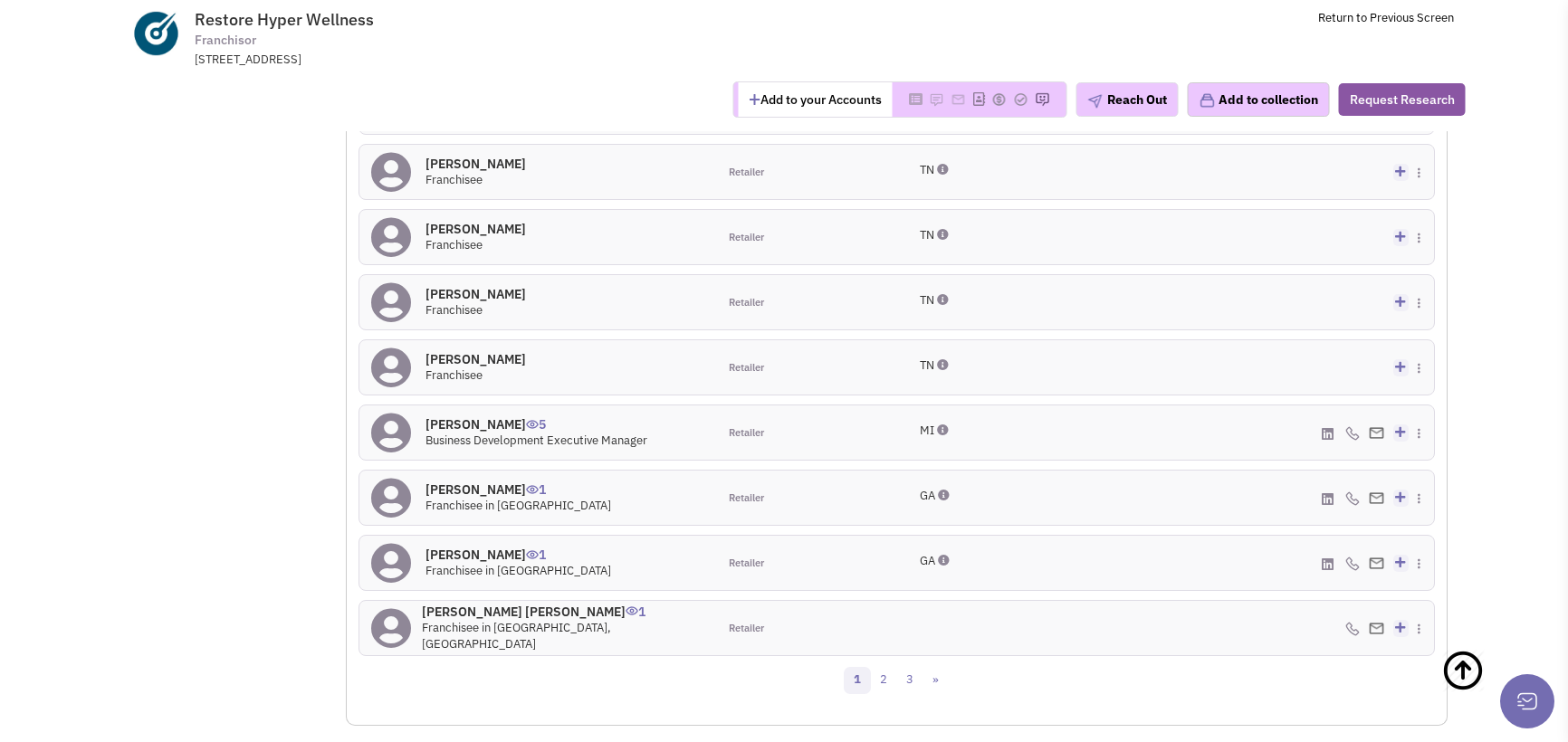
scroll to position [1774, 0]
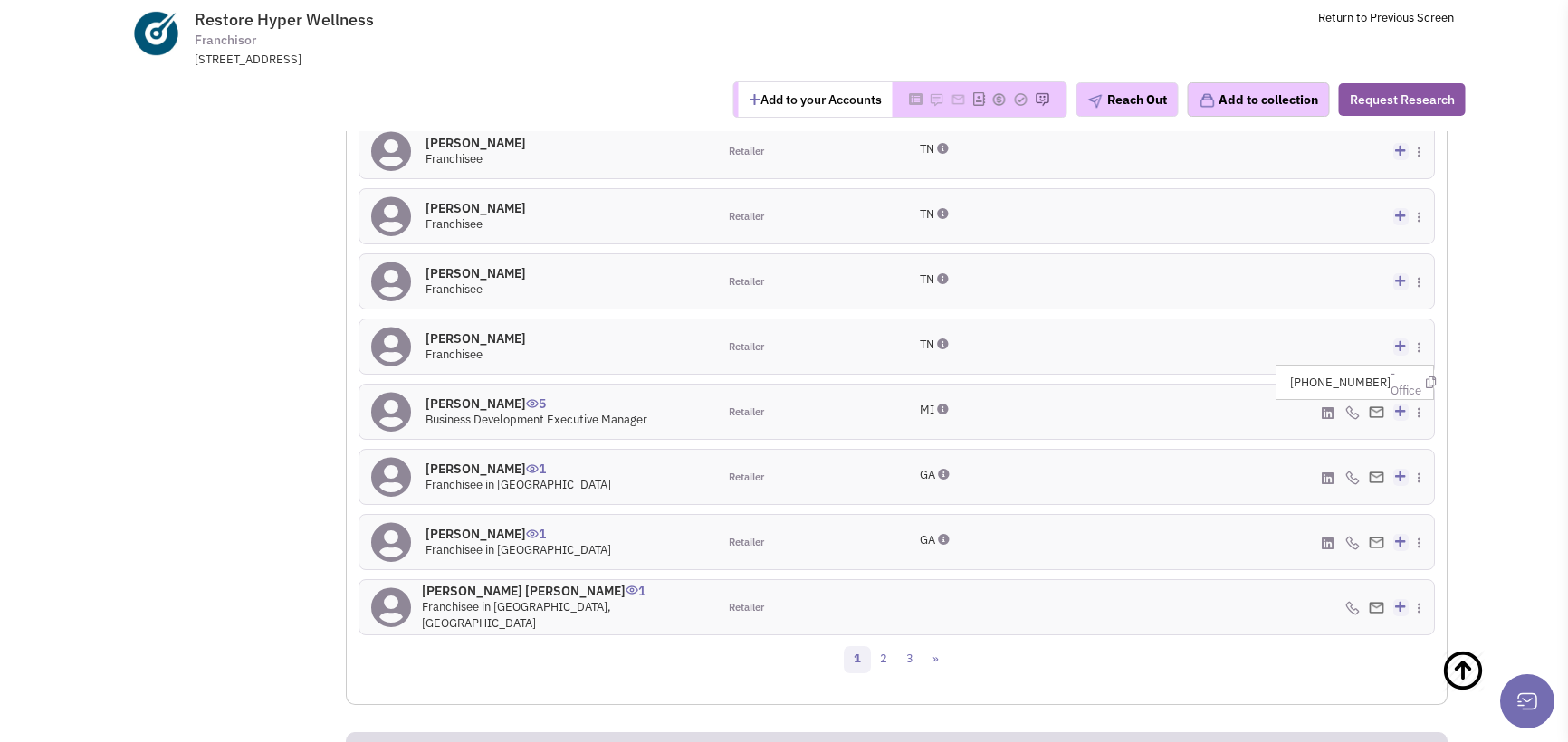
click at [1332, 406] on icon at bounding box center [1327, 413] width 12 height 14
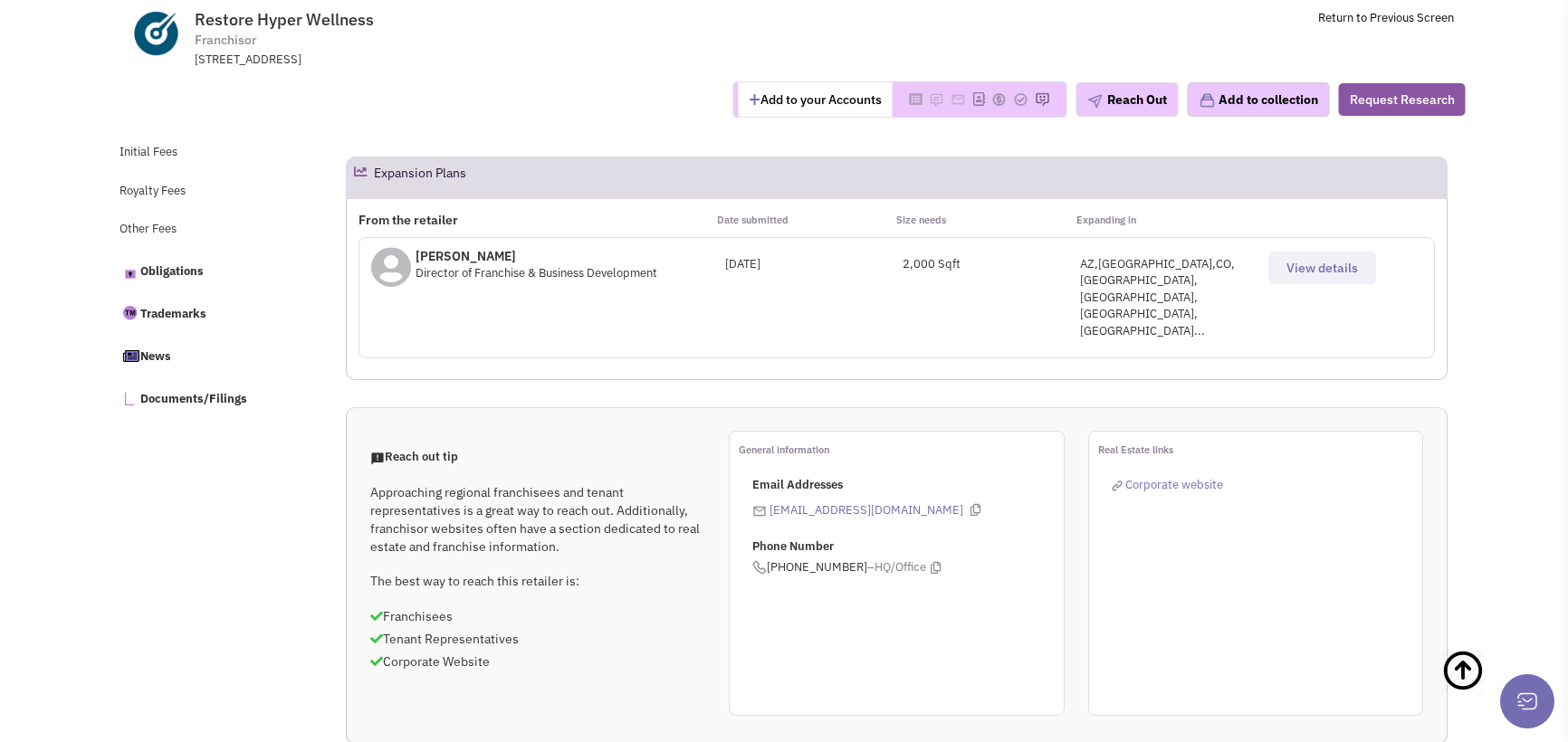
scroll to position [777, 0]
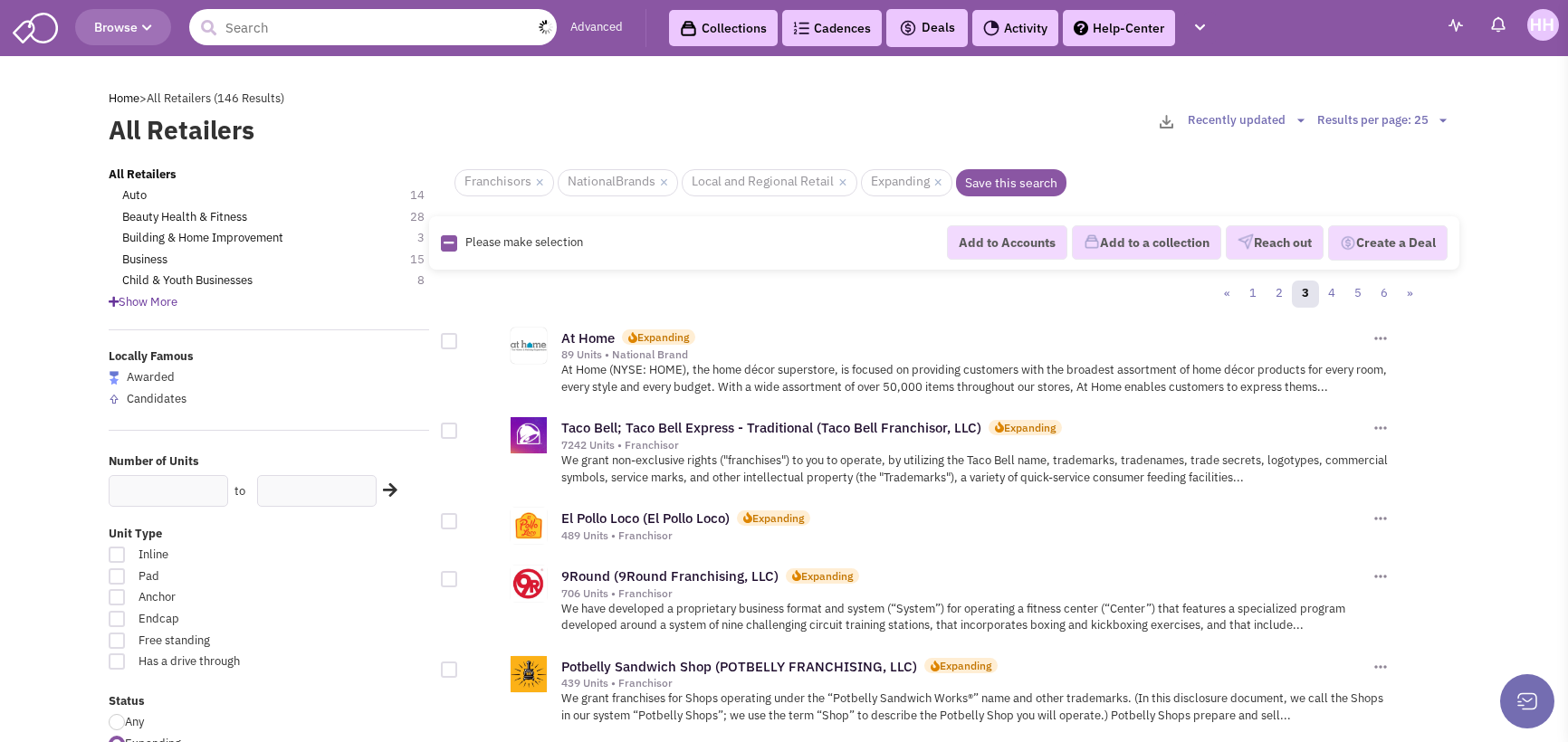
click at [417, 34] on input "text" at bounding box center [373, 27] width 367 height 36
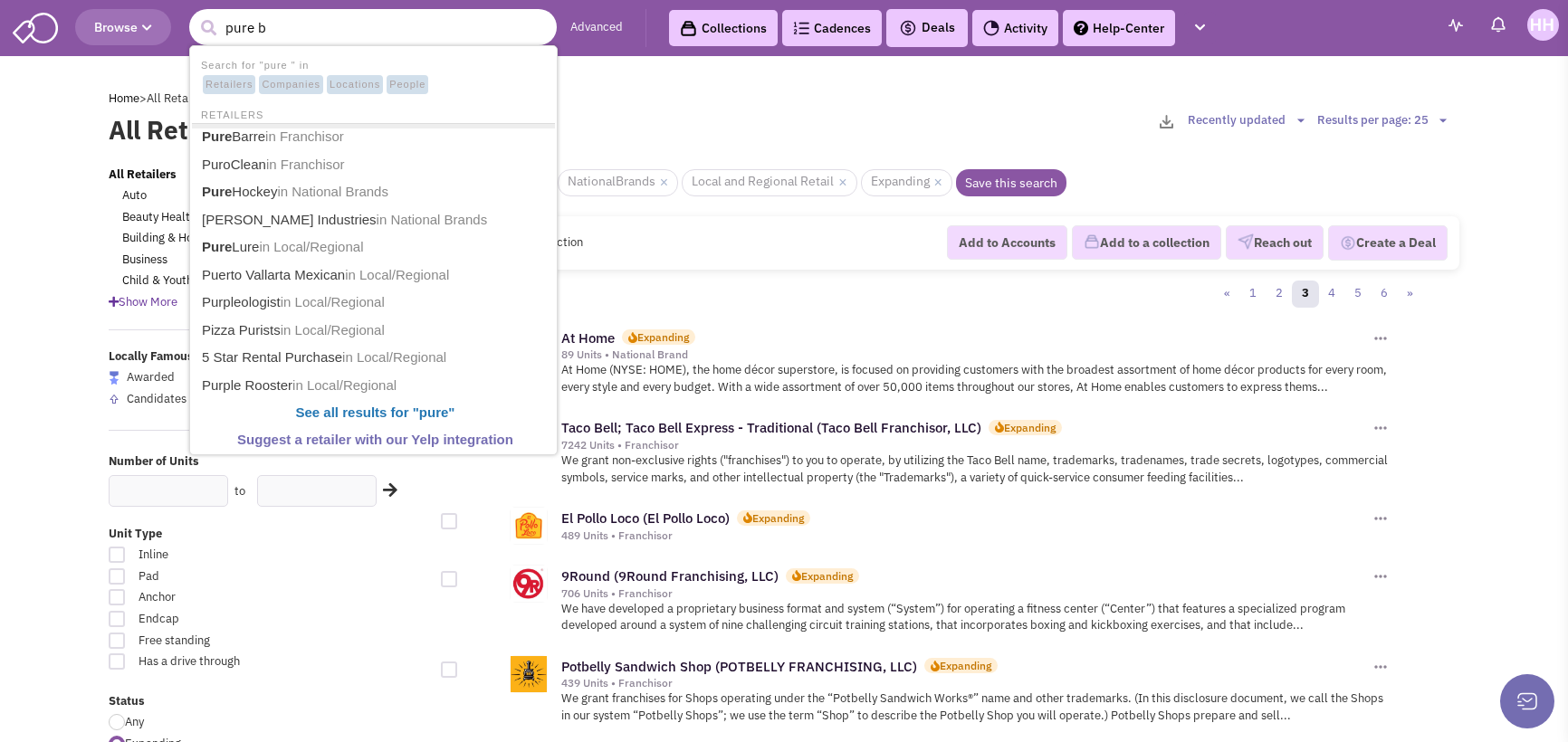
type input "pure ba"
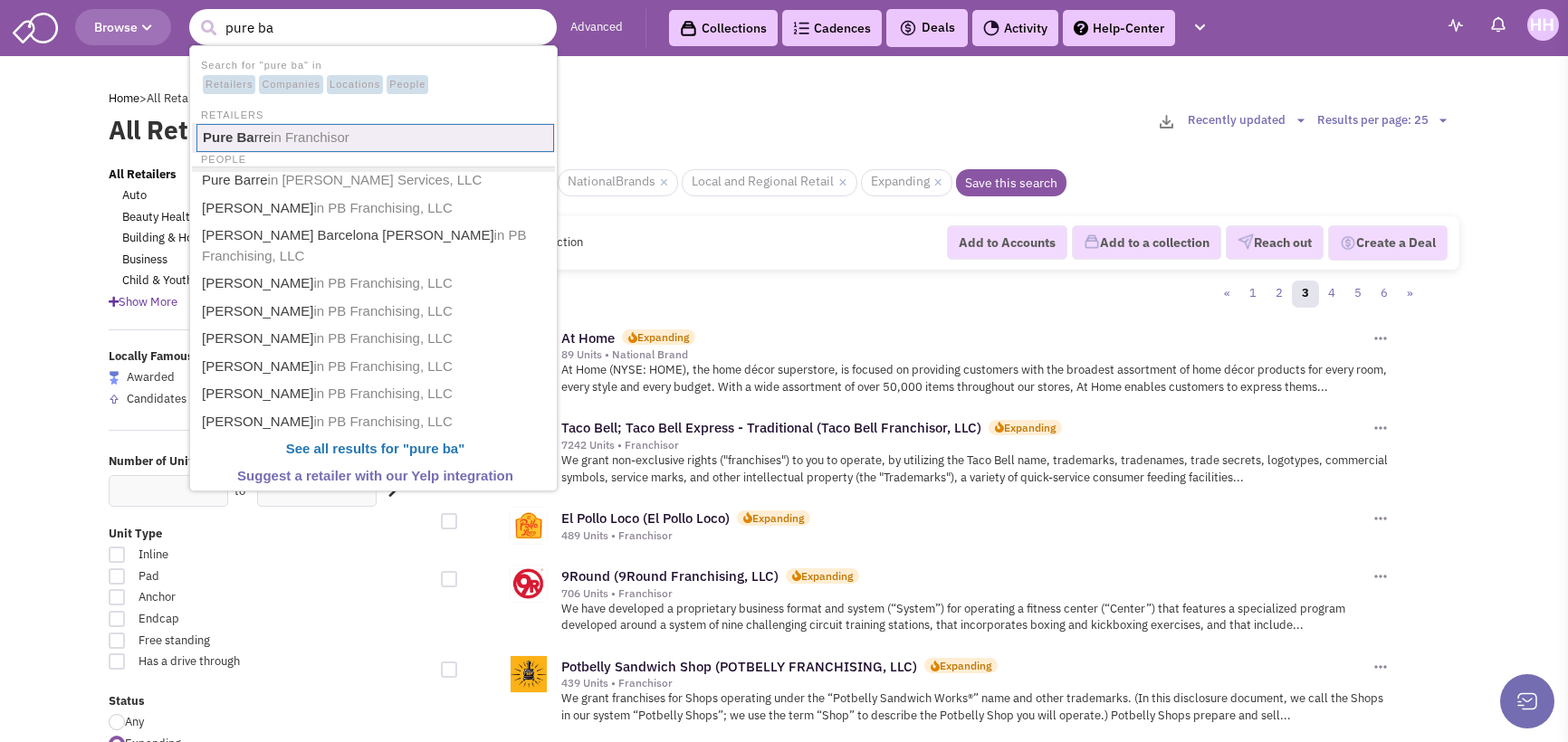
click at [344, 141] on span "in Franchisor" at bounding box center [310, 137] width 78 height 16
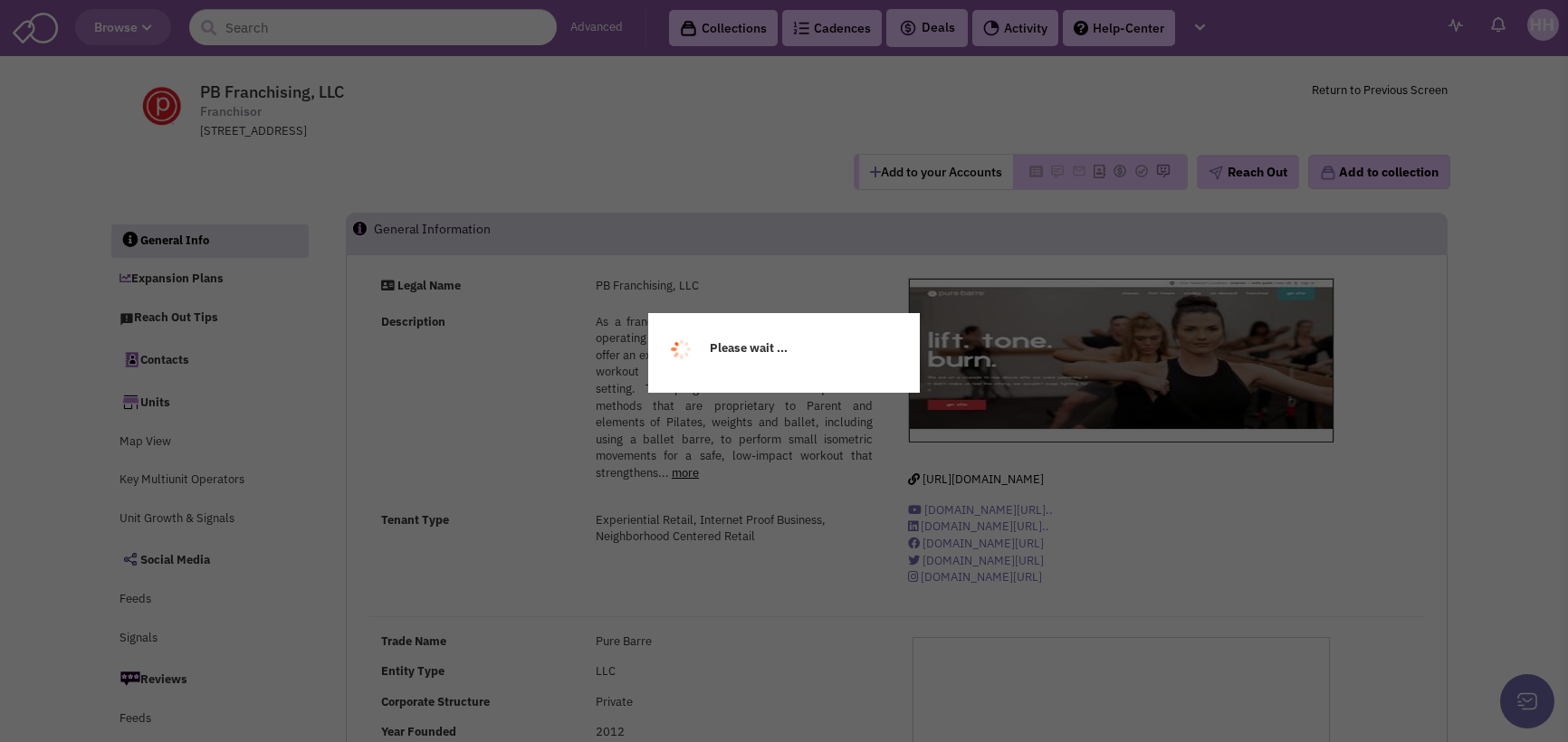
select select
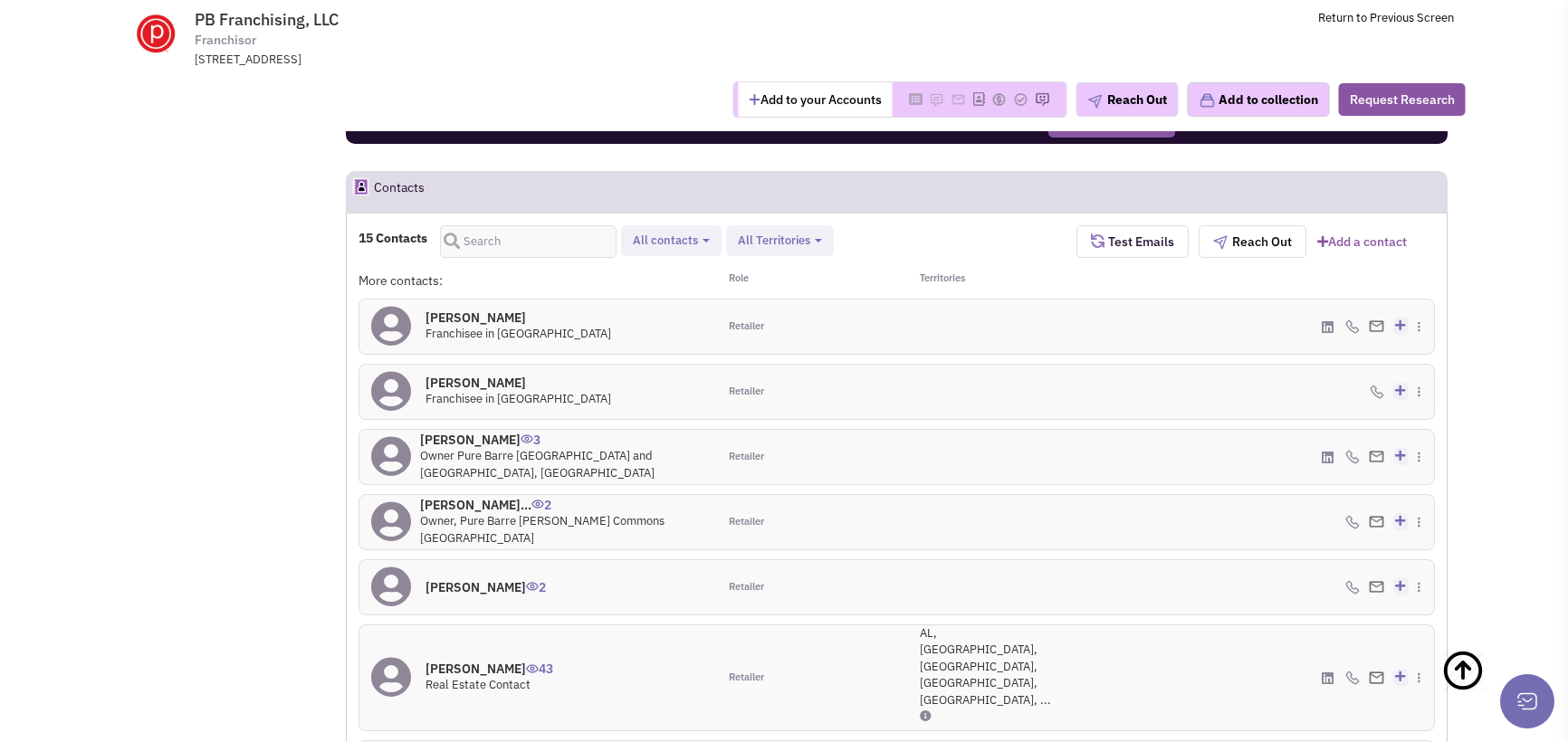
scroll to position [1811, 0]
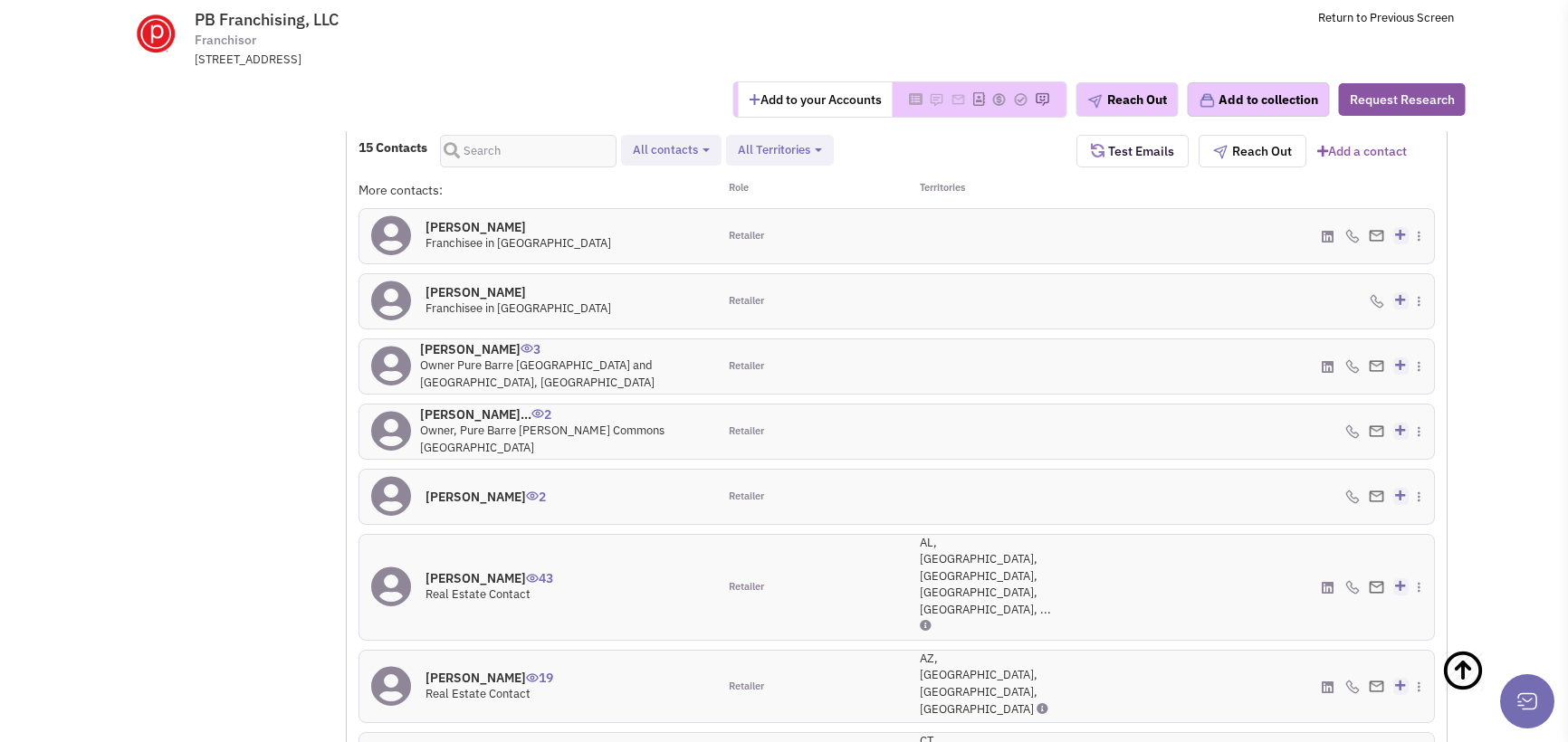
click at [1322, 680] on icon at bounding box center [1327, 687] width 12 height 14
click at [1323, 580] on icon at bounding box center [1327, 587] width 12 height 14
click at [1326, 680] on icon at bounding box center [1327, 687] width 12 height 14
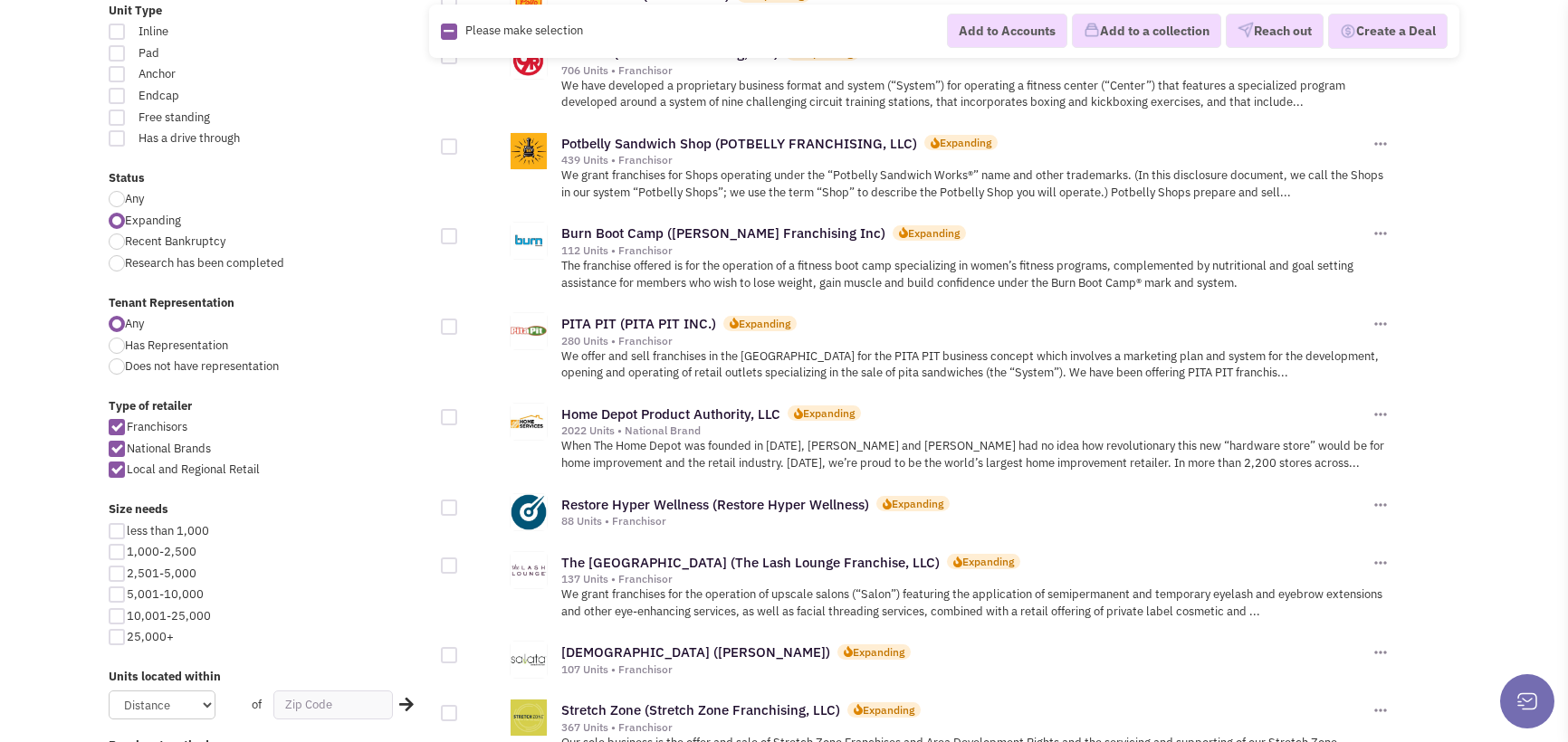
scroll to position [543, 0]
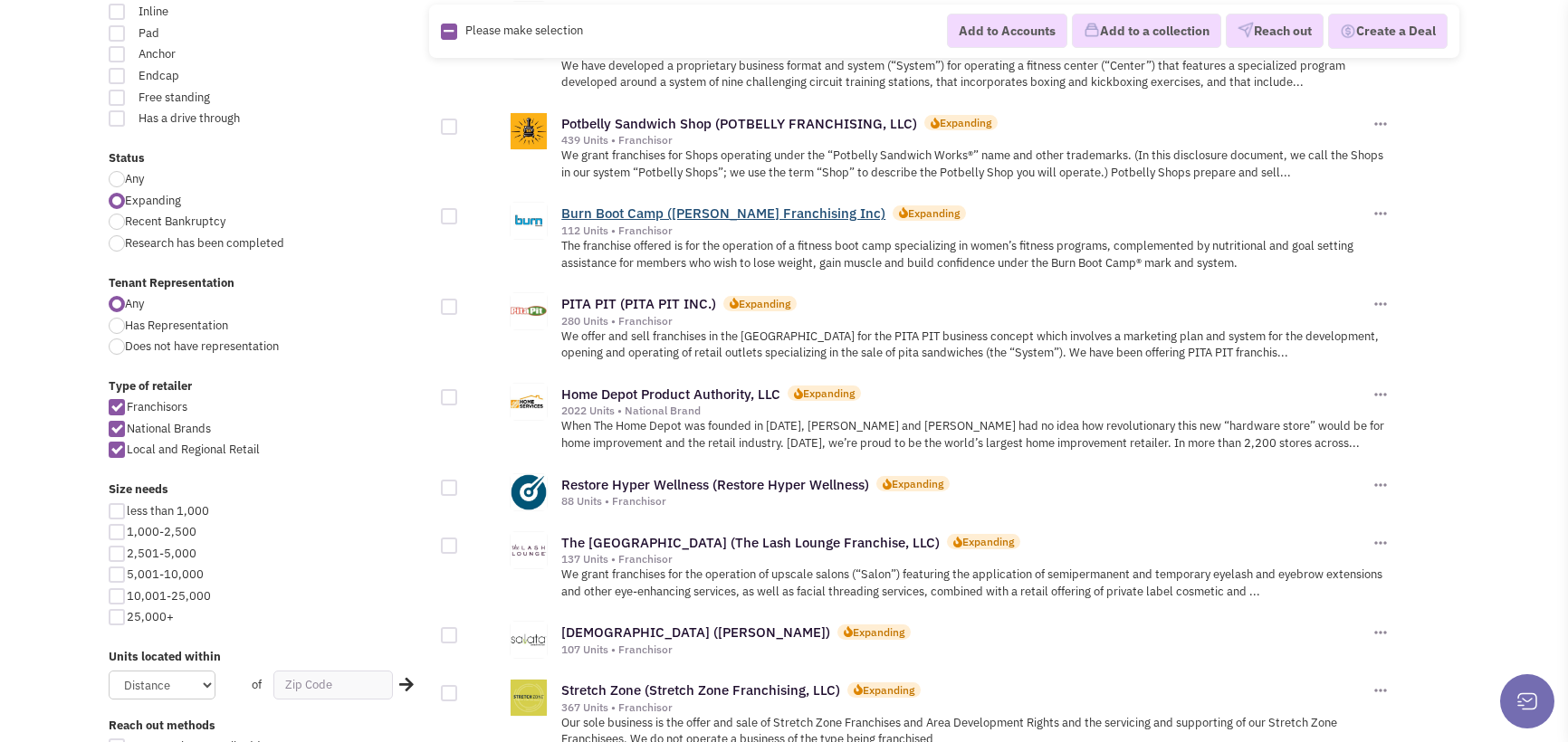
click at [633, 217] on link "Burn Boot Camp ([PERSON_NAME] Franchising Inc)" at bounding box center [722, 212] width 324 height 17
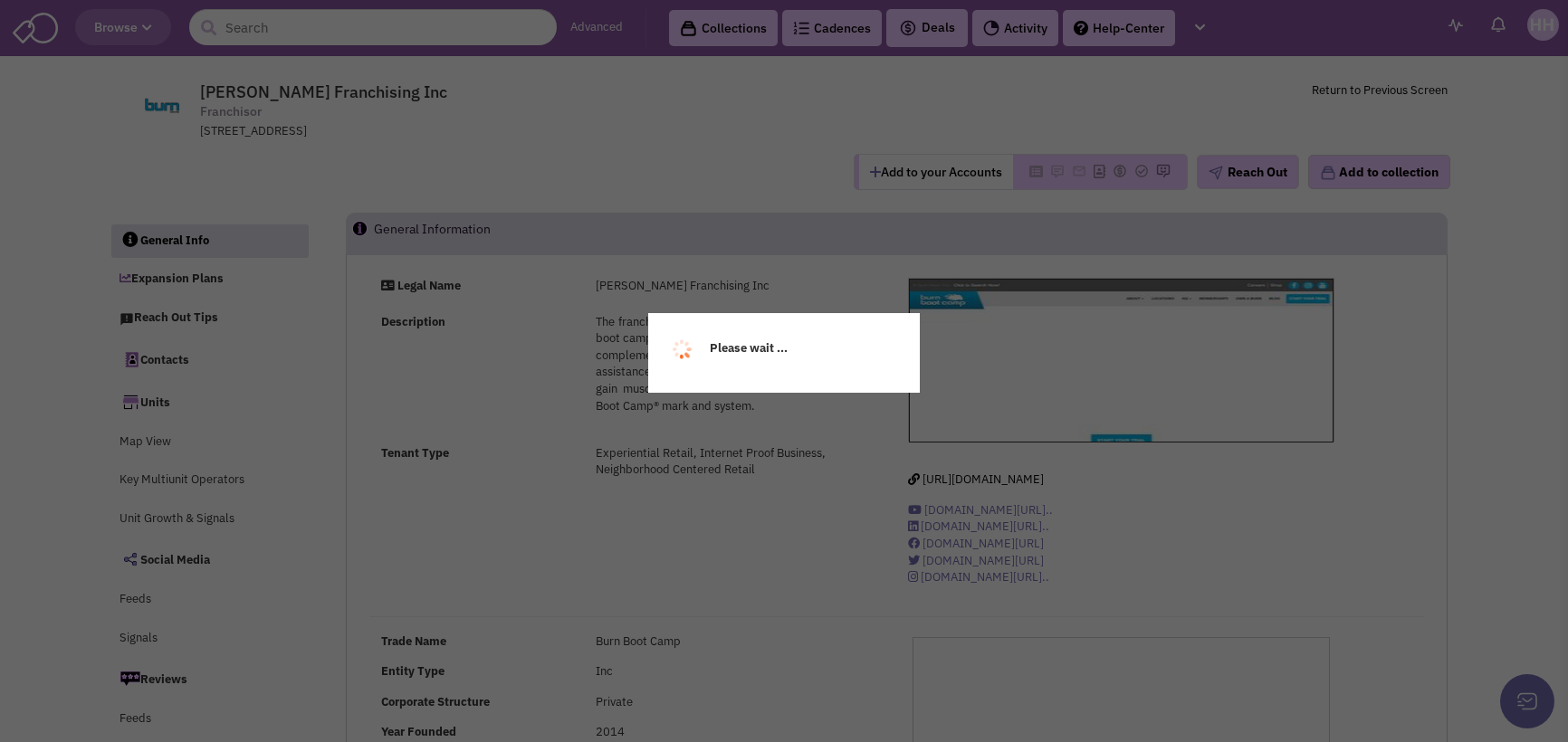
select select
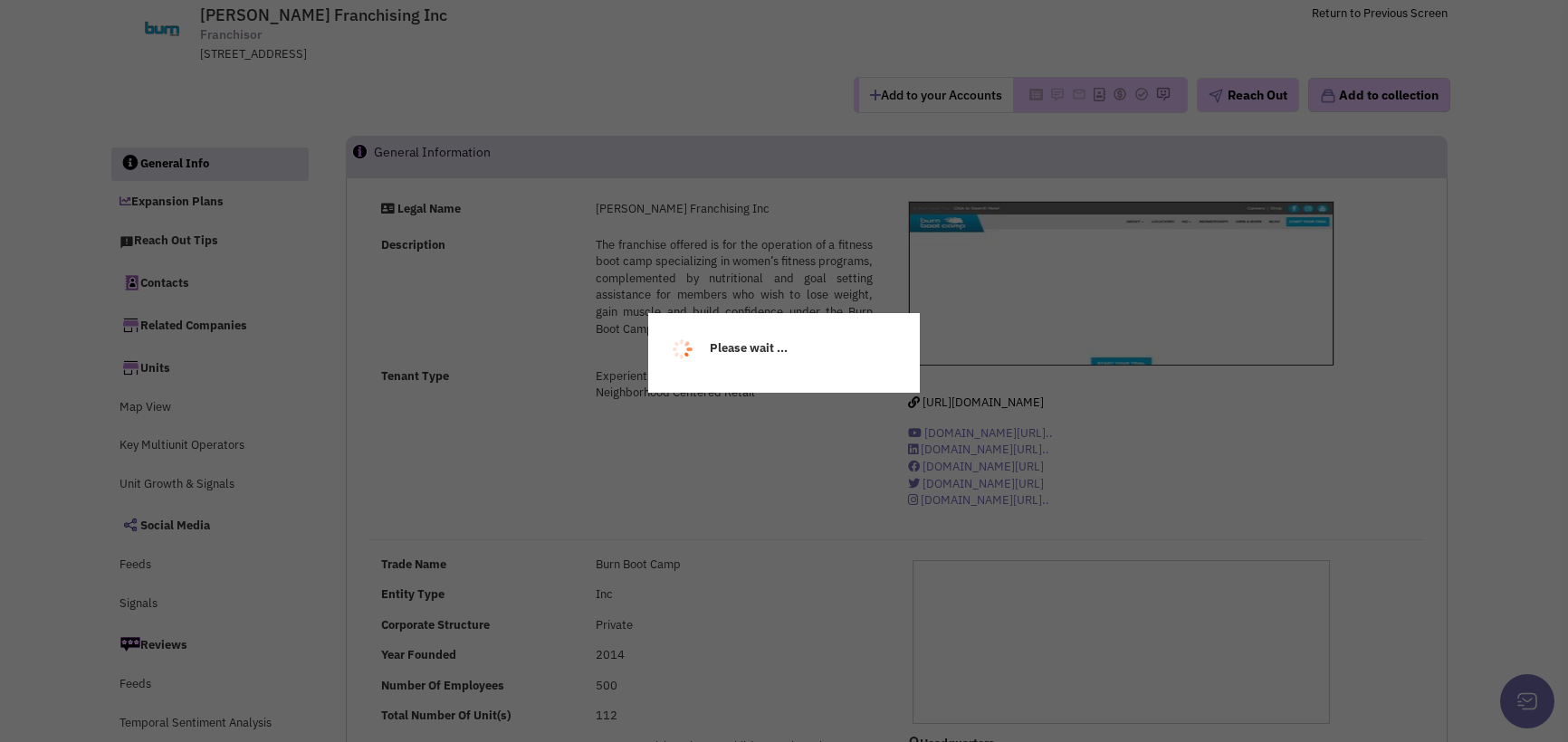
select select
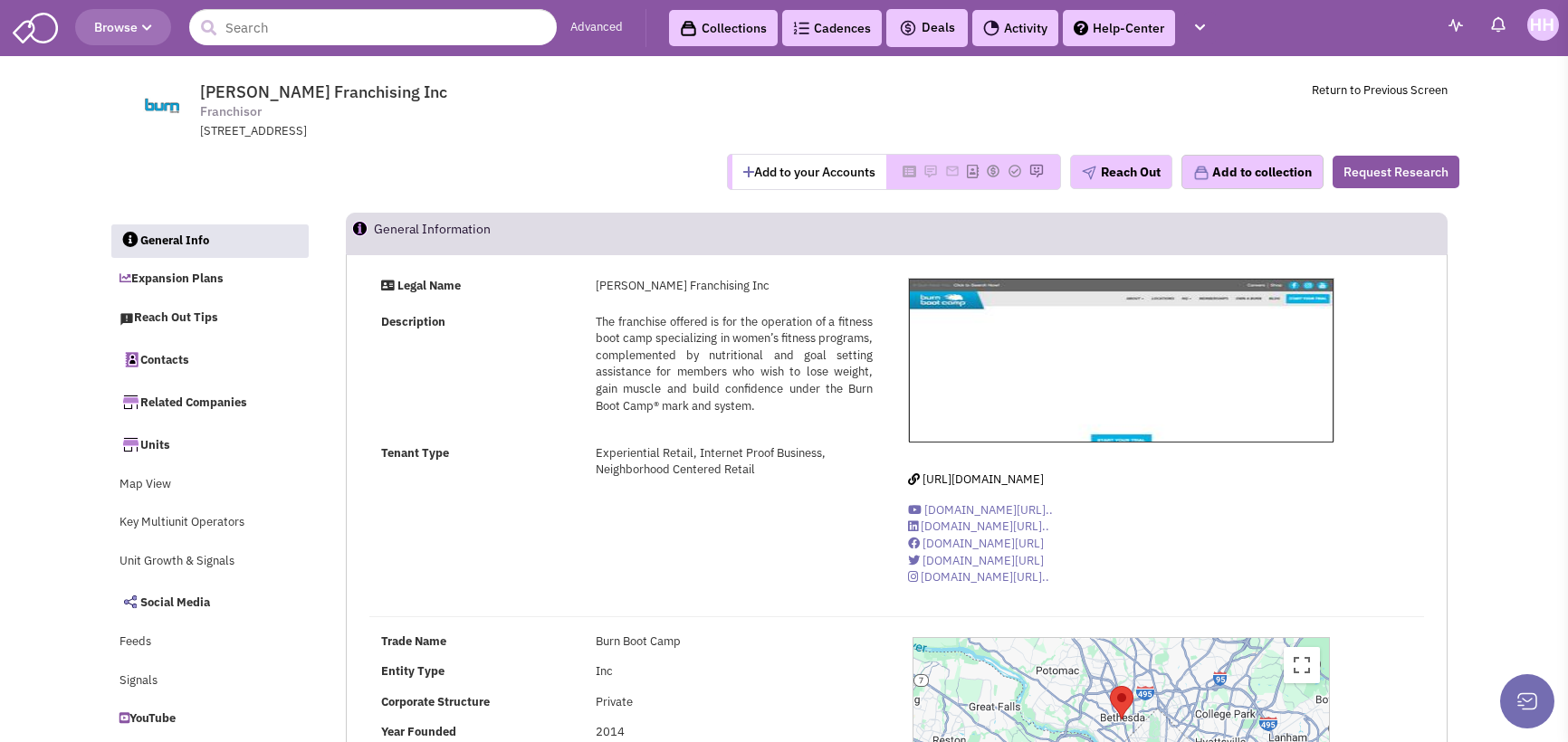
click at [244, 86] on span "Kline Franchising Inc" at bounding box center [324, 91] width 247 height 21
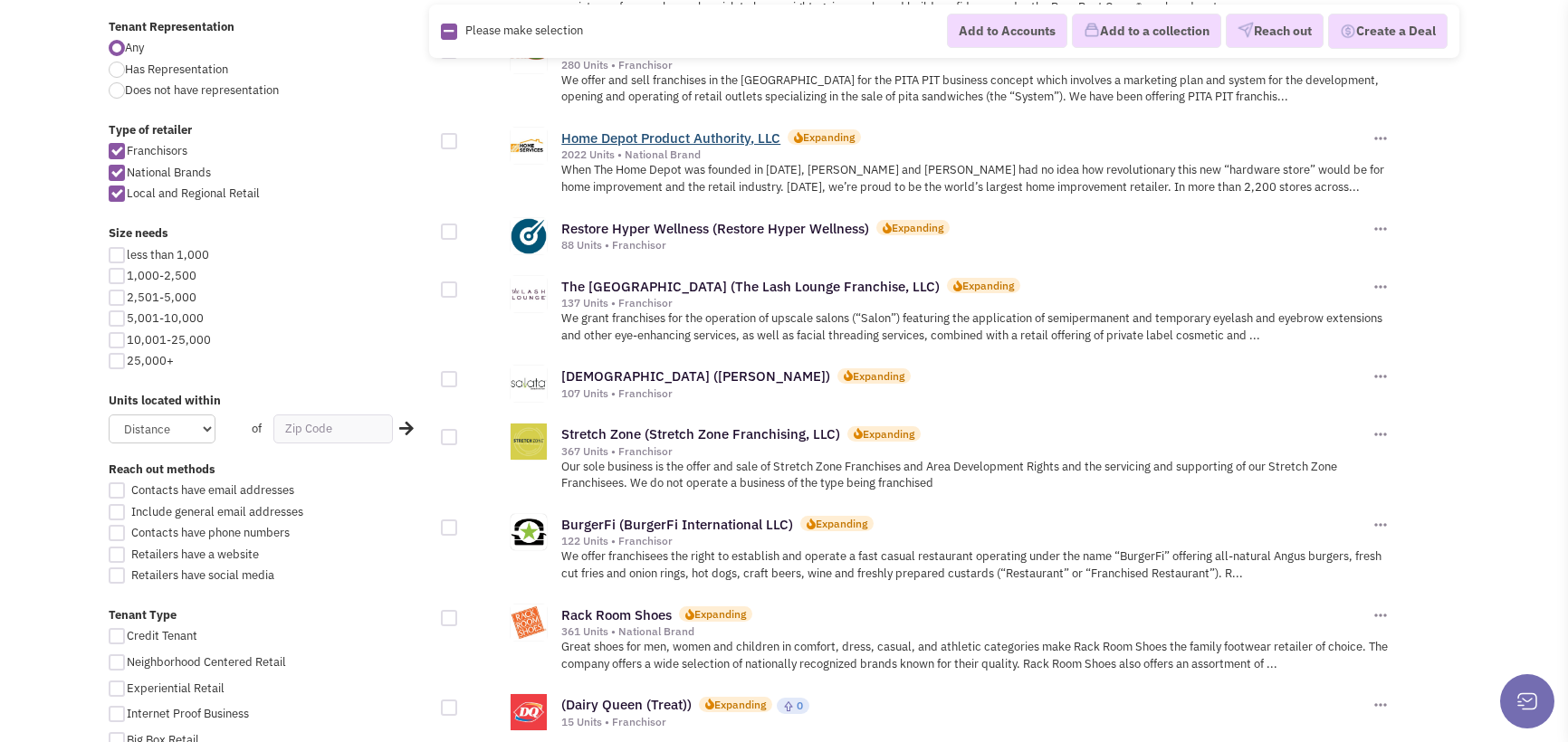
scroll to position [814, 0]
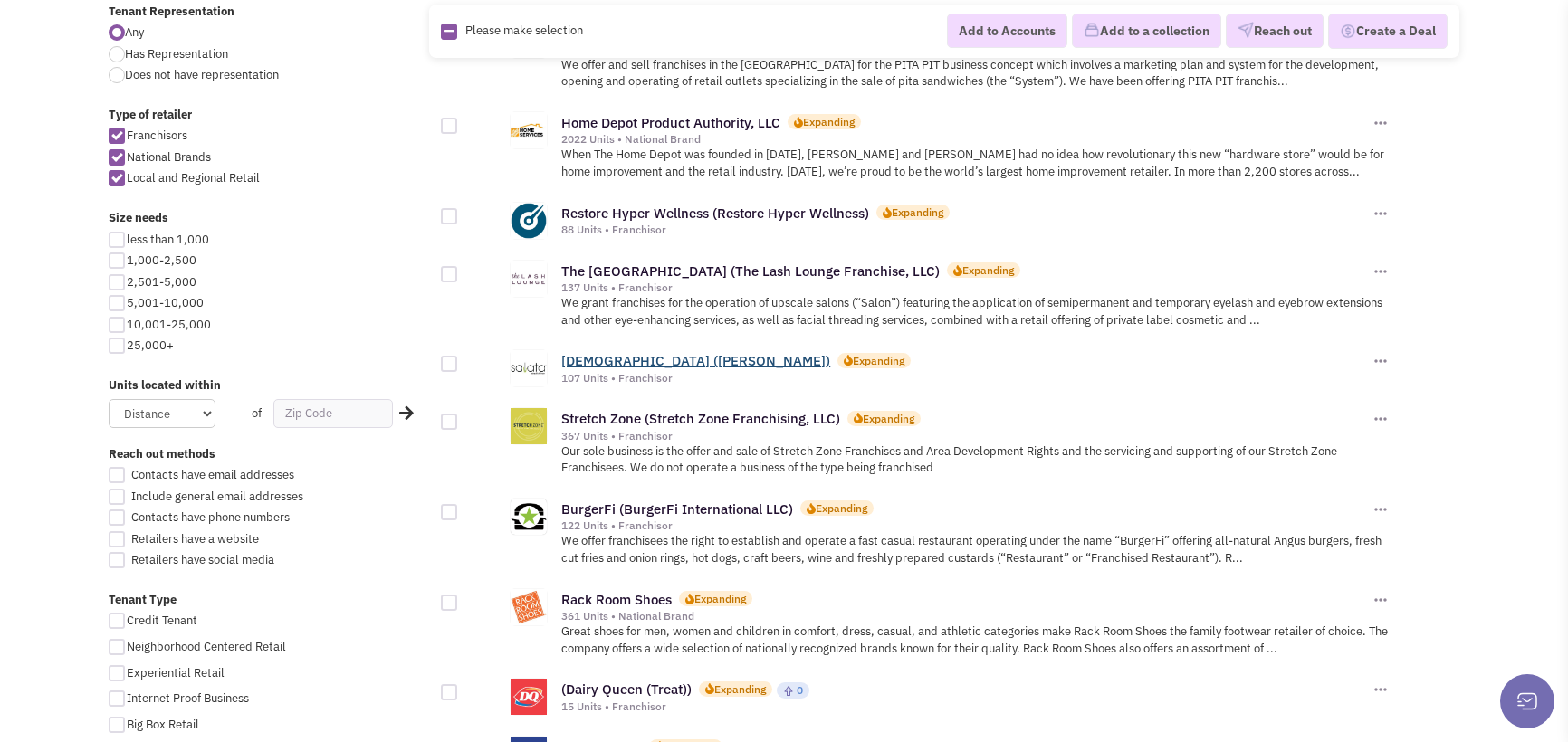
click at [639, 357] on link "[DEMOGRAPHIC_DATA] ([PERSON_NAME])" at bounding box center [695, 360] width 269 height 17
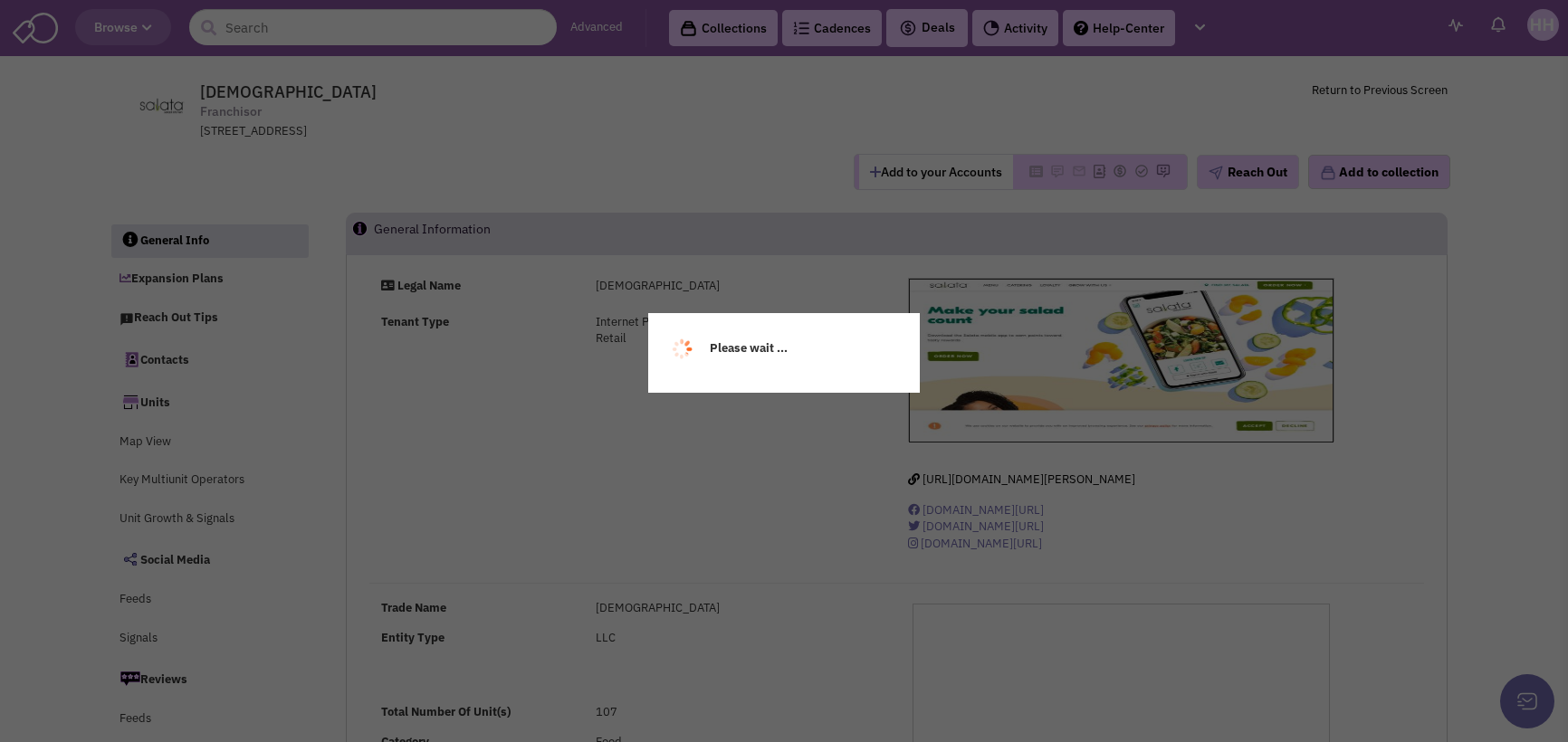
select select
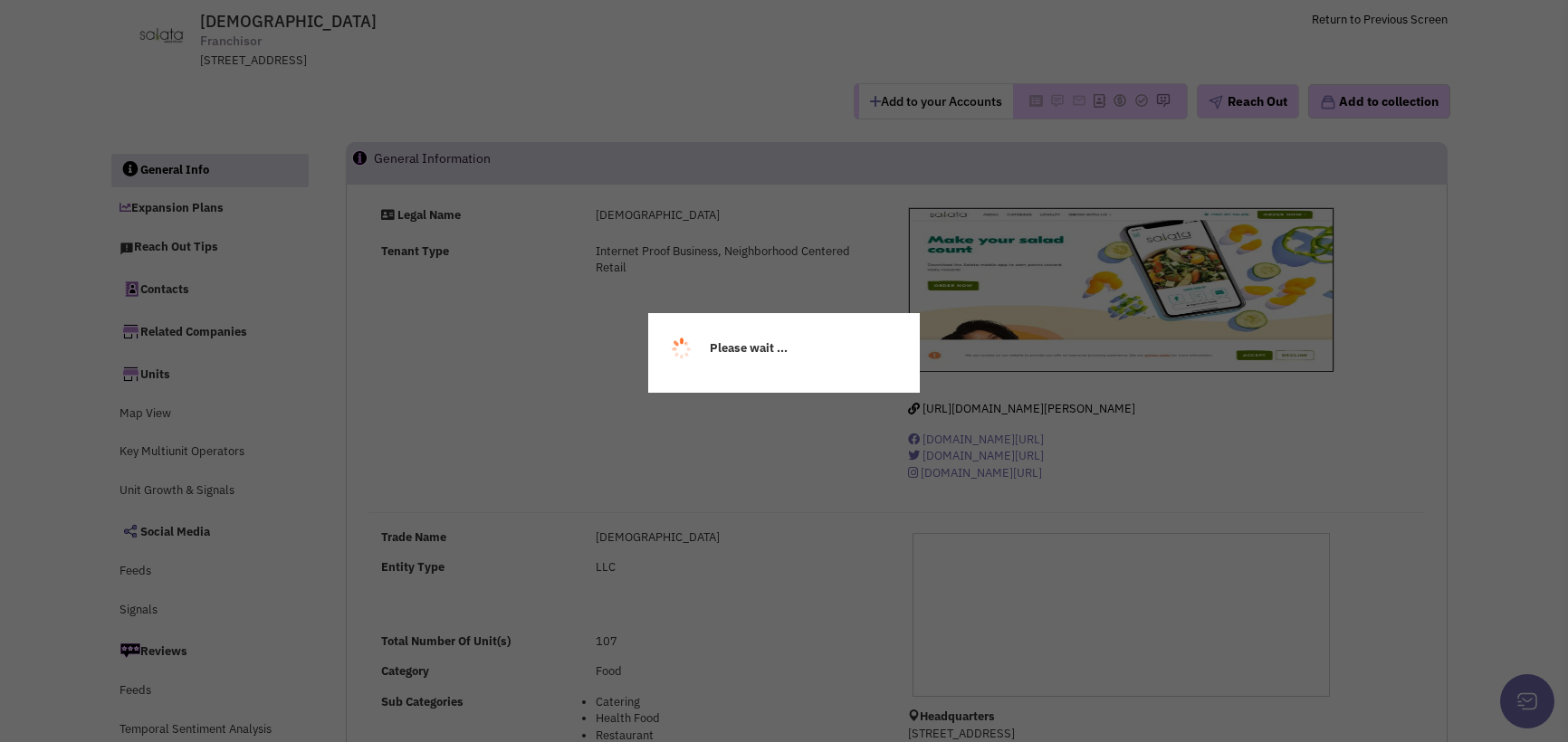
select select
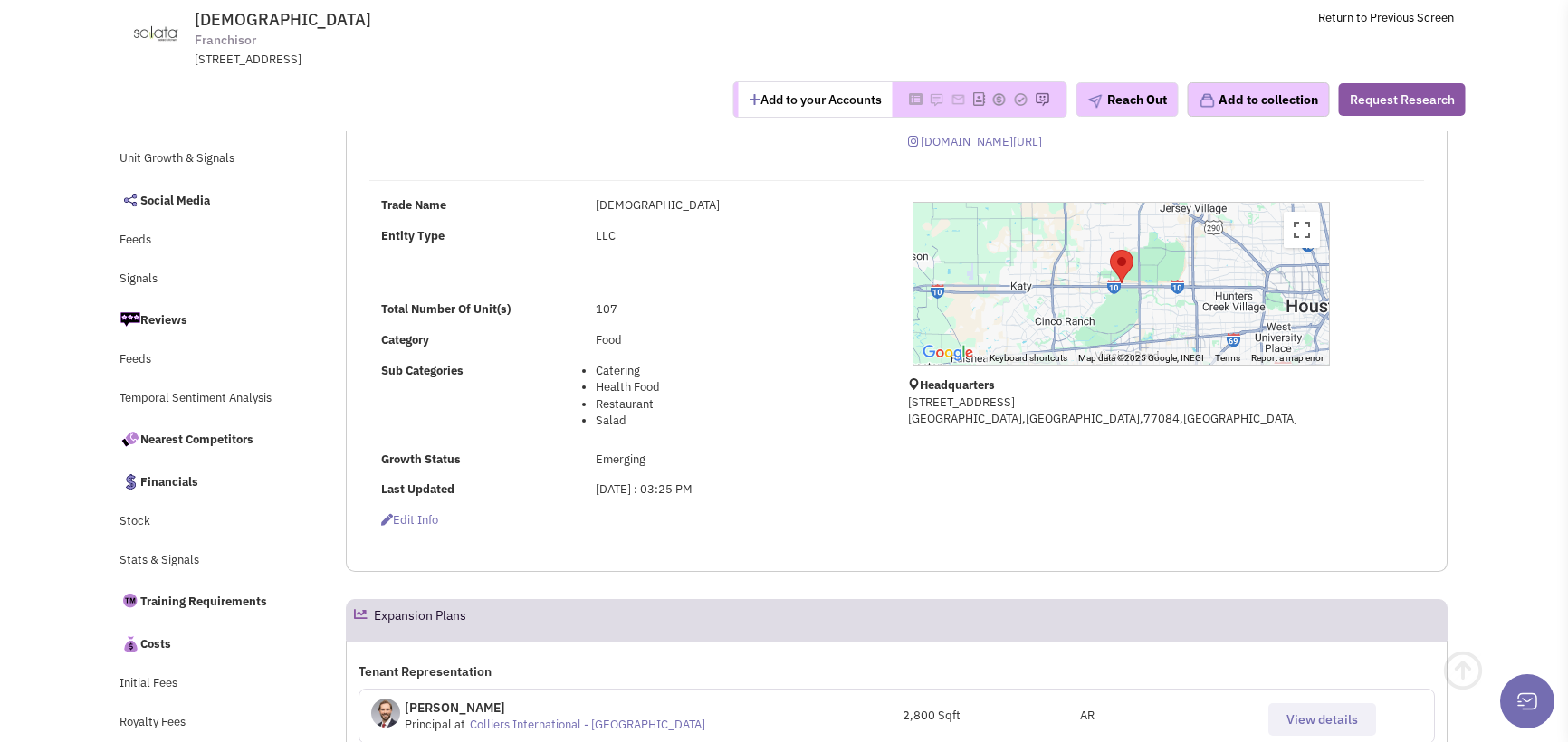
scroll to position [272, 0]
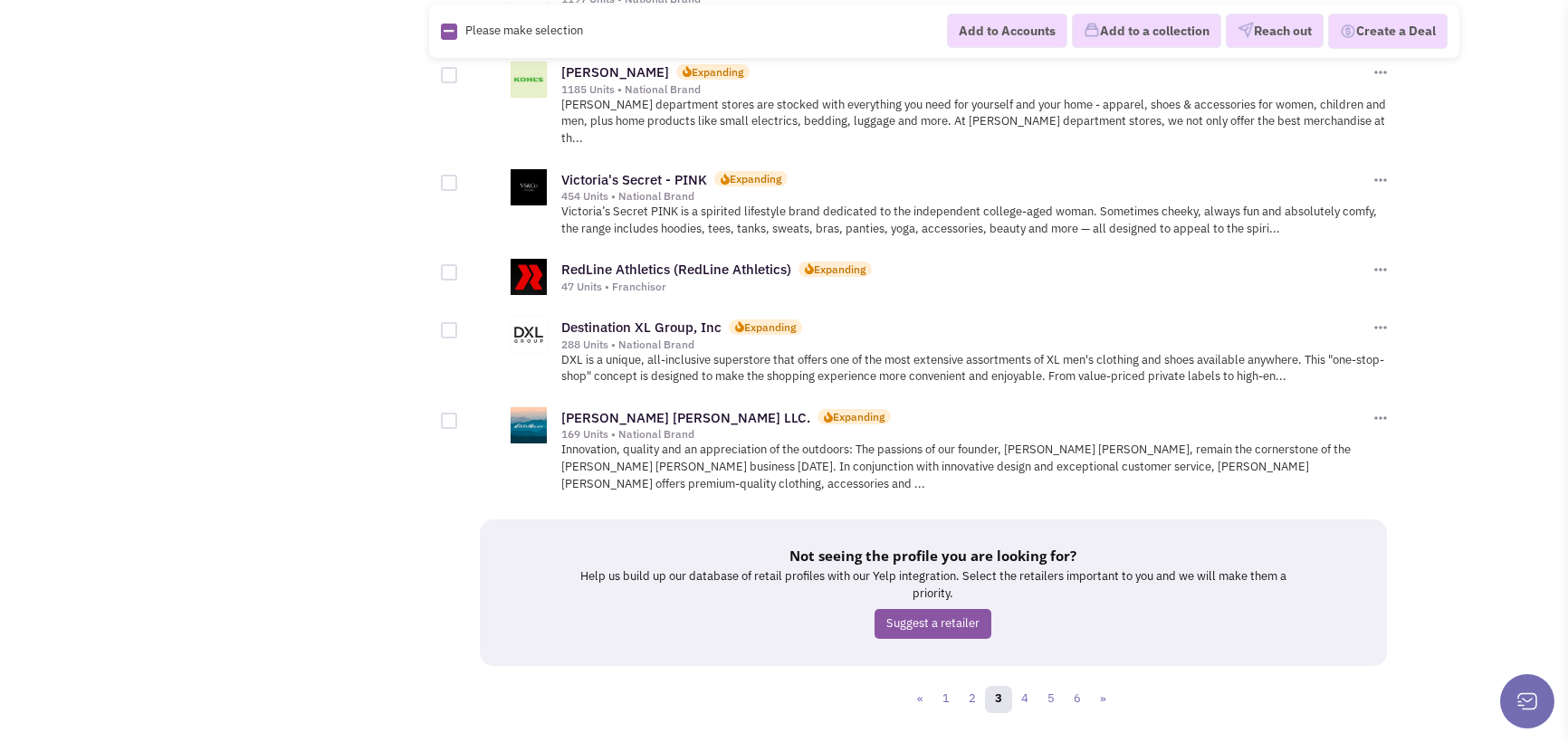
scroll to position [1958, 0]
click at [1017, 683] on link "4" at bounding box center [1024, 696] width 27 height 27
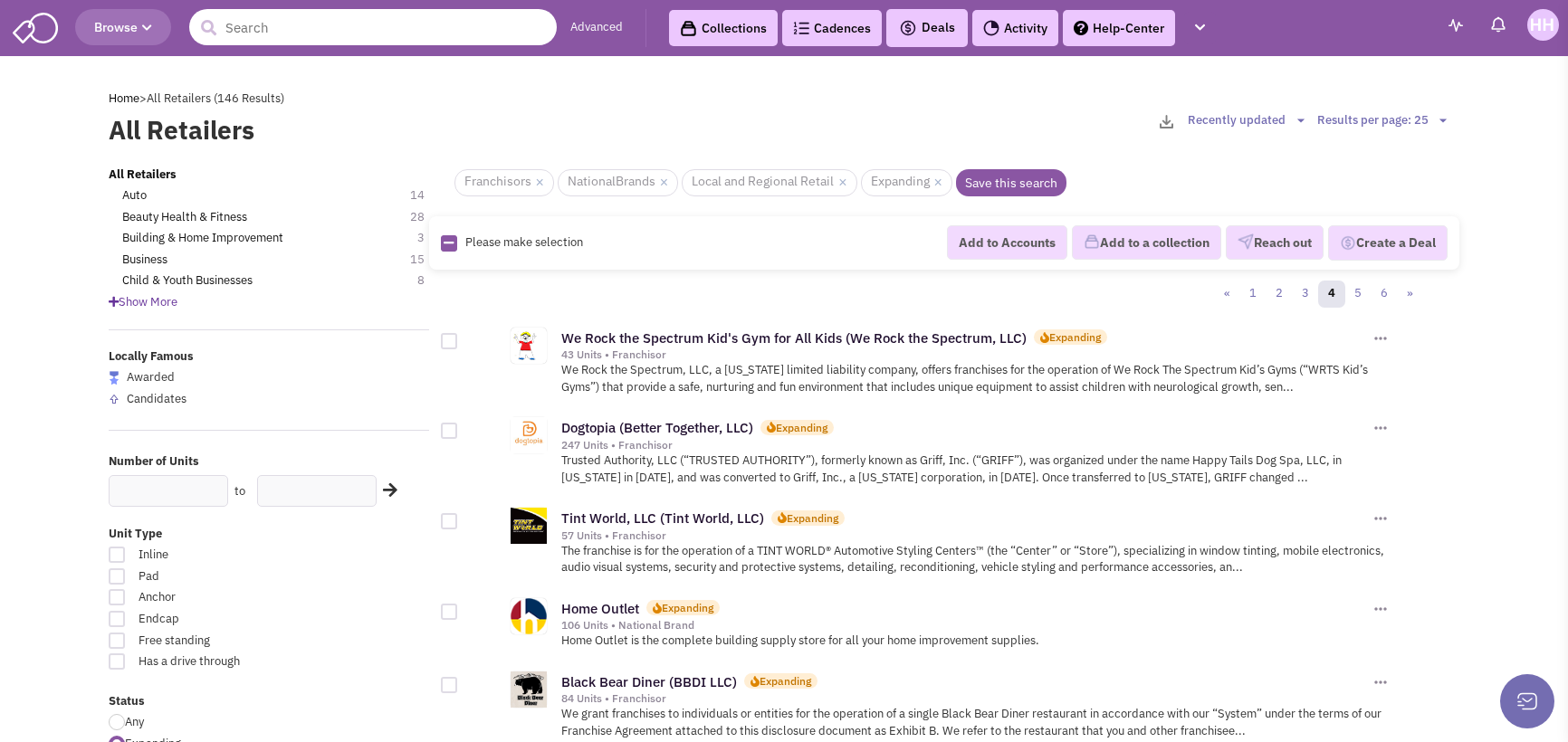
click at [458, 29] on input "text" at bounding box center [373, 27] width 367 height 36
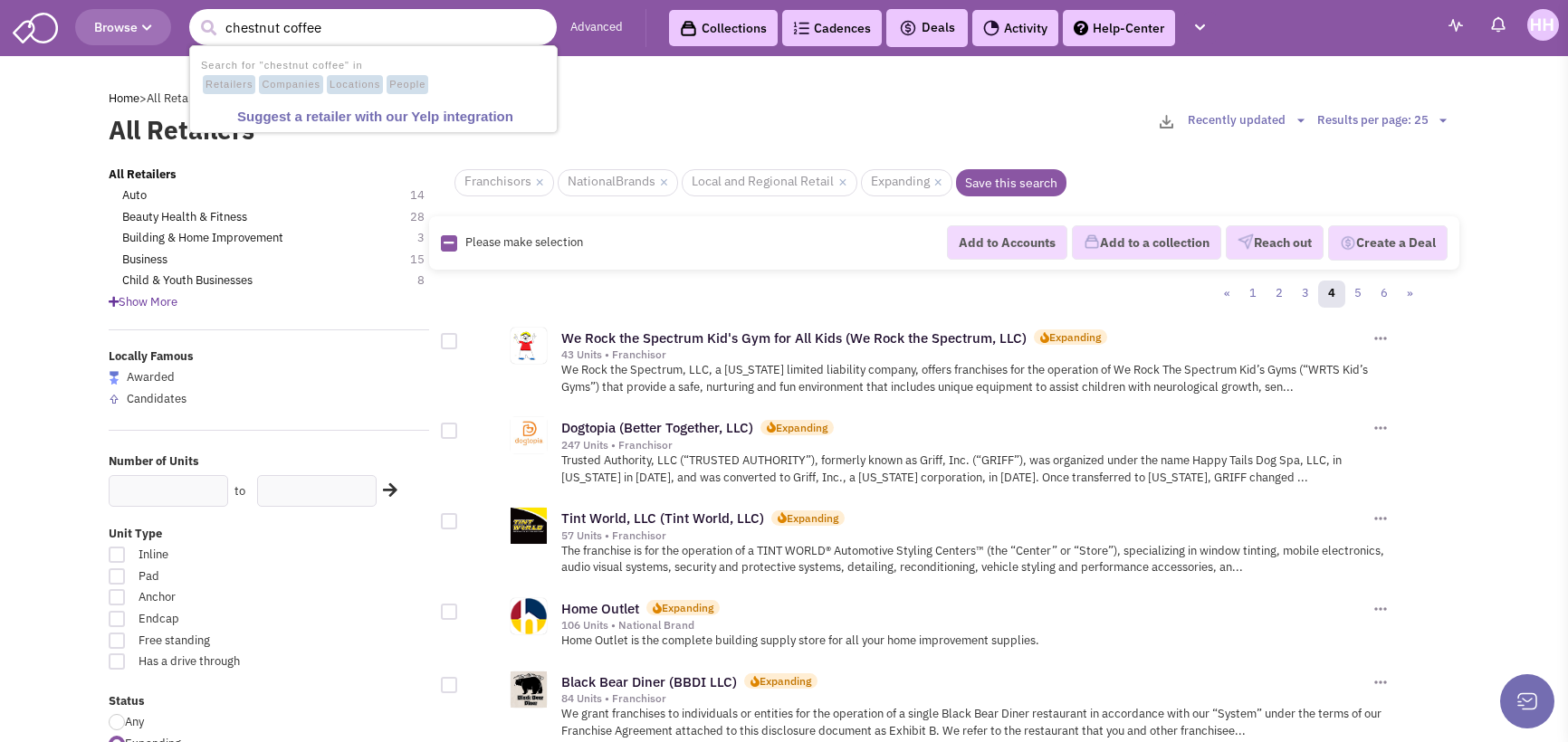
type input "chestnut coffee"
click at [195, 15] on button "submit" at bounding box center [207, 28] width 27 height 27
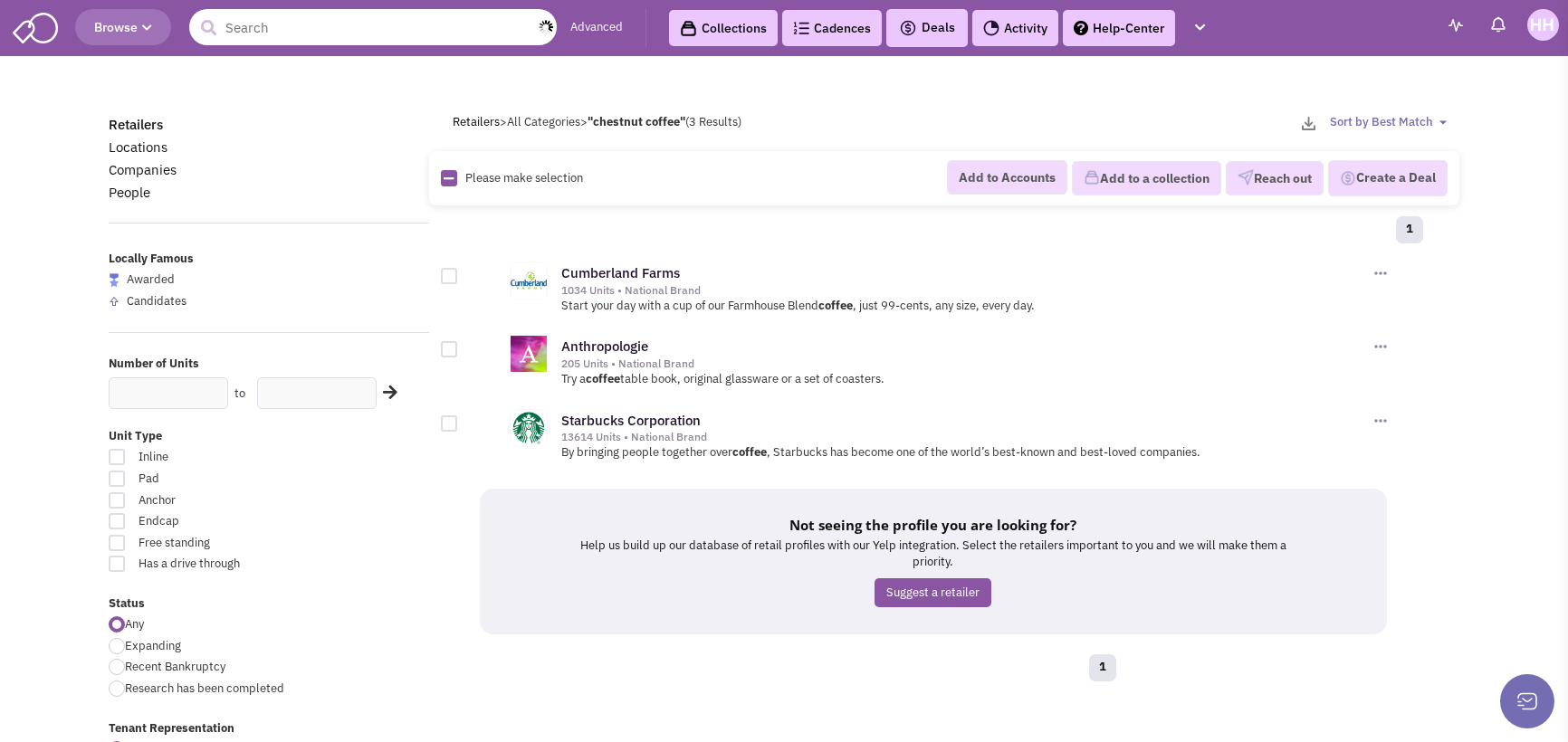
click at [401, 30] on input "text" at bounding box center [373, 27] width 367 height 36
